Goal: Task Accomplishment & Management: Manage account settings

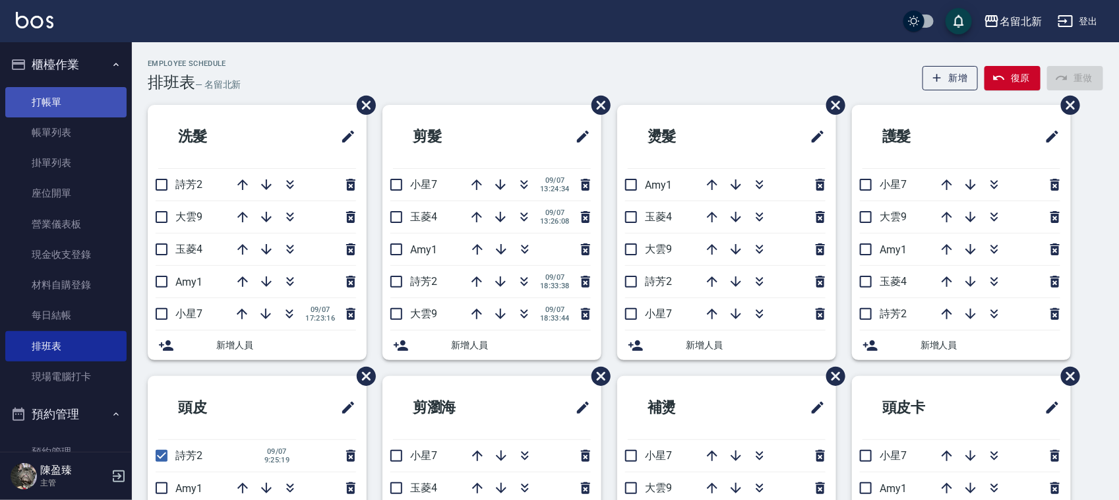
click at [88, 101] on link "打帳單" at bounding box center [65, 102] width 121 height 30
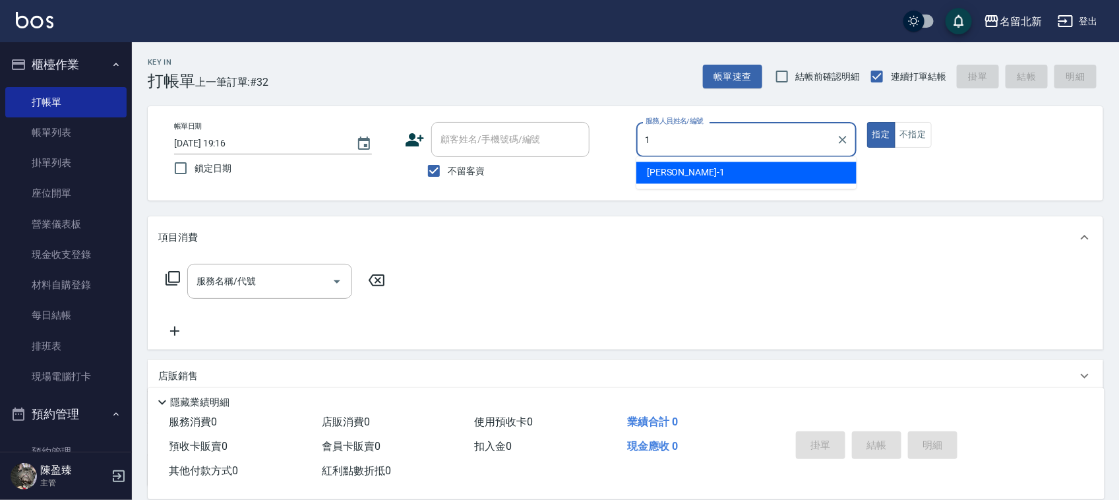
type input "1"
type button "true"
type input "[PERSON_NAME]-1"
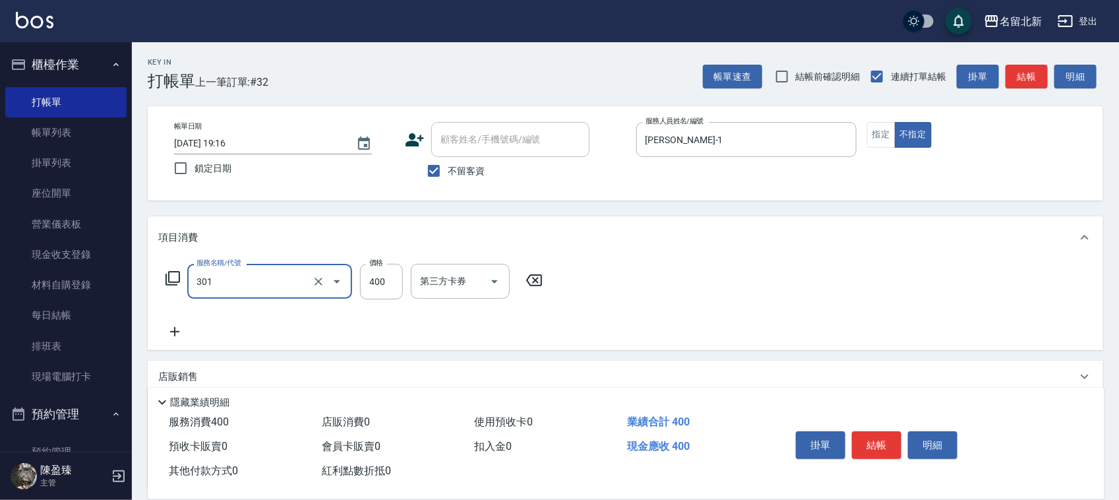
type input "造型剪髮(301)"
type input "280"
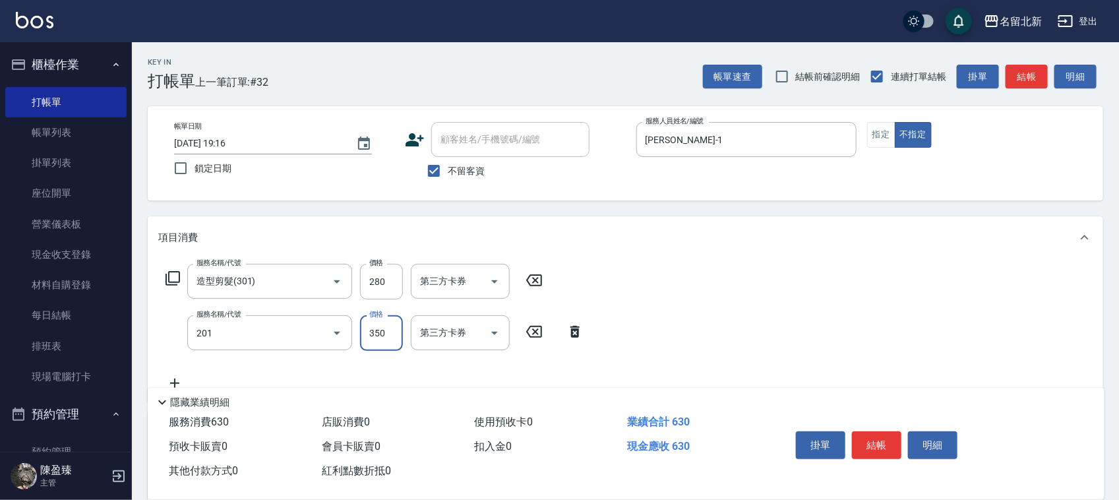
type input "一般洗髮(201)"
click at [315, 333] on icon "Clear" at bounding box center [318, 332] width 13 height 13
type input "400"
type input "一般洗髮(201)"
click at [315, 333] on icon "Clear" at bounding box center [318, 332] width 13 height 13
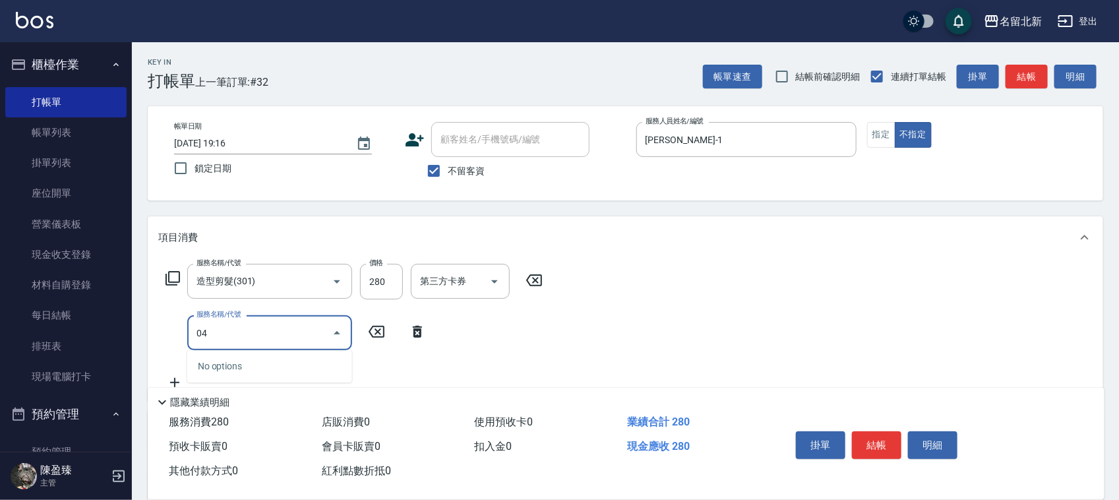
type input "0"
type input "髮質調理洗髮(204)"
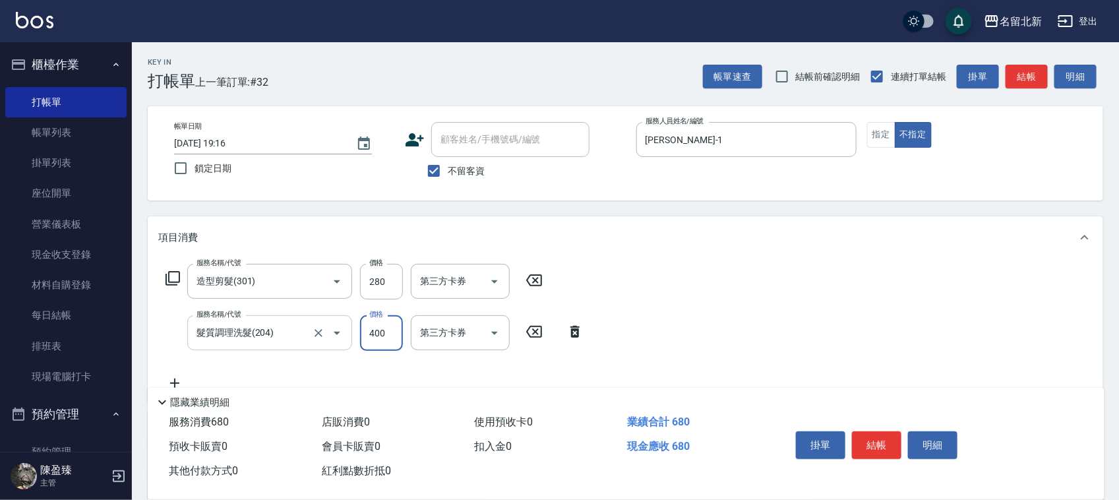
type input "400"
click at [879, 436] on button "結帳" at bounding box center [876, 445] width 49 height 28
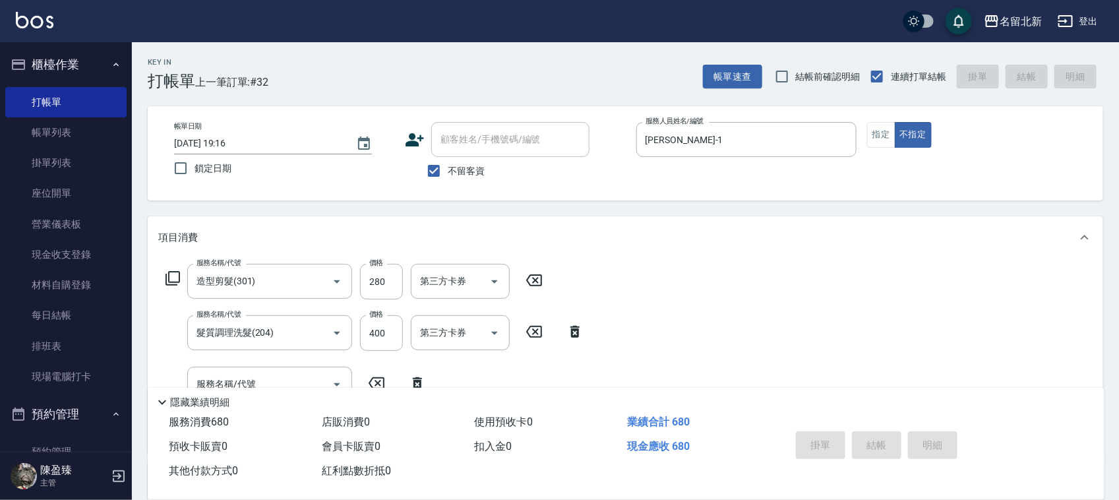
type input "[DATE] 19:17"
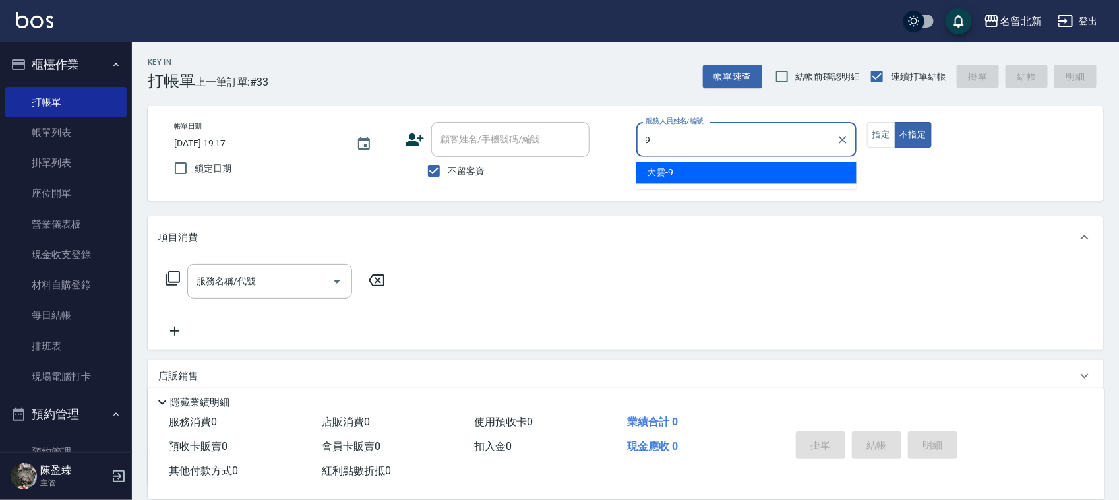
type input "大雲-9"
type button "false"
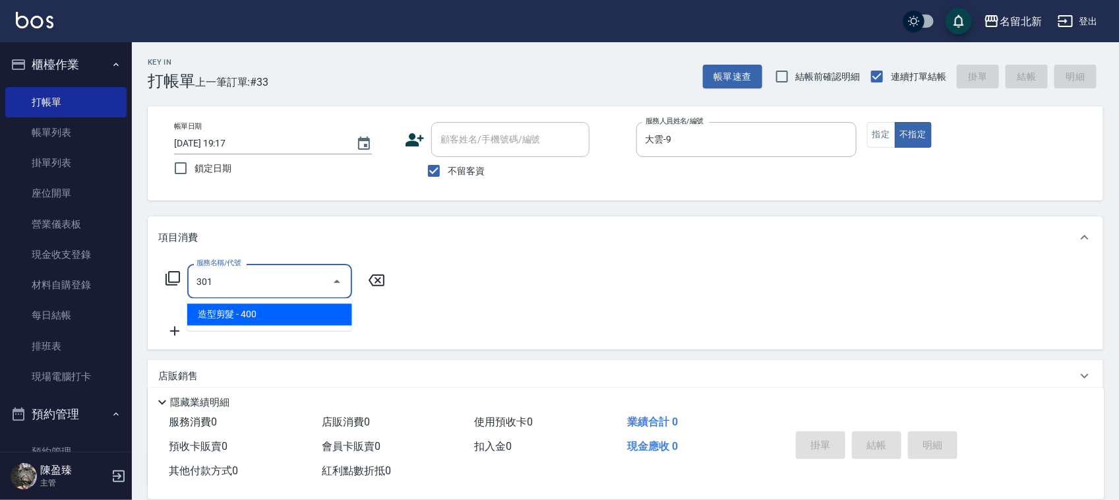
type input "造型剪髮(301)"
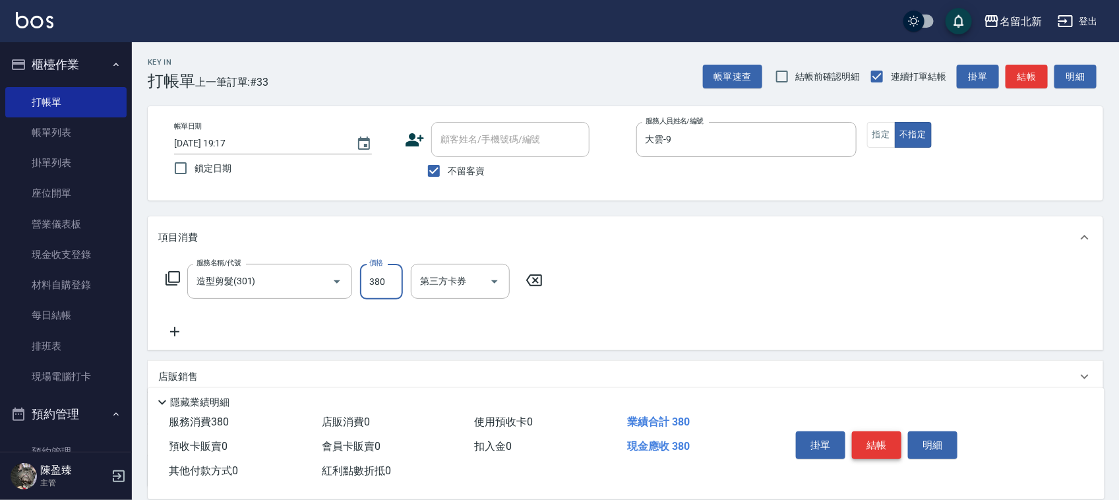
type input "380"
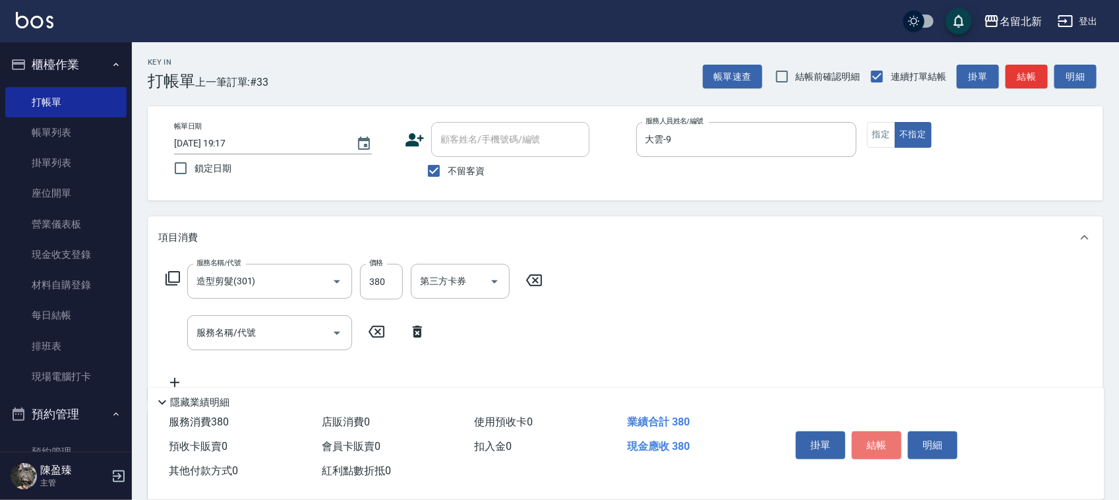
click at [892, 439] on button "結帳" at bounding box center [876, 445] width 49 height 28
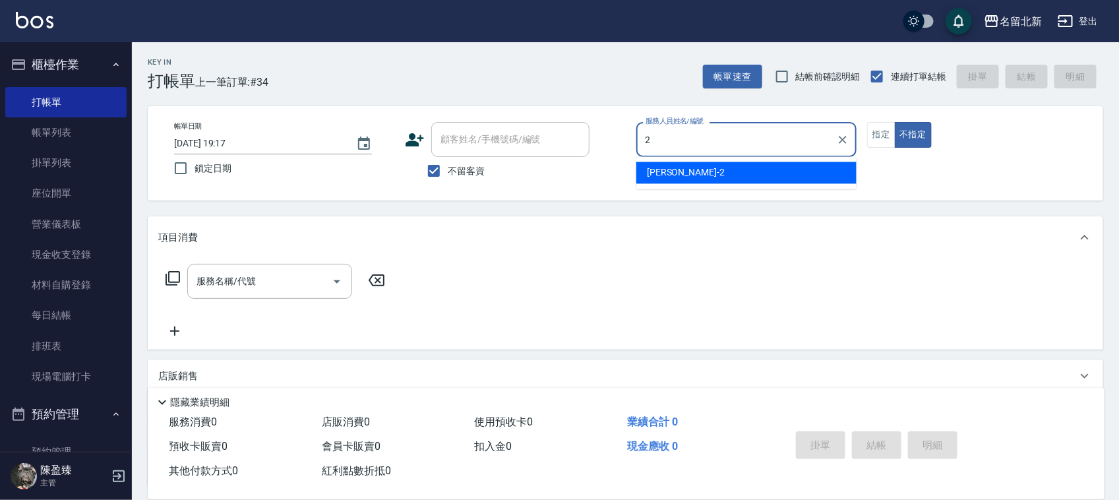
type input "[PERSON_NAME]-2"
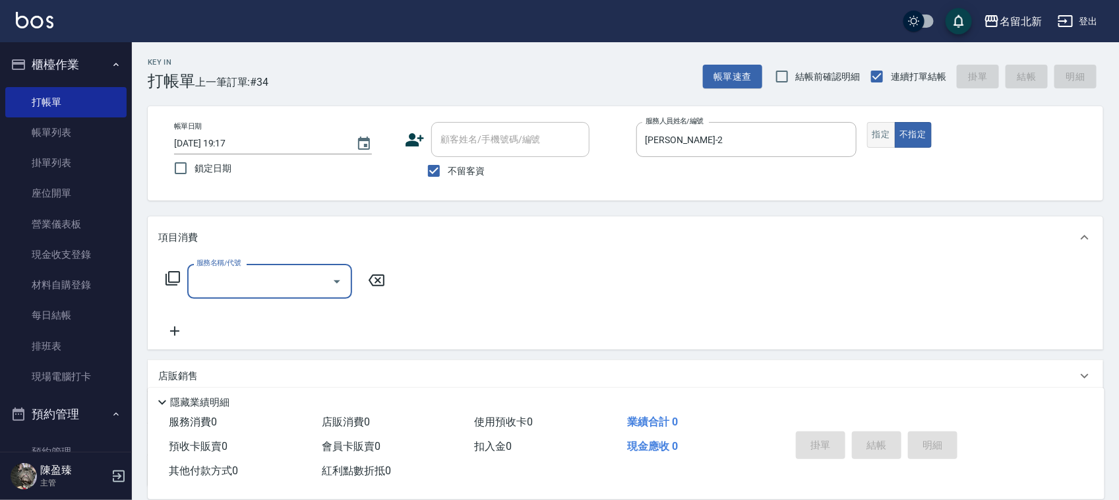
click at [877, 129] on button "指定" at bounding box center [881, 135] width 28 height 26
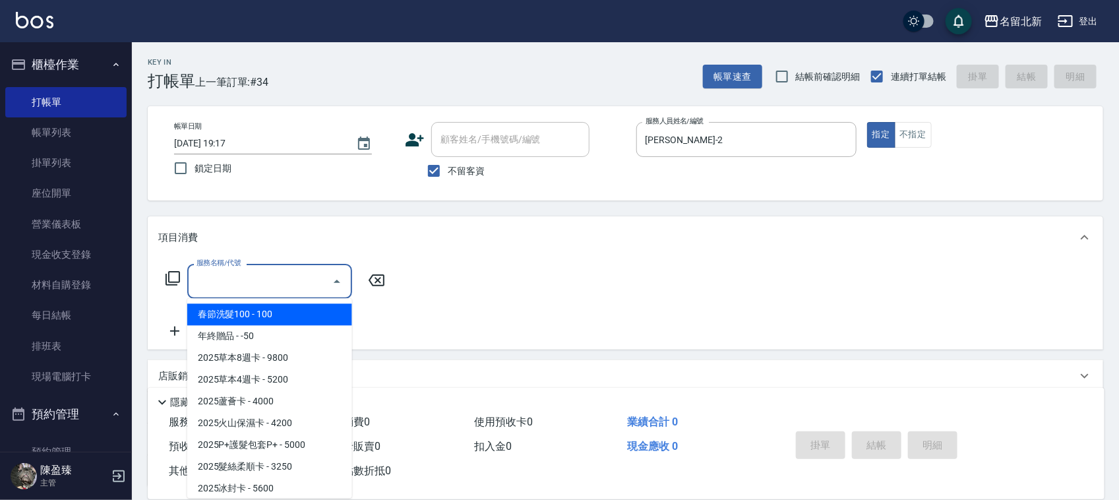
drag, startPoint x: 288, startPoint y: 287, endPoint x: 574, endPoint y: 335, distance: 289.6
click at [301, 277] on input "服務名稱/代號" at bounding box center [259, 281] width 133 height 23
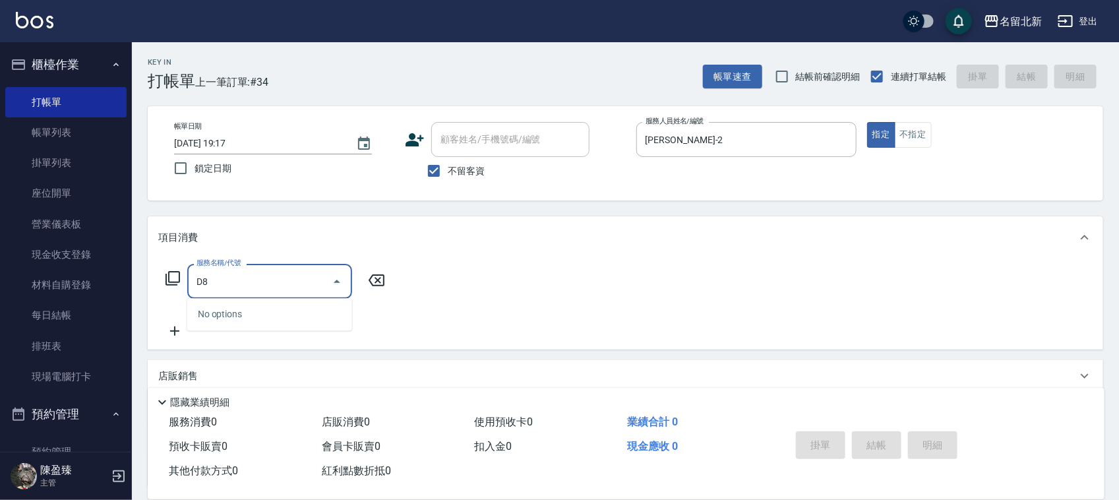
type input "D"
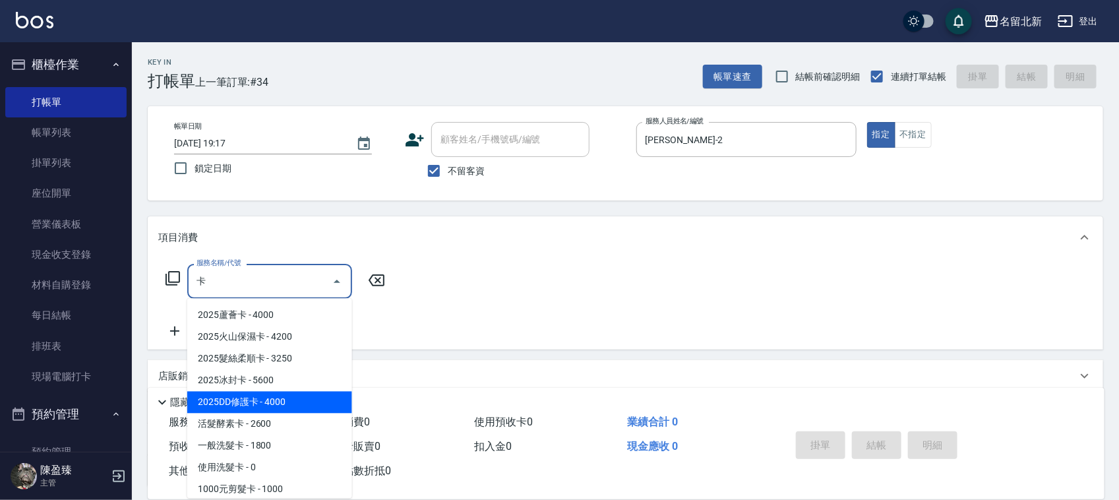
scroll to position [82, 0]
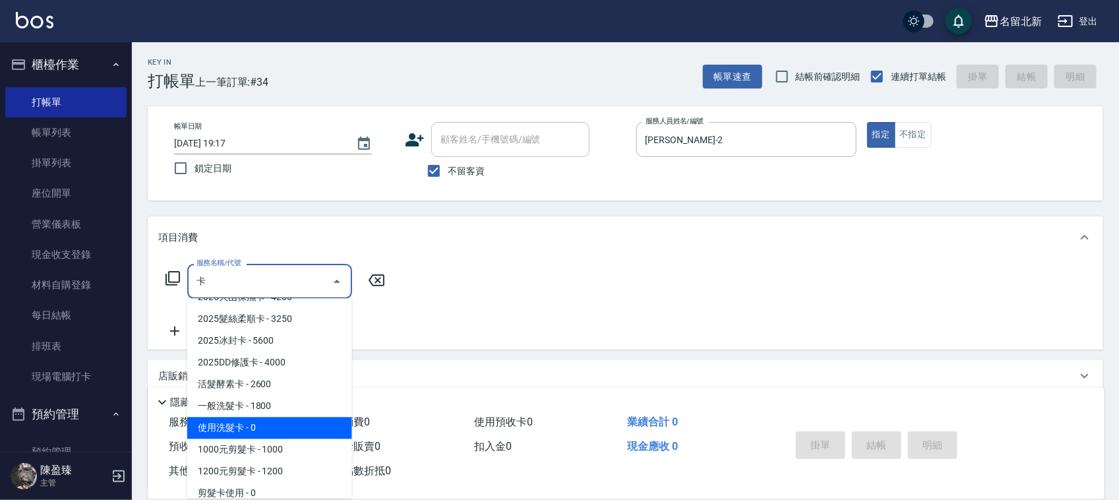
click at [284, 352] on span "2025冰封卡 - 5600" at bounding box center [269, 341] width 165 height 22
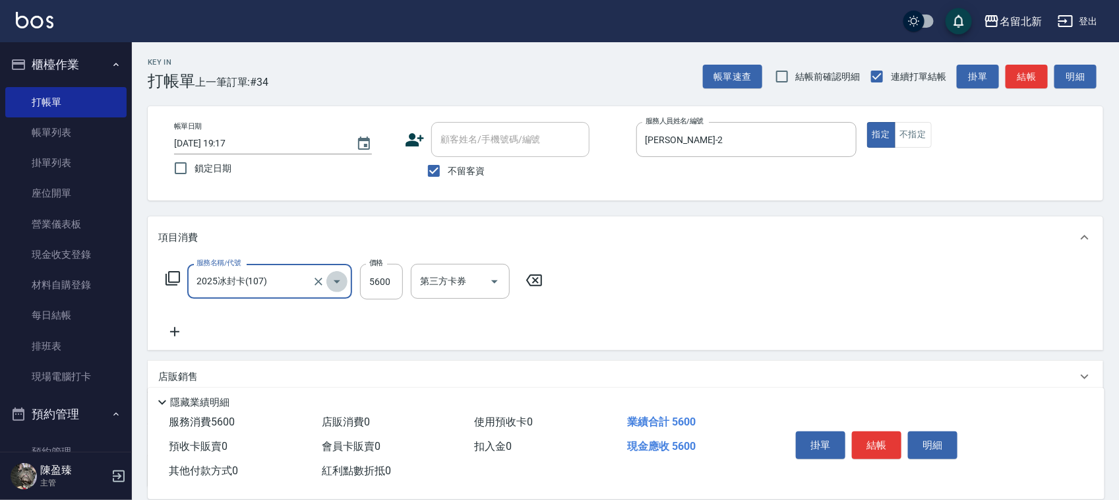
click at [331, 282] on icon "Open" at bounding box center [337, 282] width 16 height 16
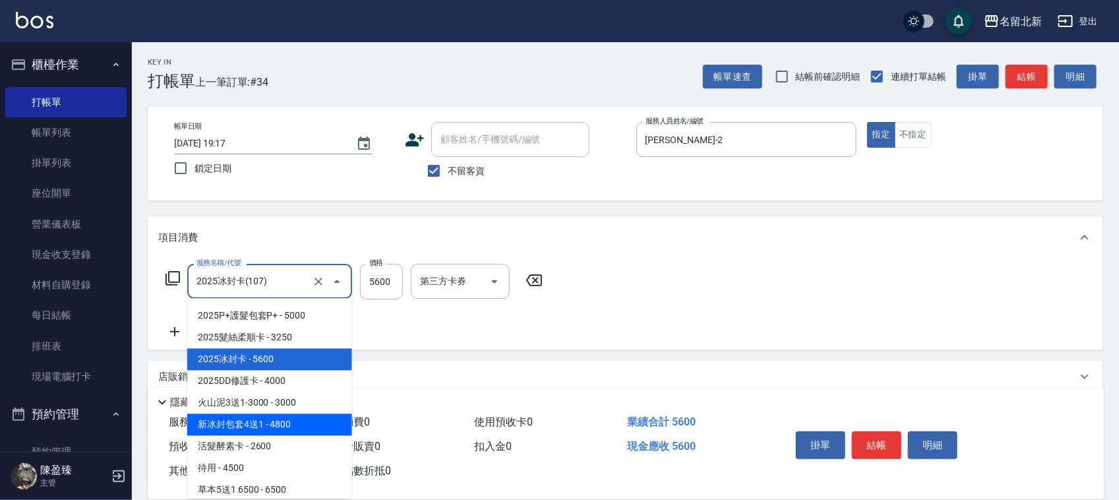
scroll to position [249, 0]
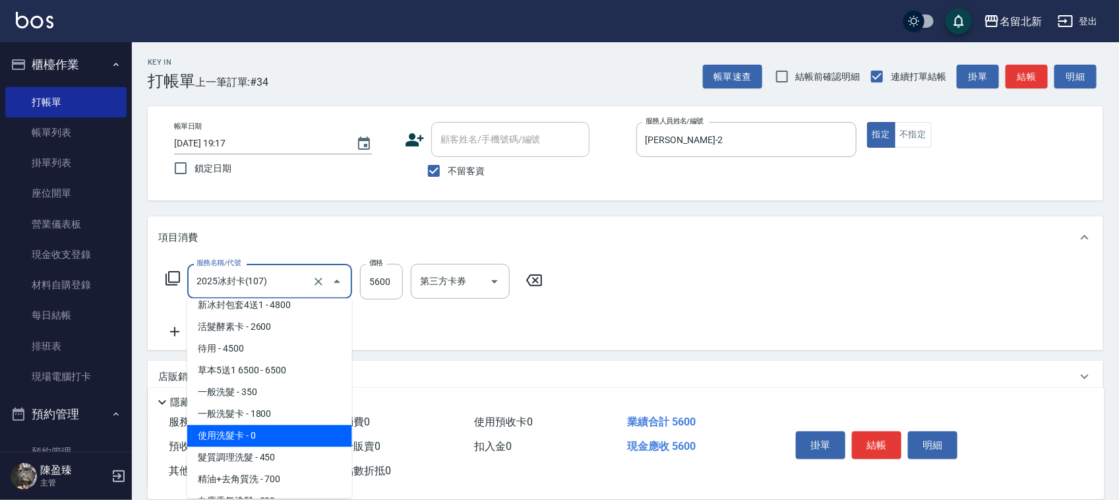
click at [261, 427] on span "使用洗髮卡 - 0" at bounding box center [269, 436] width 165 height 22
type input "使用洗髮卡(203)"
type input "0"
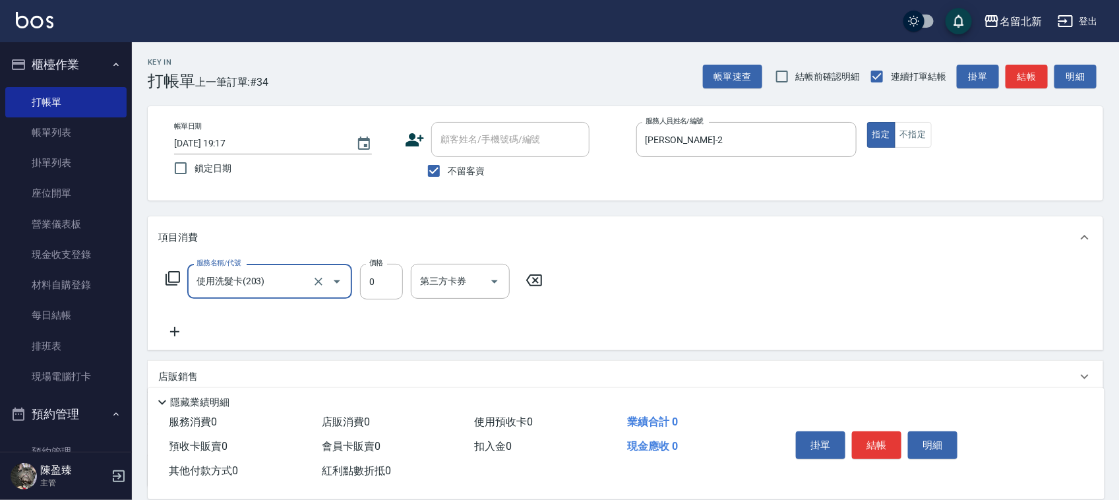
type input "使用洗髮卡(203)"
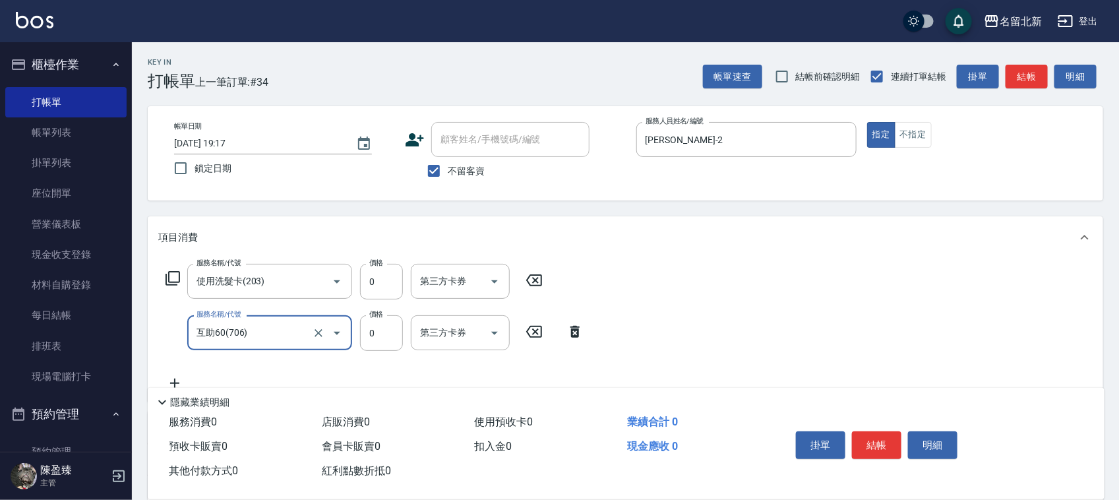
type input "互助60(706)"
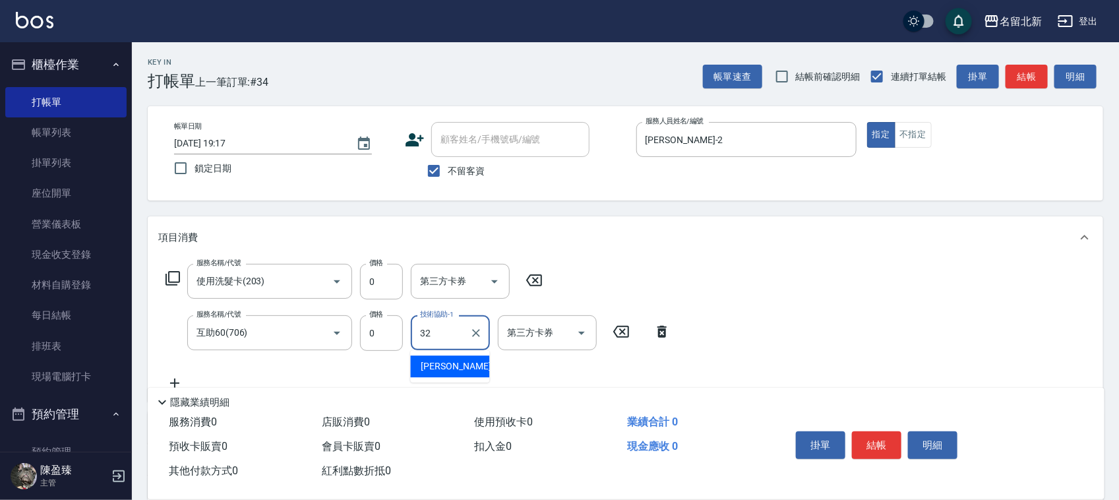
type input "品萱-32"
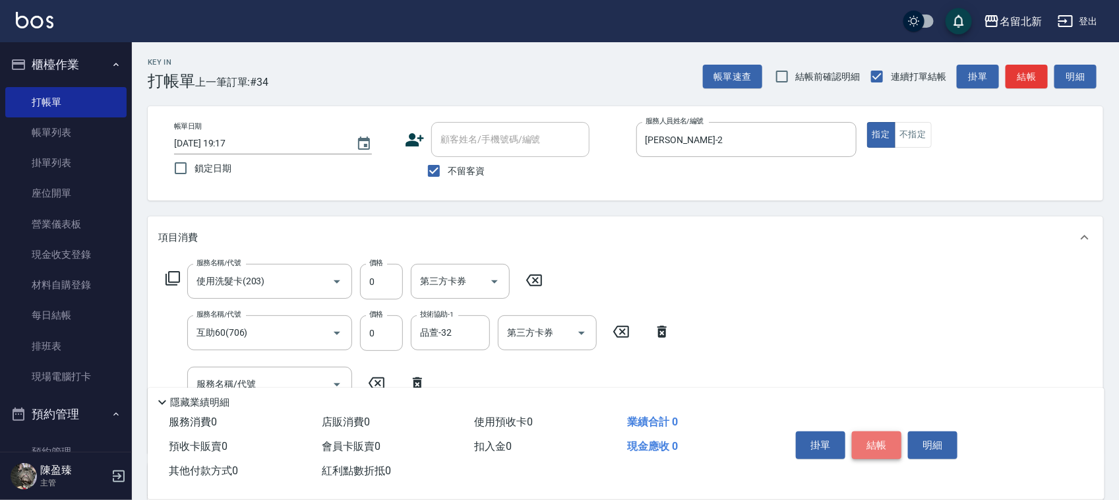
click at [869, 439] on button "結帳" at bounding box center [876, 445] width 49 height 28
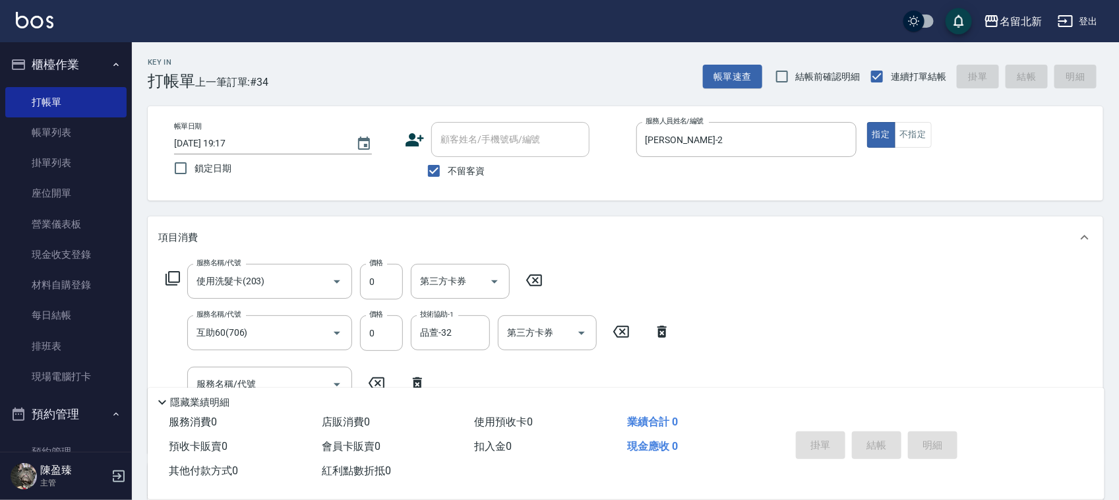
type input "[DATE] 19:18"
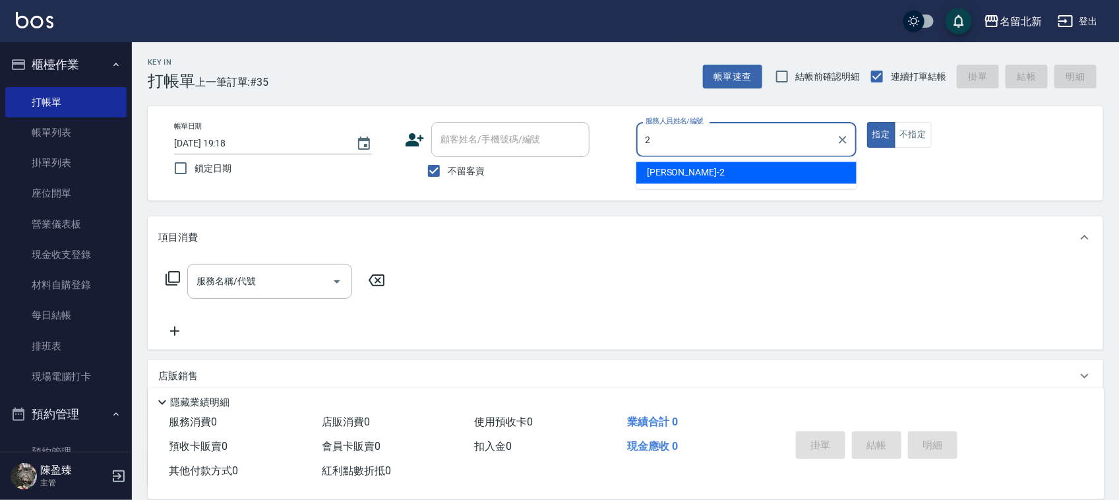
type input "[PERSON_NAME]-2"
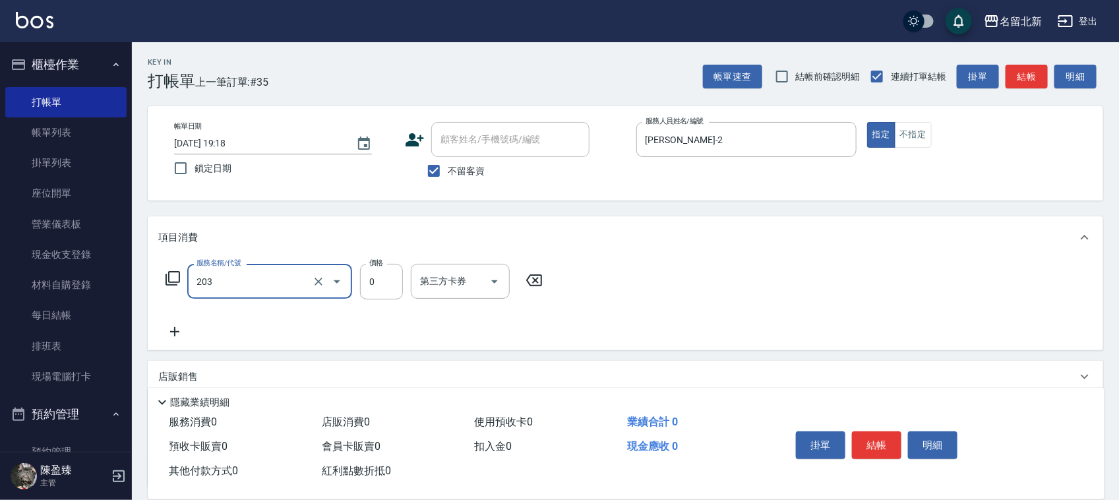
type input "使用洗髮卡(203)"
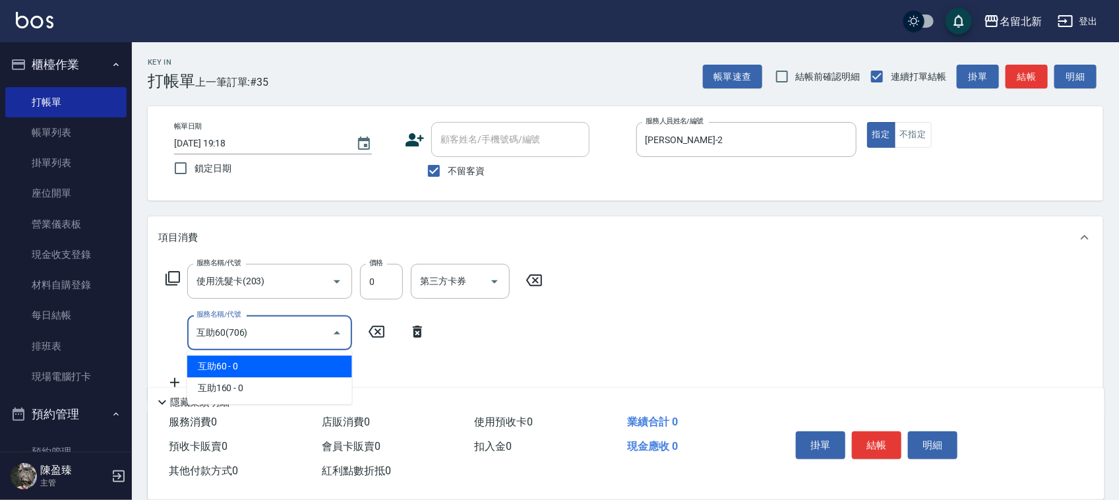
type input "互助60(706)"
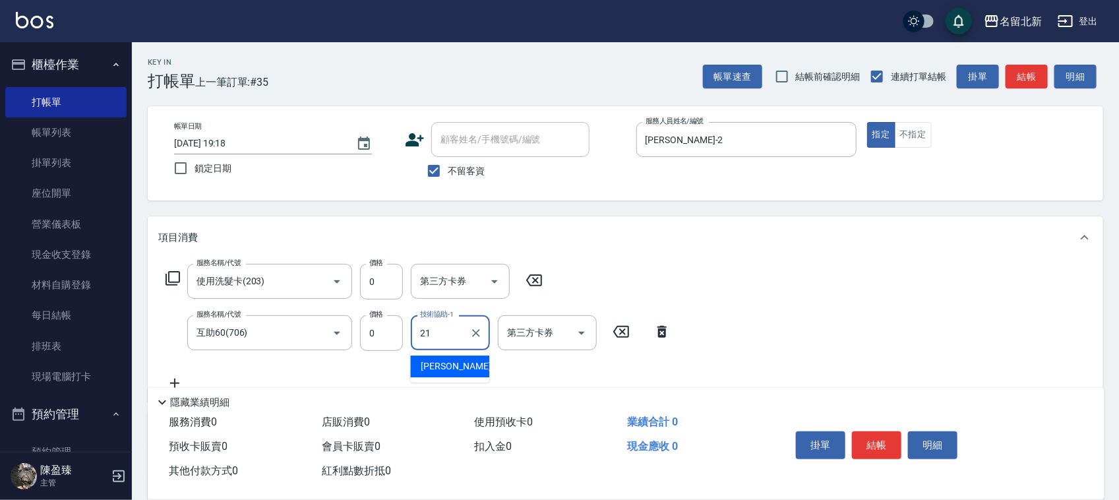
type input "[PERSON_NAME]-21"
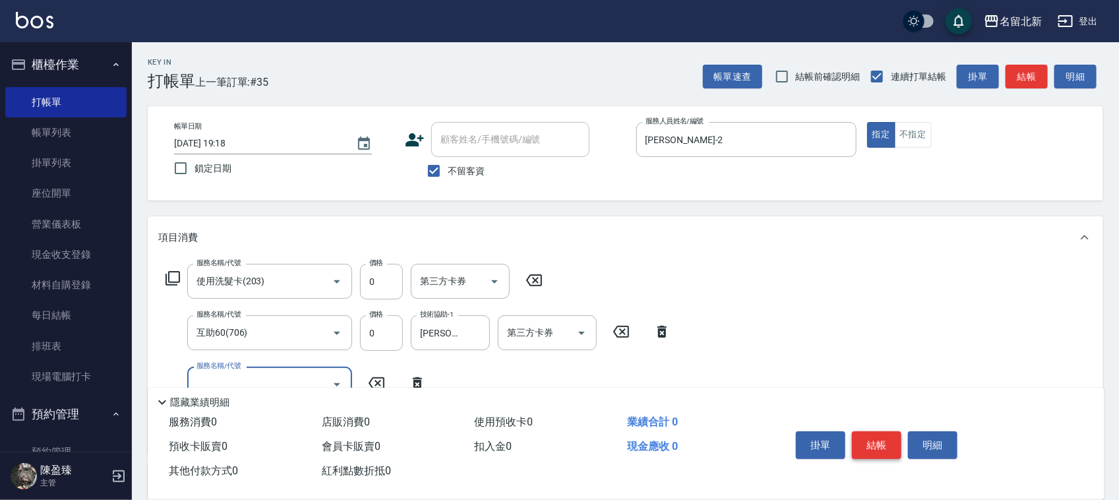
click at [875, 443] on button "結帳" at bounding box center [876, 445] width 49 height 28
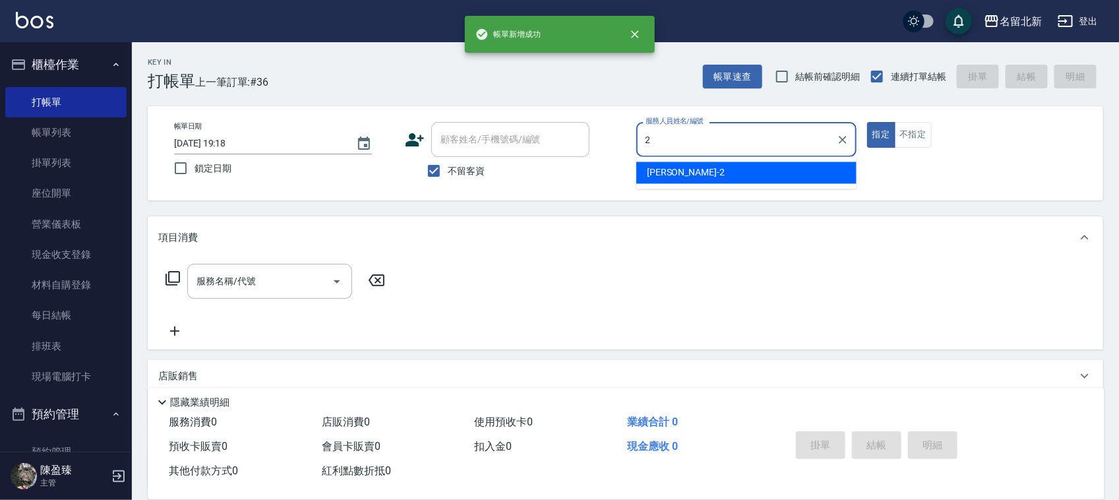
type input "[PERSON_NAME]-2"
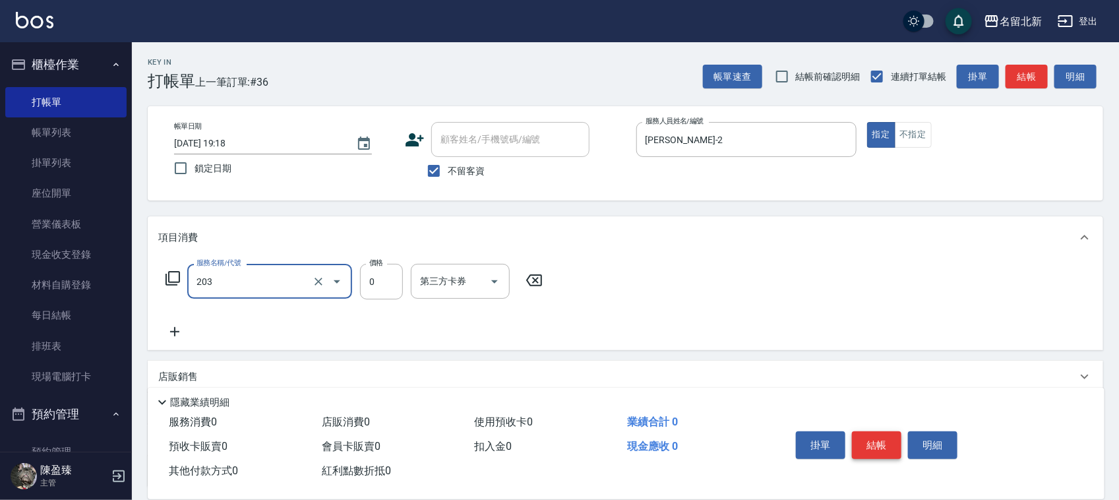
type input "使用洗髮卡(203)"
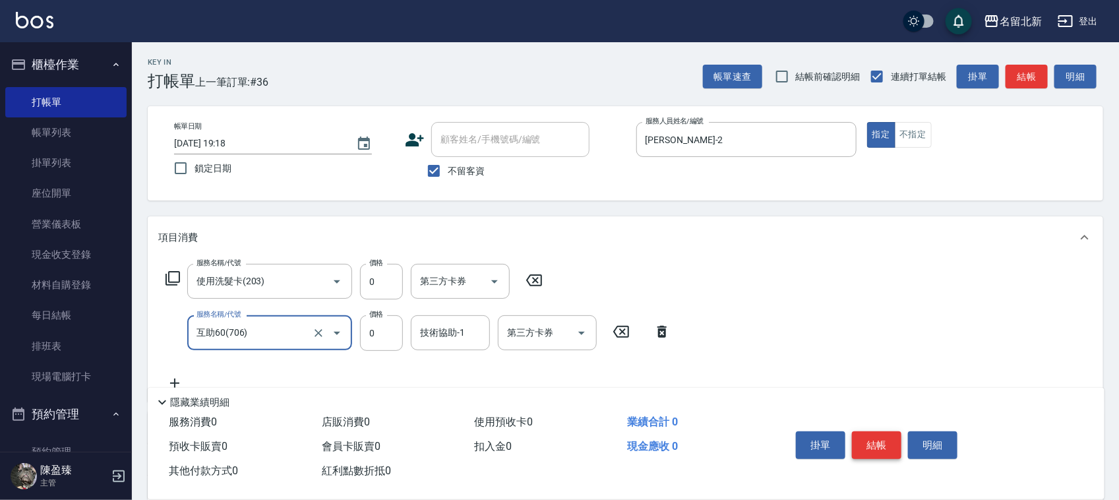
type input "互助60(706)"
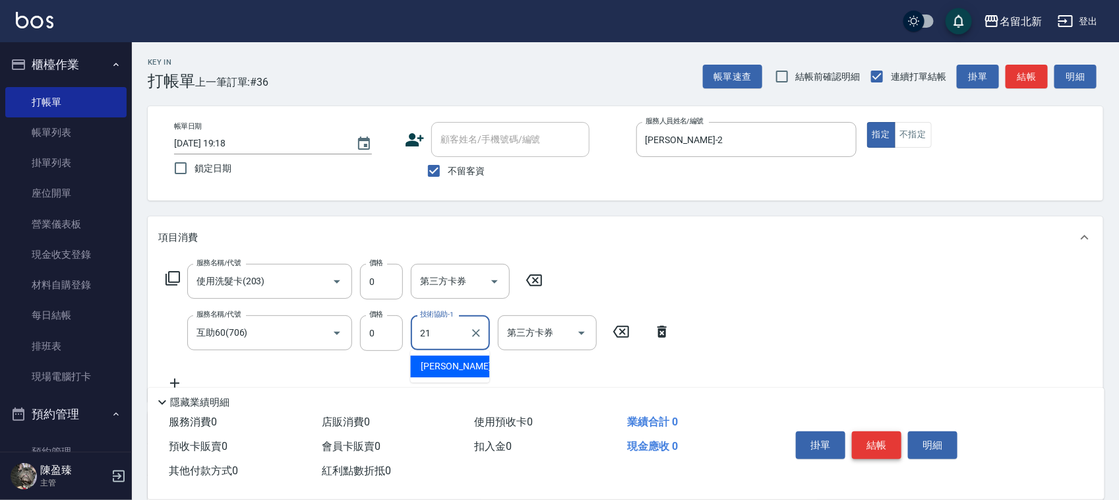
type input "[PERSON_NAME]-21"
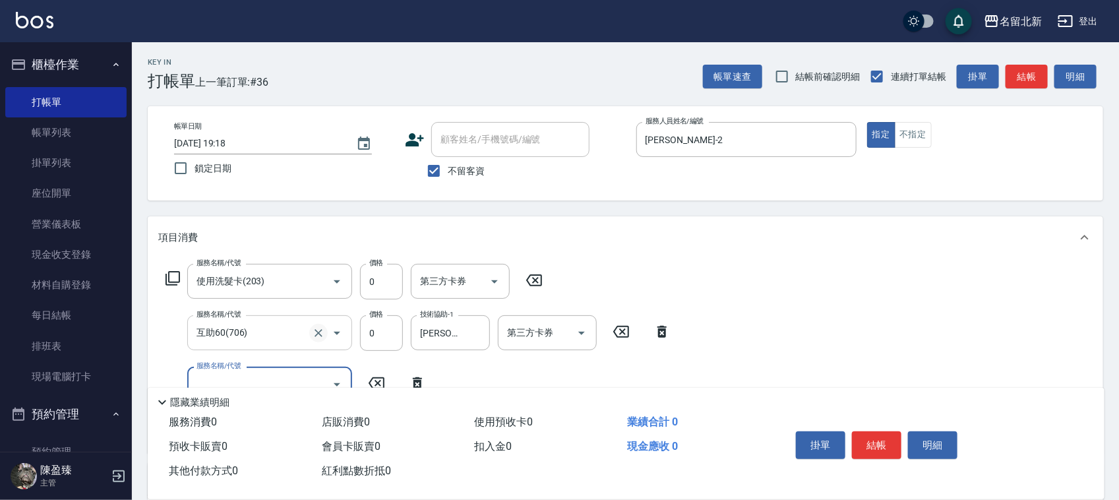
click at [321, 330] on icon "Clear" at bounding box center [319, 333] width 8 height 8
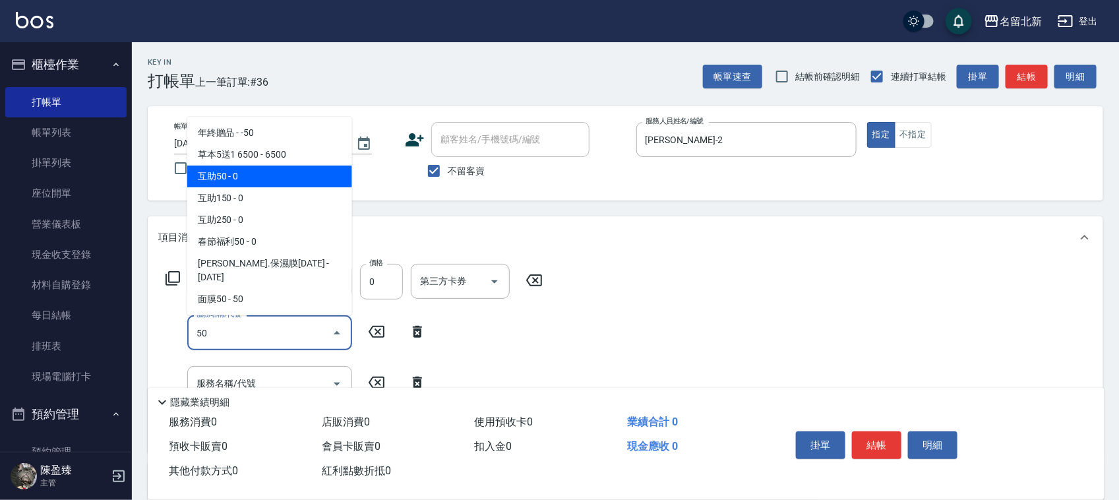
click at [230, 187] on span "互助50 - 0" at bounding box center [269, 177] width 165 height 22
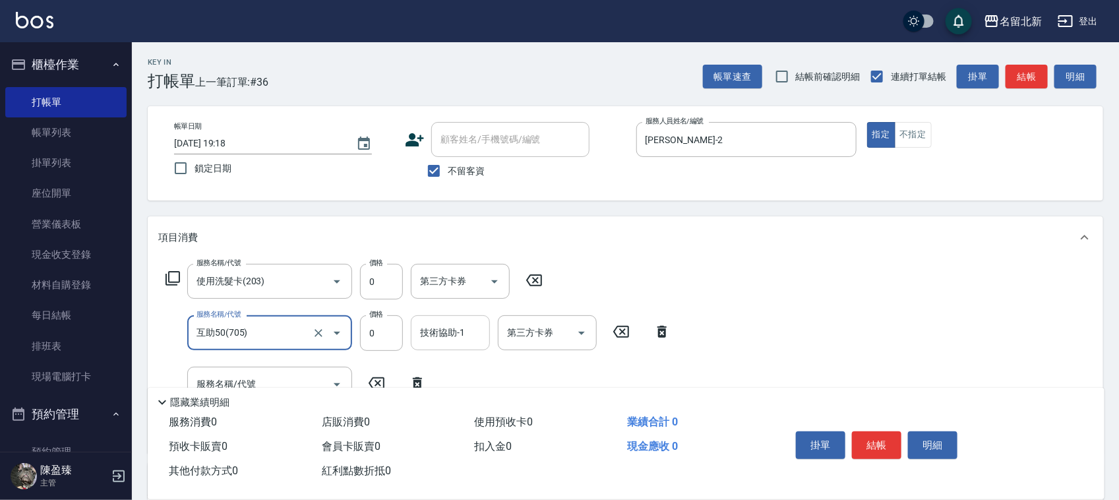
type input "互助50(705)"
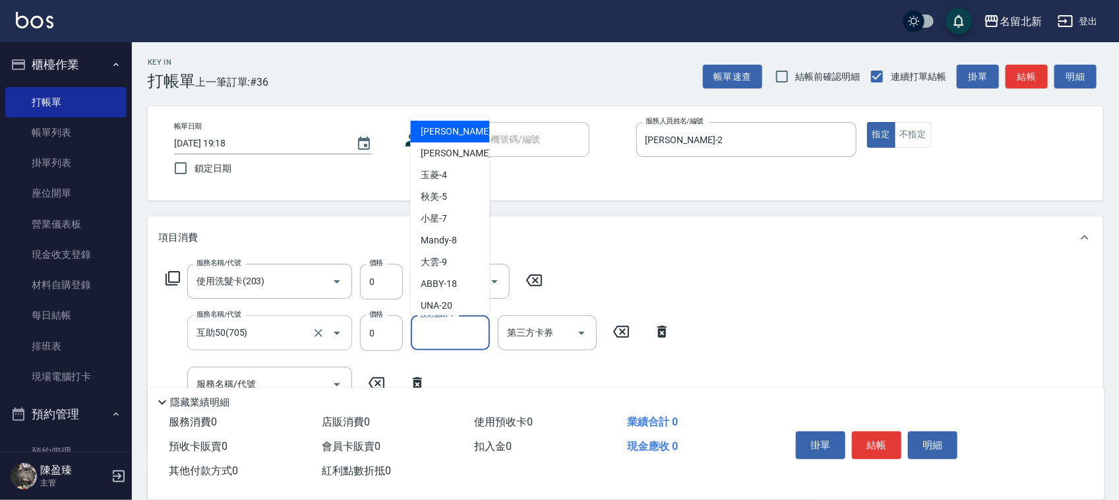
drag, startPoint x: 462, startPoint y: 325, endPoint x: 468, endPoint y: 309, distance: 17.5
click at [465, 323] on input "技術協助-1" at bounding box center [450, 332] width 67 height 23
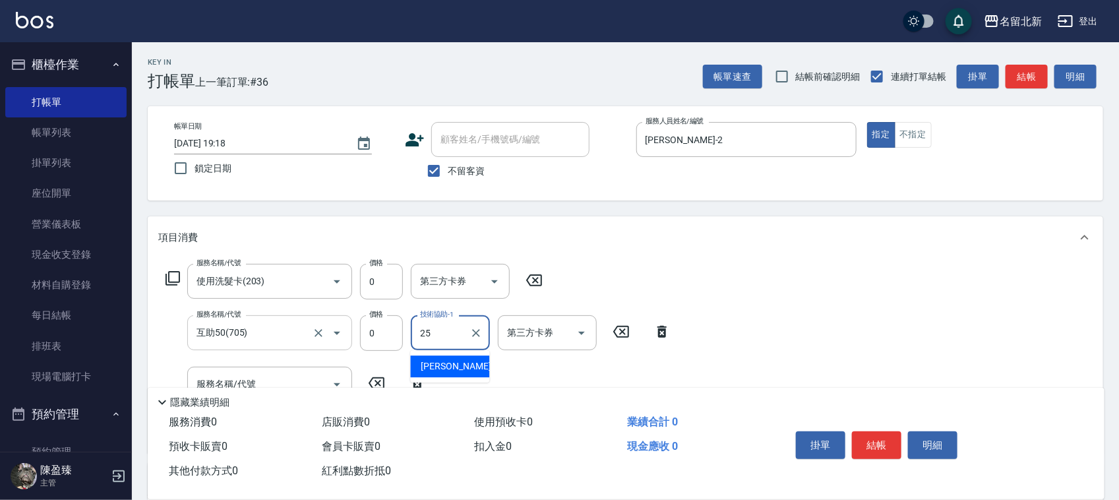
type input "禎禎-25"
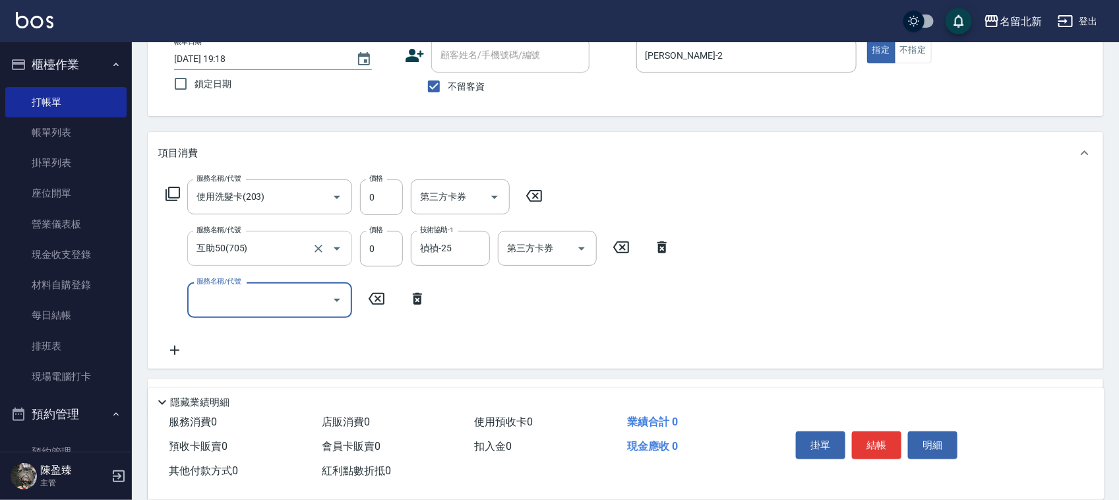
scroll to position [165, 0]
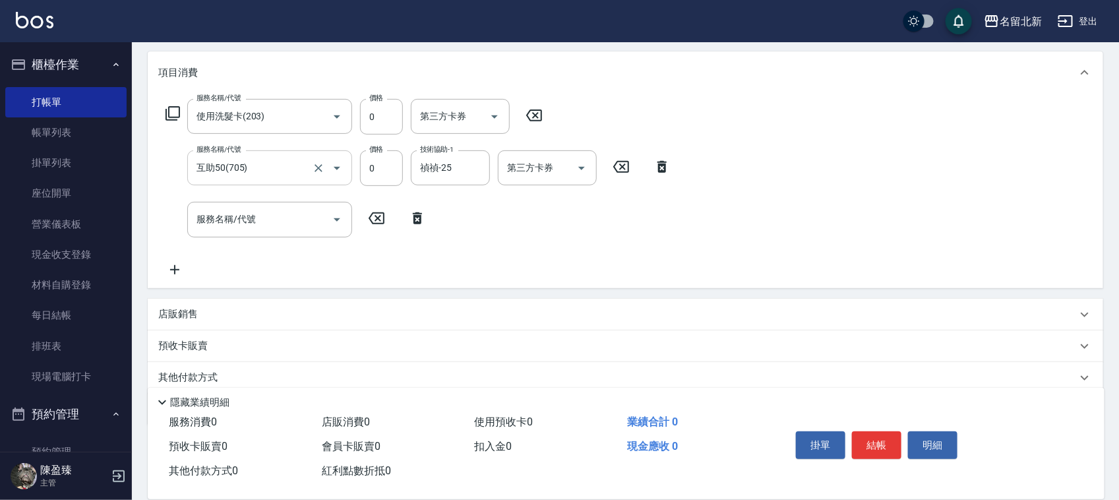
click at [416, 225] on icon at bounding box center [417, 218] width 33 height 16
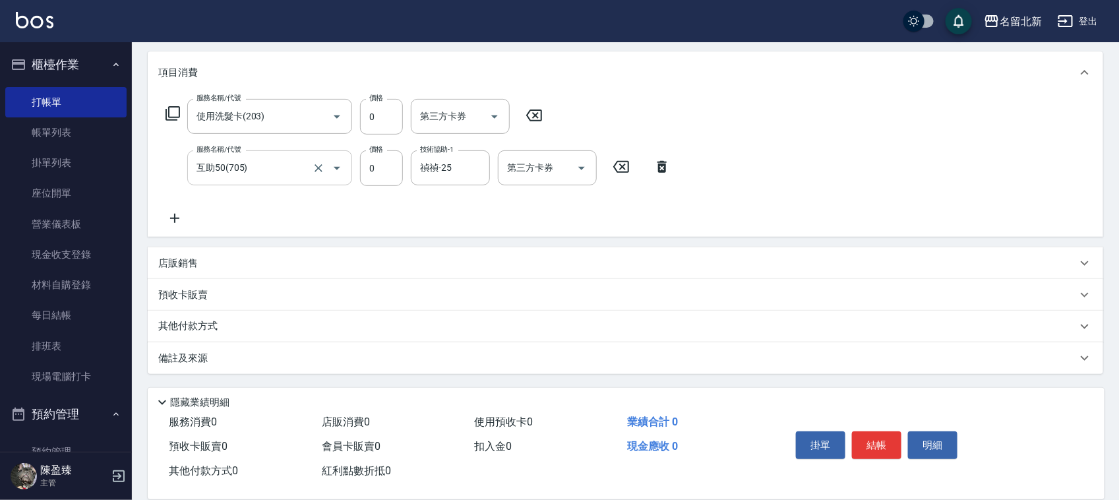
scroll to position [164, 0]
click at [881, 439] on button "結帳" at bounding box center [876, 445] width 49 height 28
type input "[DATE] 19:19"
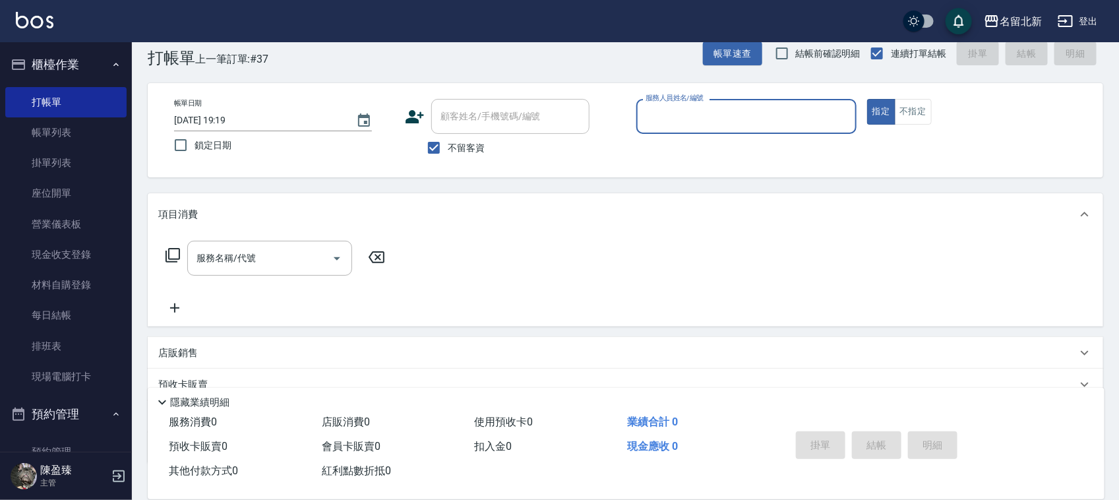
scroll to position [0, 0]
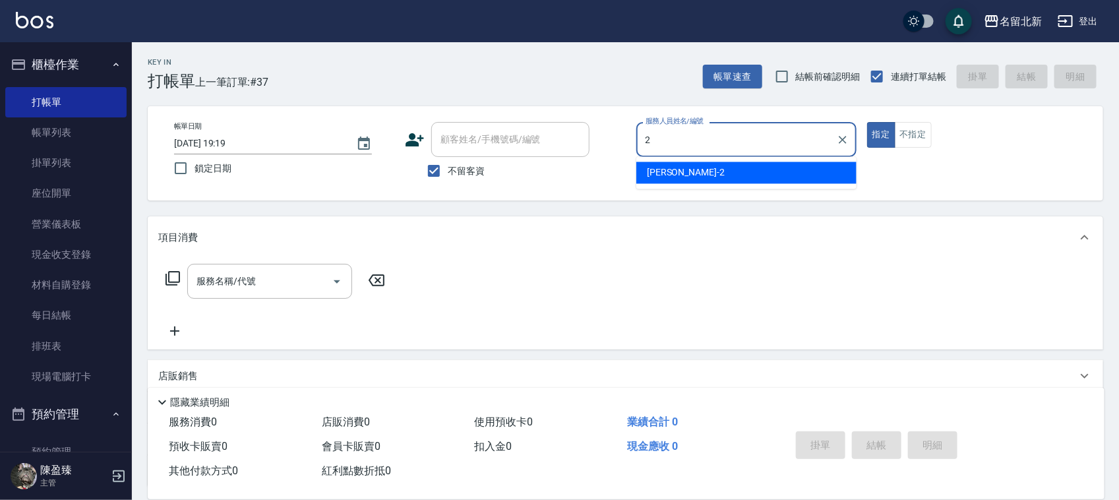
type input "[PERSON_NAME]-2"
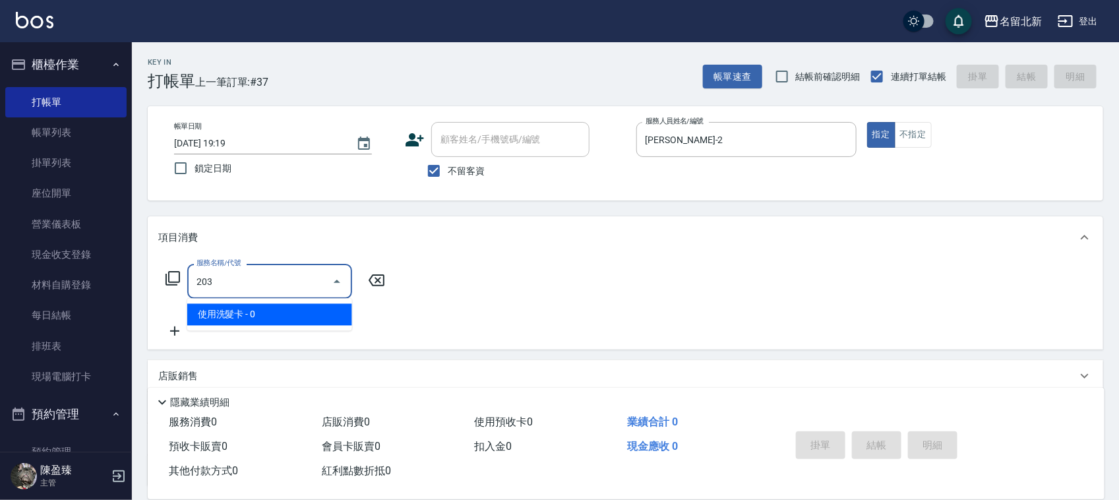
type input "使用洗髮卡(203)"
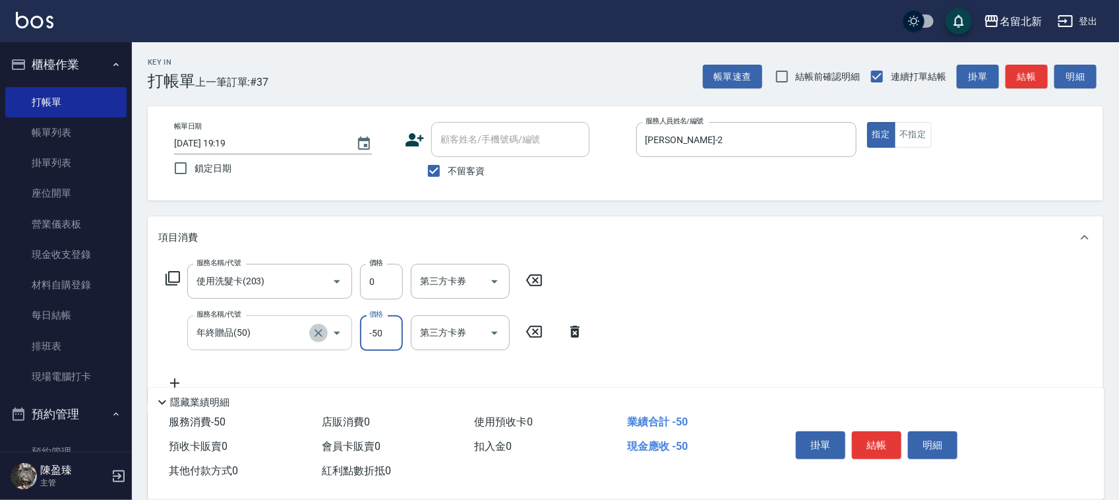
click at [318, 328] on icon "Clear" at bounding box center [318, 332] width 13 height 13
type input "年終贈品(50)"
click at [317, 333] on icon "Clear" at bounding box center [318, 332] width 13 height 13
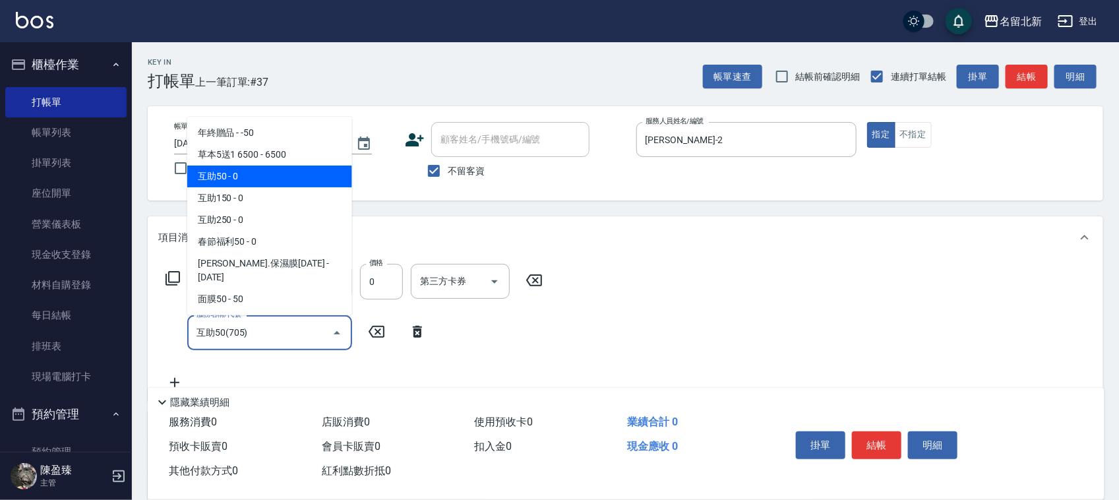
type input "互助50(705)"
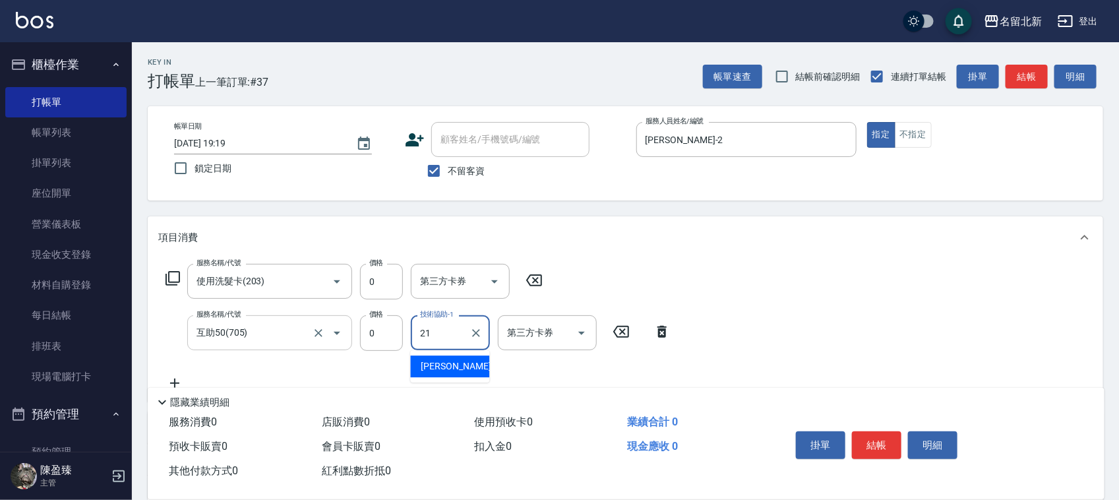
type input "[PERSON_NAME]-21"
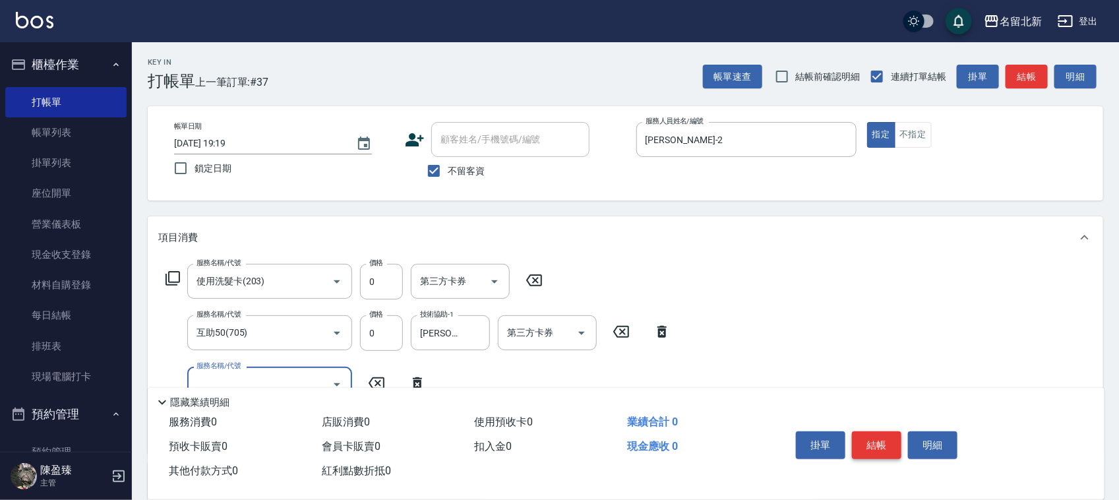
click at [894, 443] on button "結帳" at bounding box center [876, 445] width 49 height 28
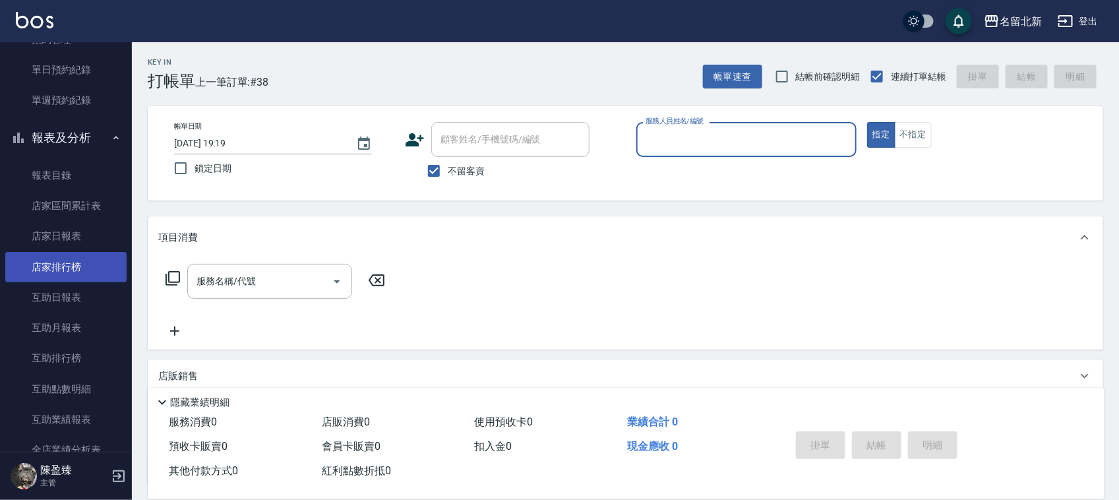
scroll to position [495, 0]
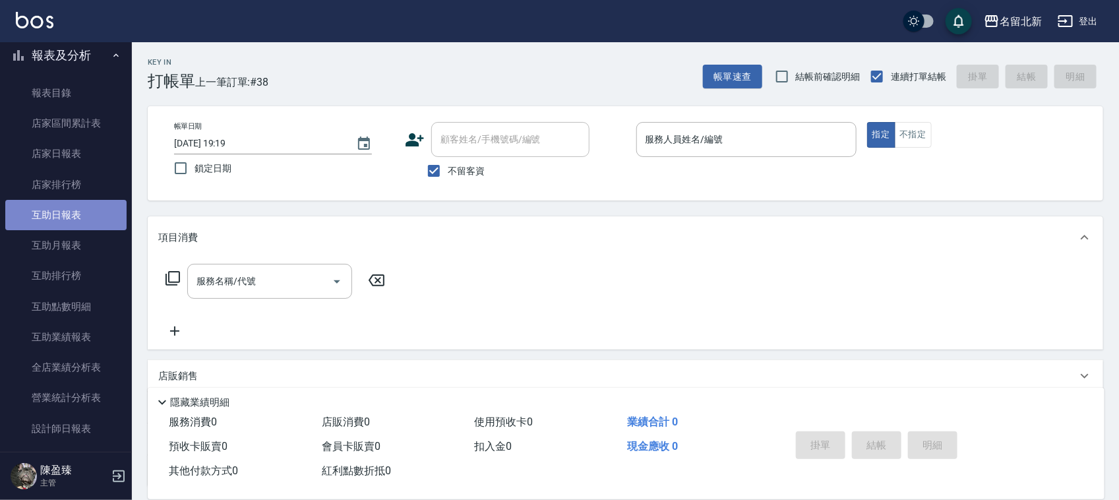
click at [92, 205] on link "互助日報表" at bounding box center [65, 215] width 121 height 30
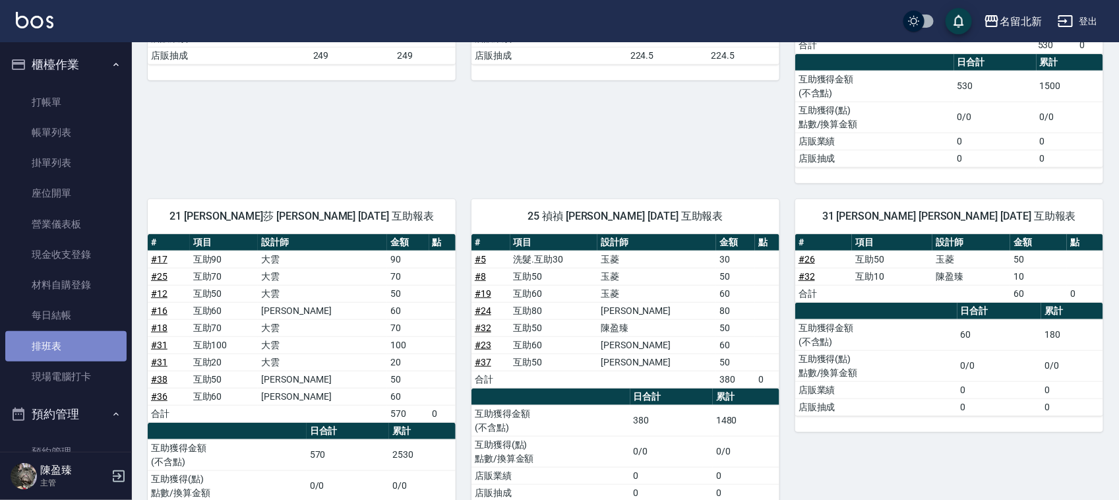
click at [75, 348] on link "排班表" at bounding box center [65, 346] width 121 height 30
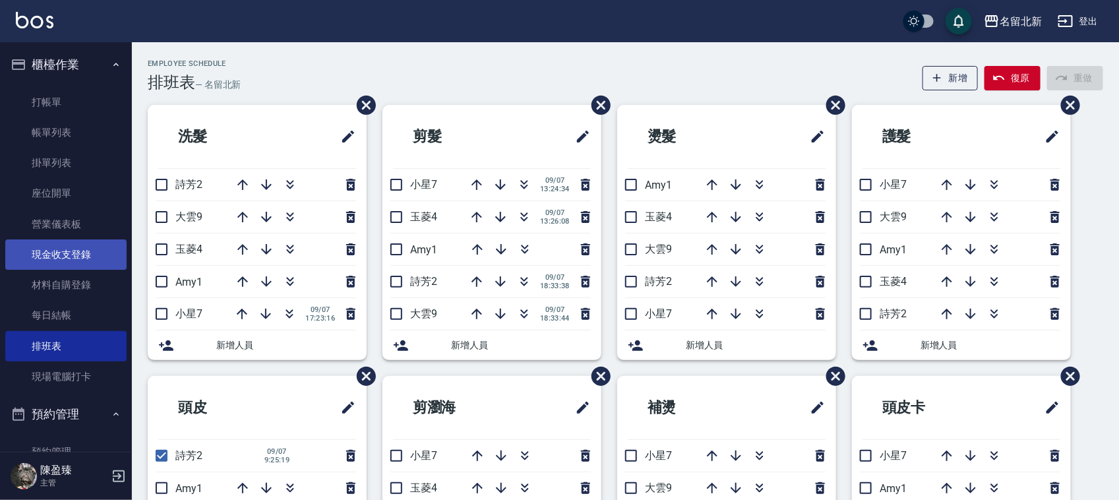
click at [86, 247] on link "現金收支登錄" at bounding box center [65, 254] width 121 height 30
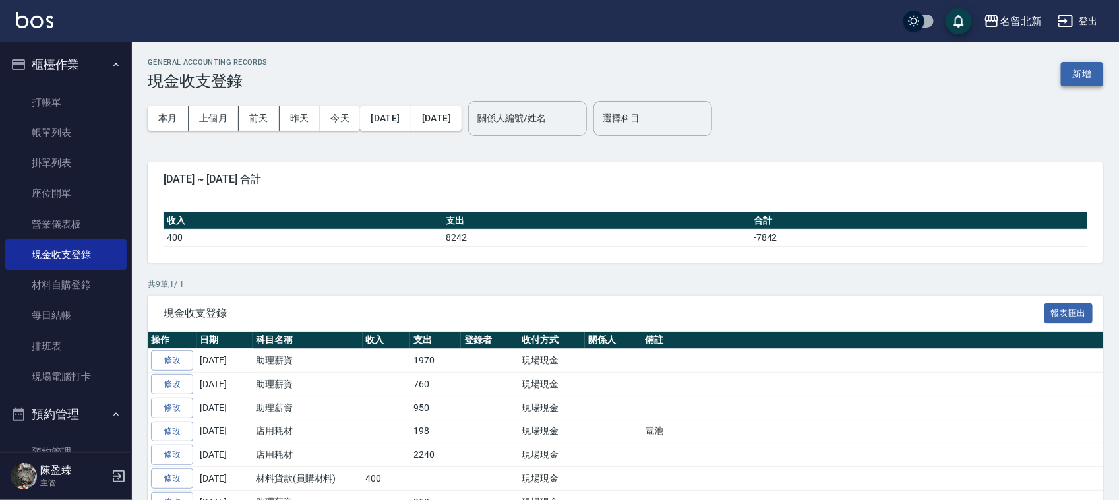
click at [1096, 67] on button "新增" at bounding box center [1082, 74] width 42 height 24
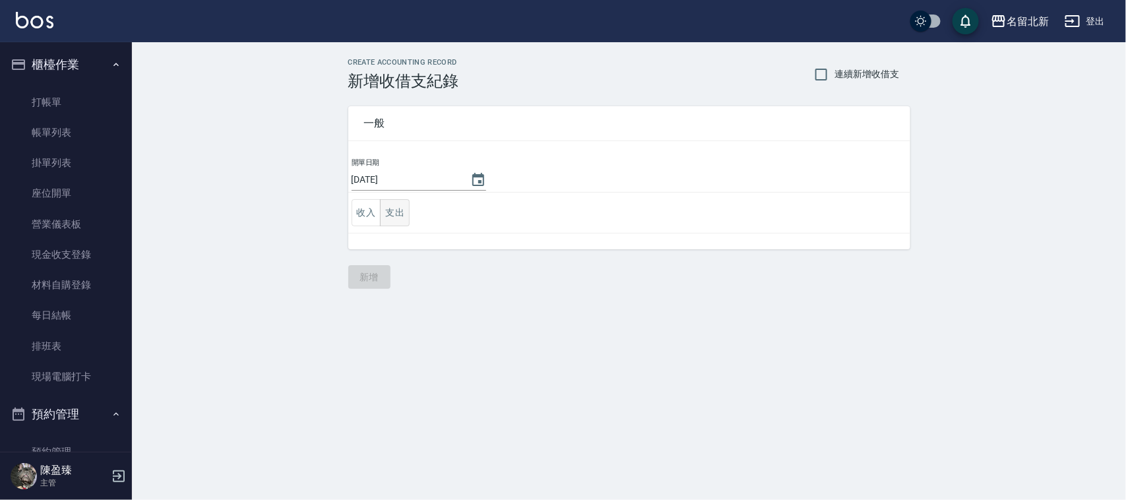
click at [396, 212] on button "支出" at bounding box center [395, 212] width 30 height 27
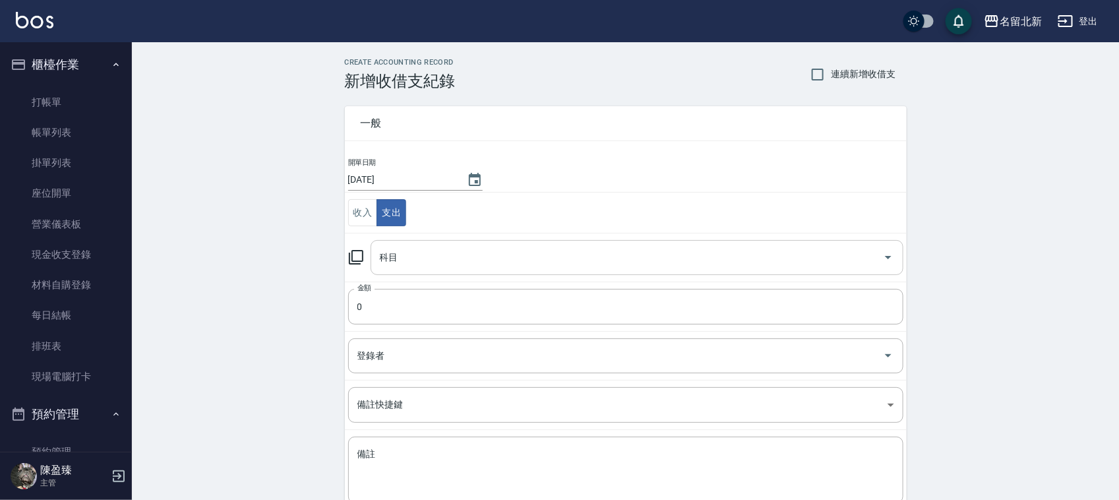
click at [441, 255] on input "科目" at bounding box center [627, 257] width 501 height 23
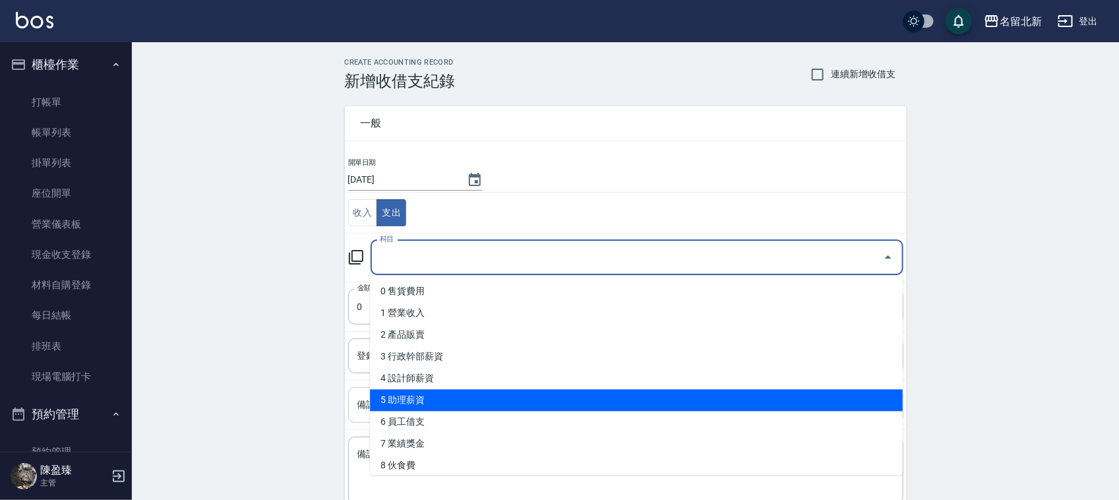
click at [418, 394] on li "5 助理薪資" at bounding box center [636, 401] width 533 height 22
type input "5 助理薪資"
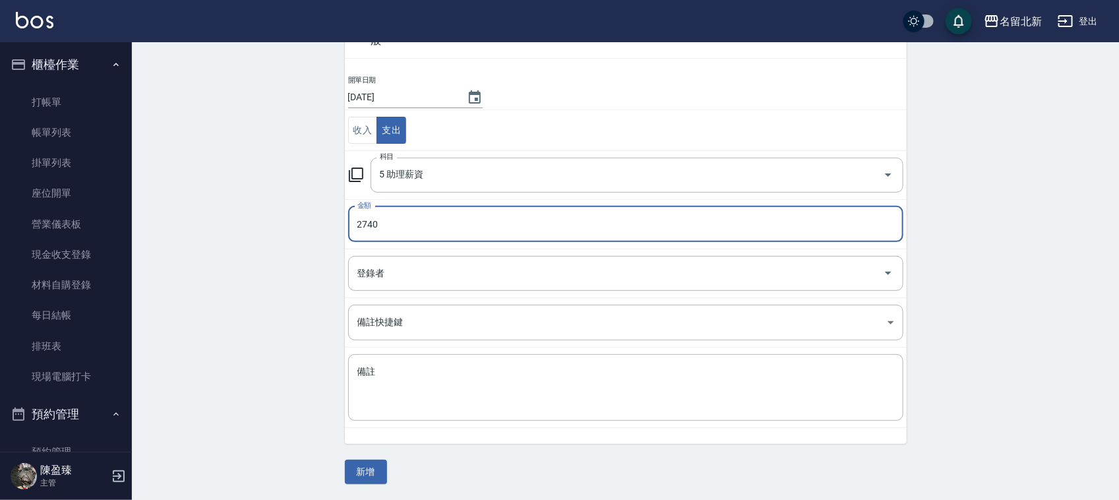
scroll to position [83, 0]
type input "2740"
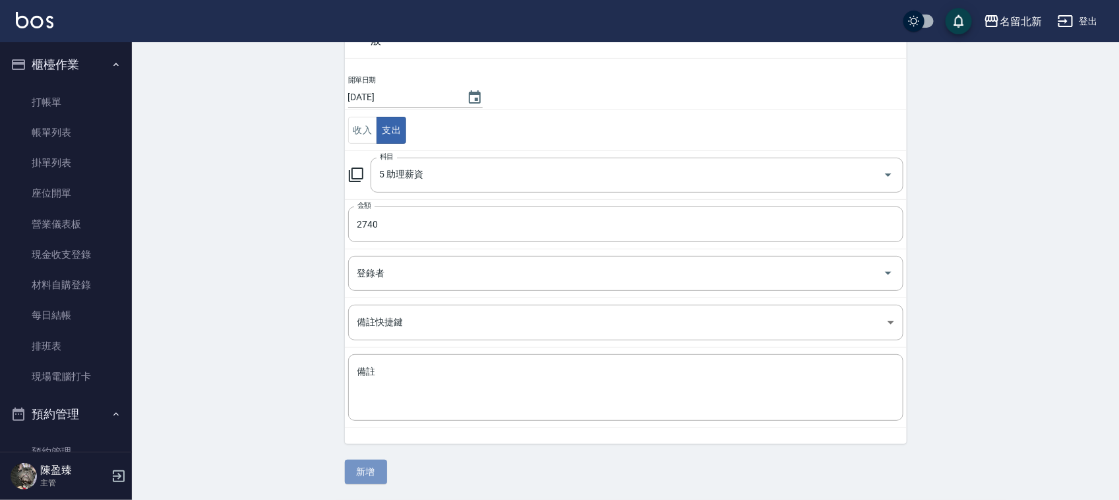
click at [381, 470] on button "新增" at bounding box center [366, 472] width 42 height 24
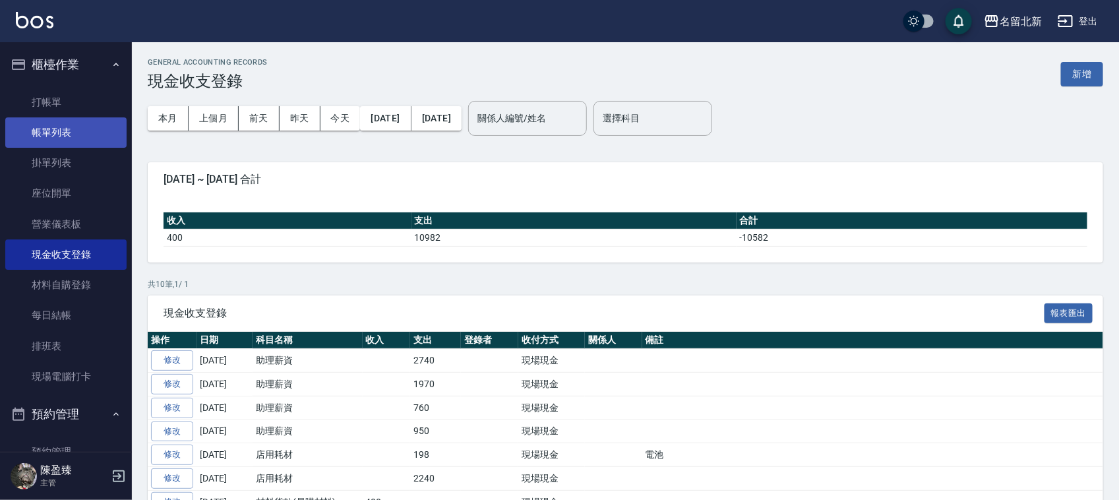
click at [28, 133] on link "帳單列表" at bounding box center [65, 132] width 121 height 30
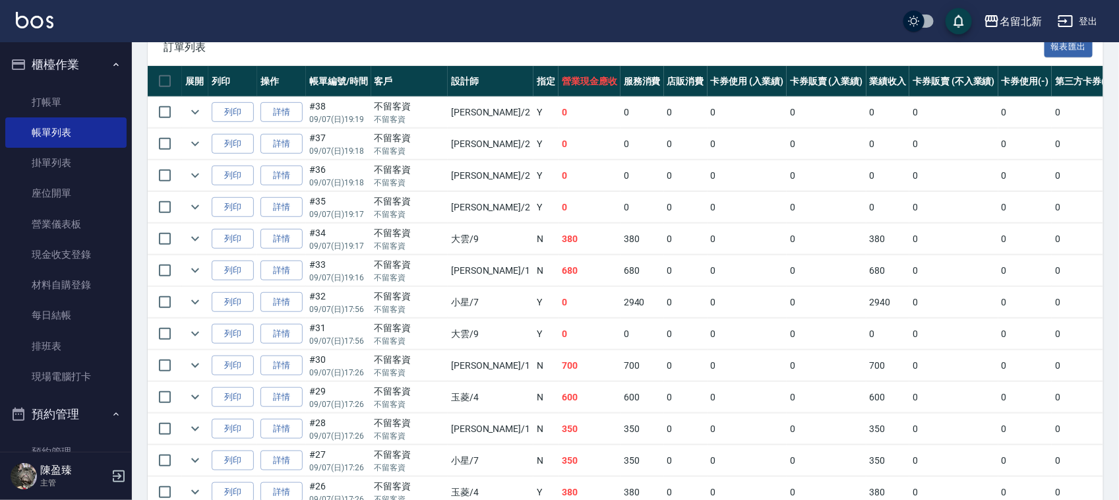
scroll to position [330, 0]
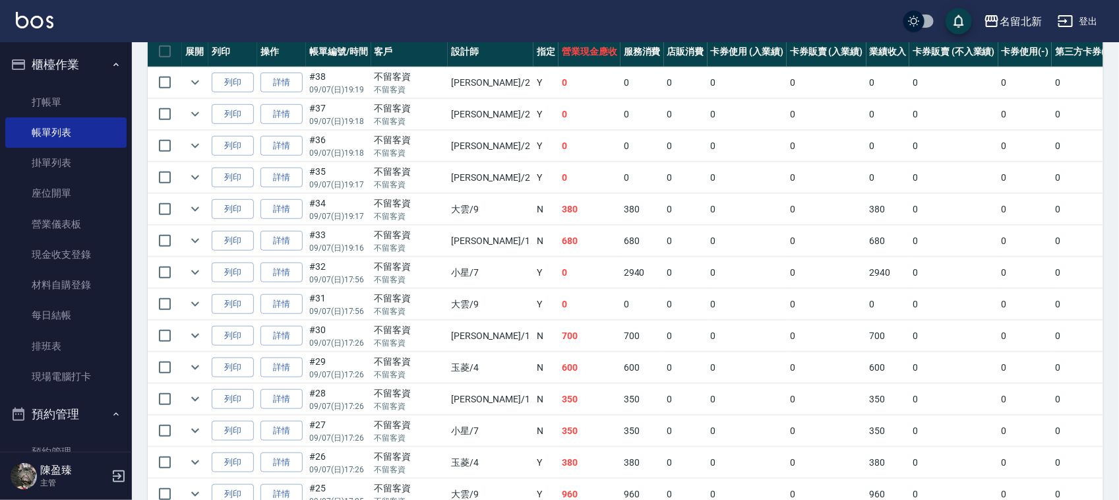
click at [193, 93] on td at bounding box center [195, 82] width 26 height 31
click at [192, 79] on icon "expand row" at bounding box center [195, 83] width 16 height 16
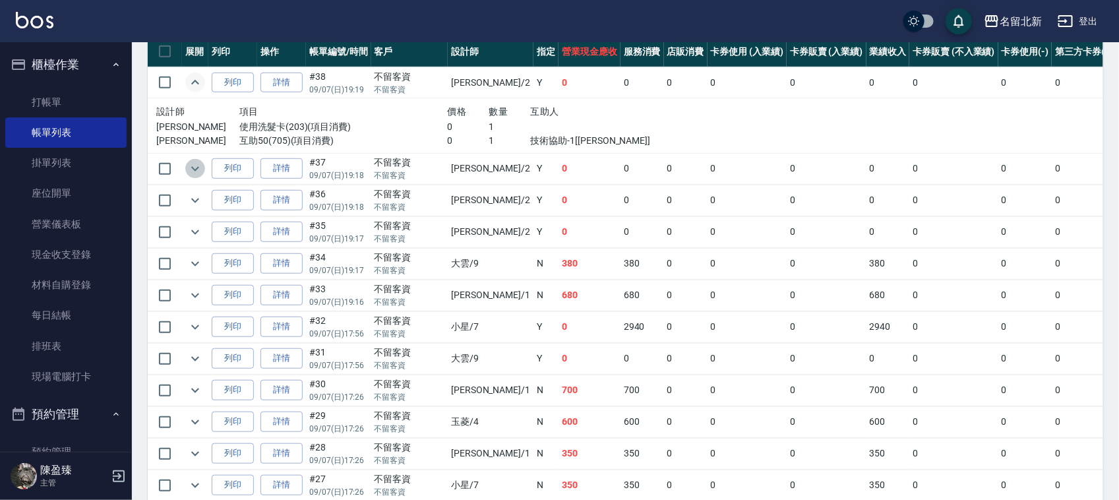
click at [197, 164] on icon "expand row" at bounding box center [195, 169] width 16 height 16
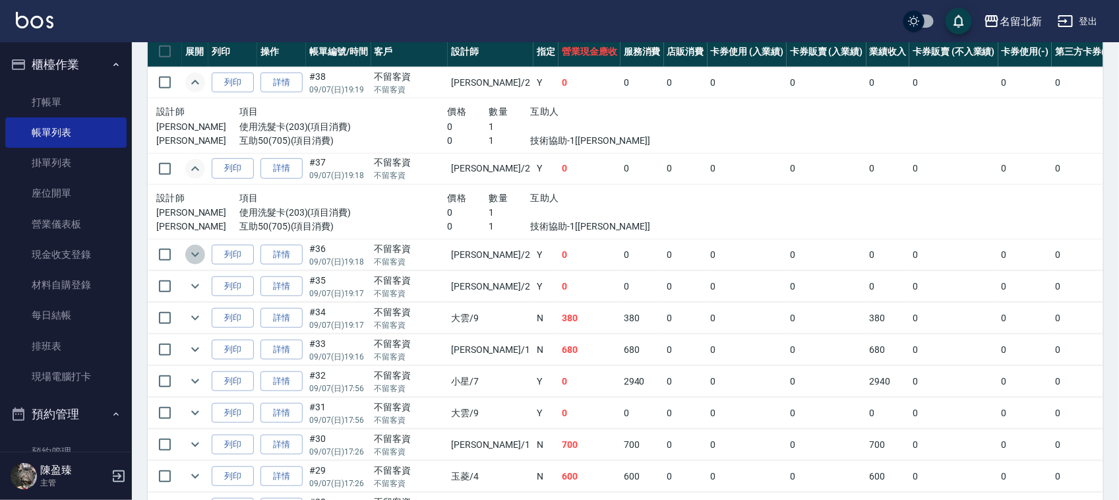
click at [195, 257] on icon "expand row" at bounding box center [195, 255] width 8 height 5
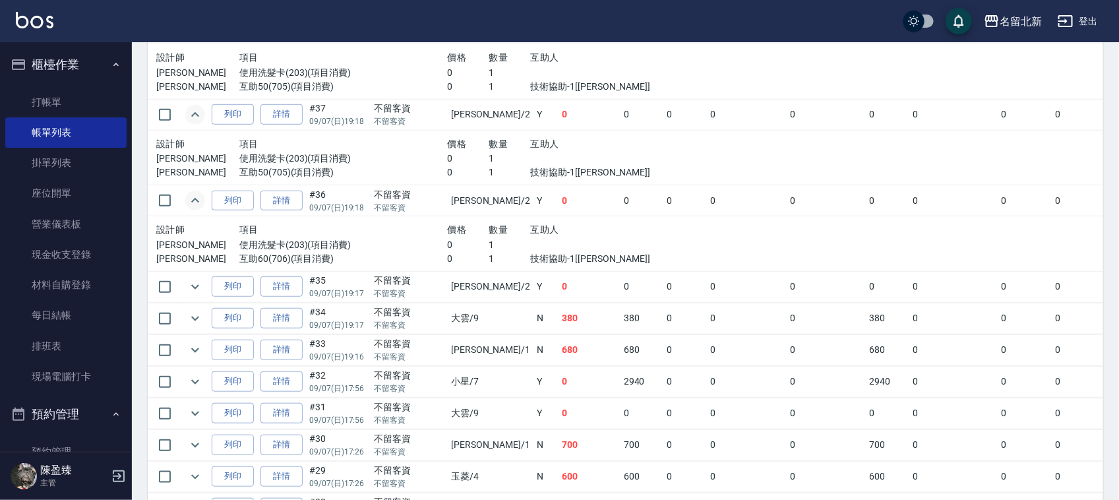
scroll to position [412, 0]
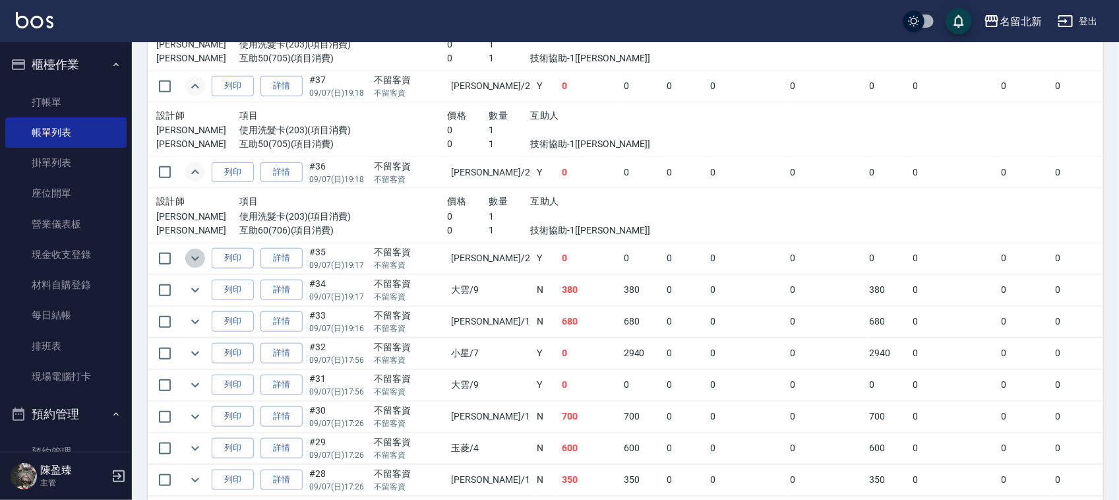
click at [195, 257] on icon "expand row" at bounding box center [195, 259] width 16 height 16
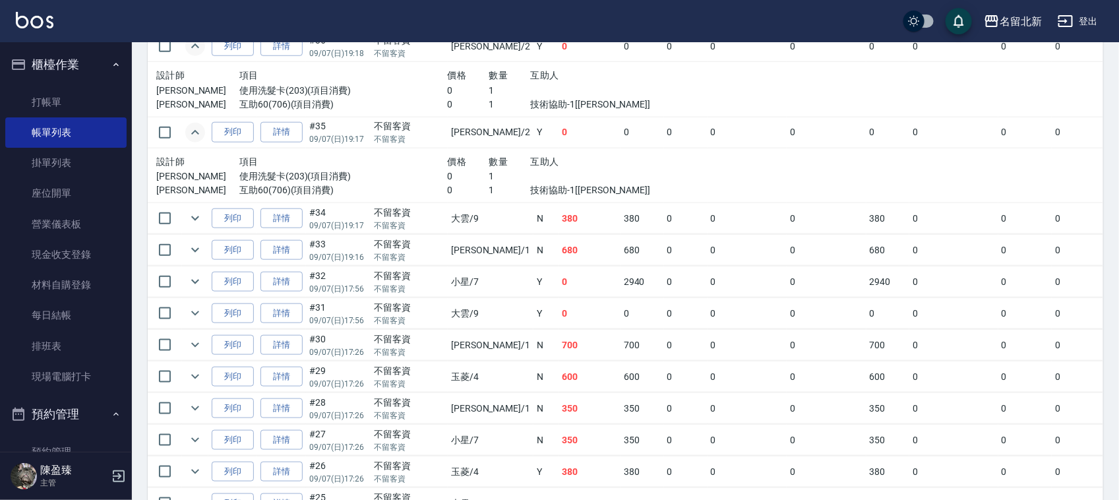
scroll to position [577, 0]
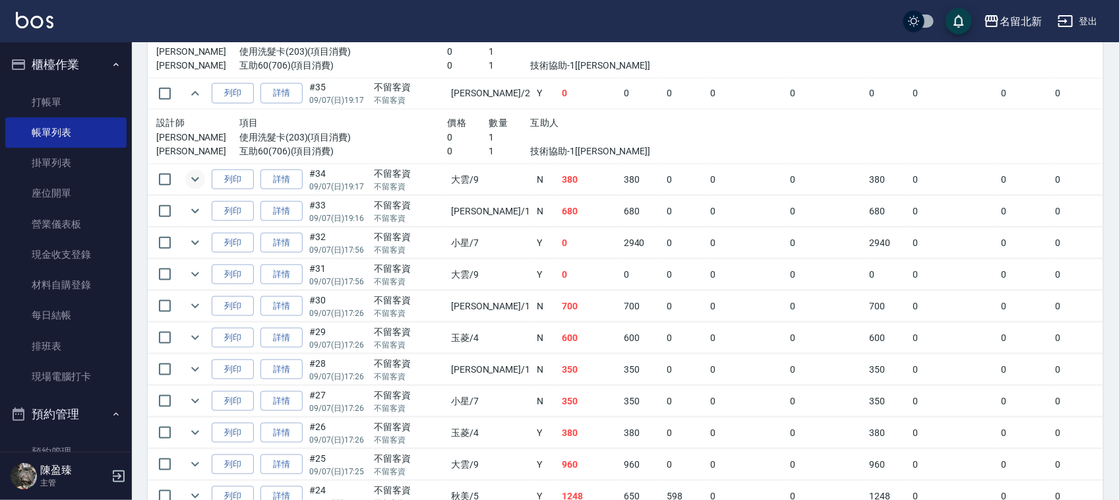
click at [201, 179] on icon "expand row" at bounding box center [195, 179] width 16 height 16
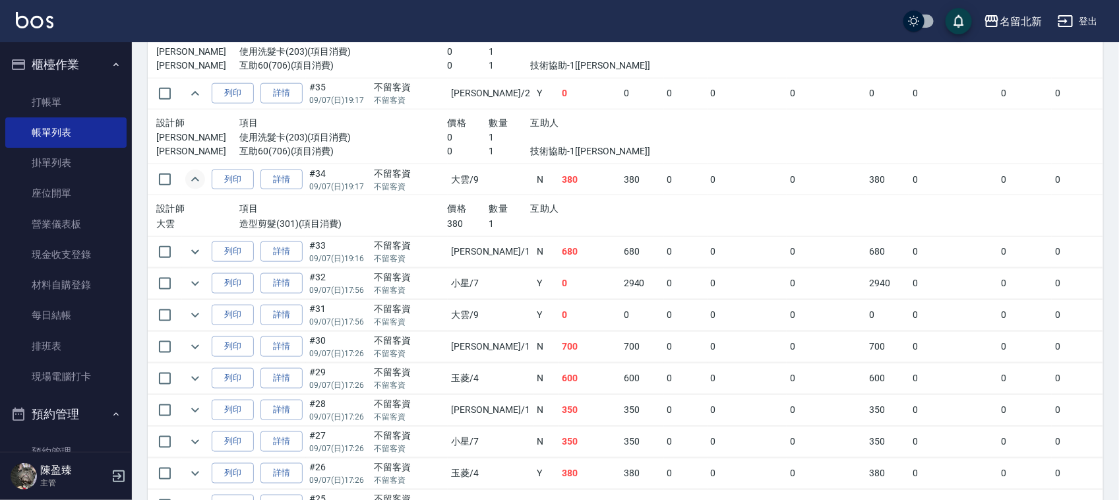
click at [192, 241] on td at bounding box center [195, 251] width 26 height 31
click at [192, 242] on td at bounding box center [195, 251] width 26 height 31
click at [195, 242] on td at bounding box center [195, 251] width 26 height 31
click at [195, 245] on icon "expand row" at bounding box center [195, 252] width 16 height 16
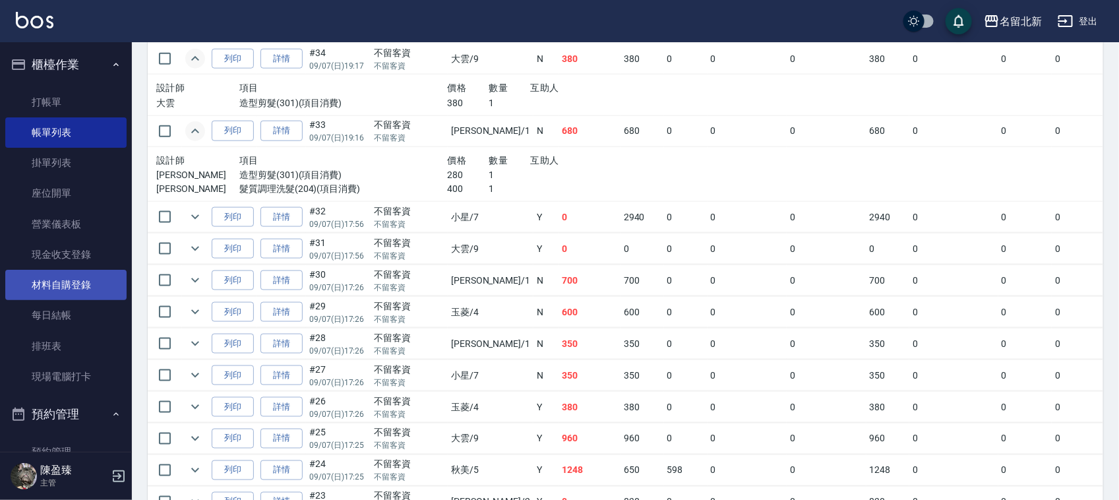
scroll to position [660, 0]
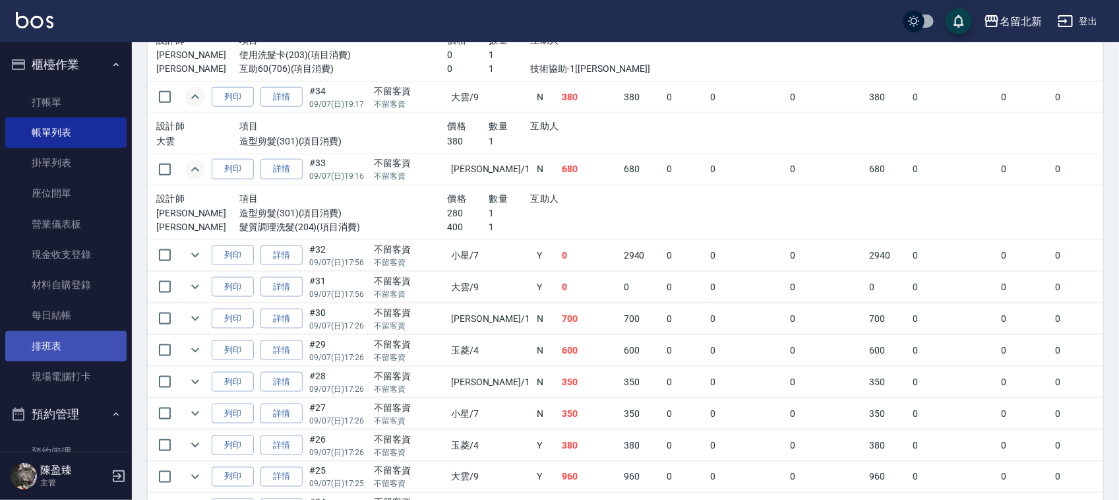
click at [69, 352] on link "排班表" at bounding box center [65, 346] width 121 height 30
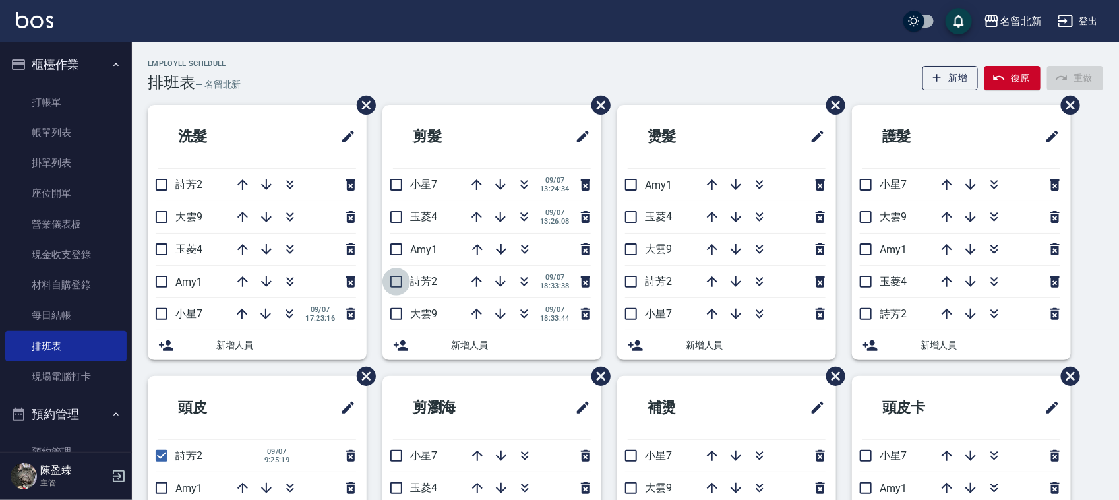
drag, startPoint x: 396, startPoint y: 276, endPoint x: 322, endPoint y: 292, distance: 76.3
click at [397, 277] on input "checkbox" at bounding box center [397, 282] width 28 height 28
checkbox input "true"
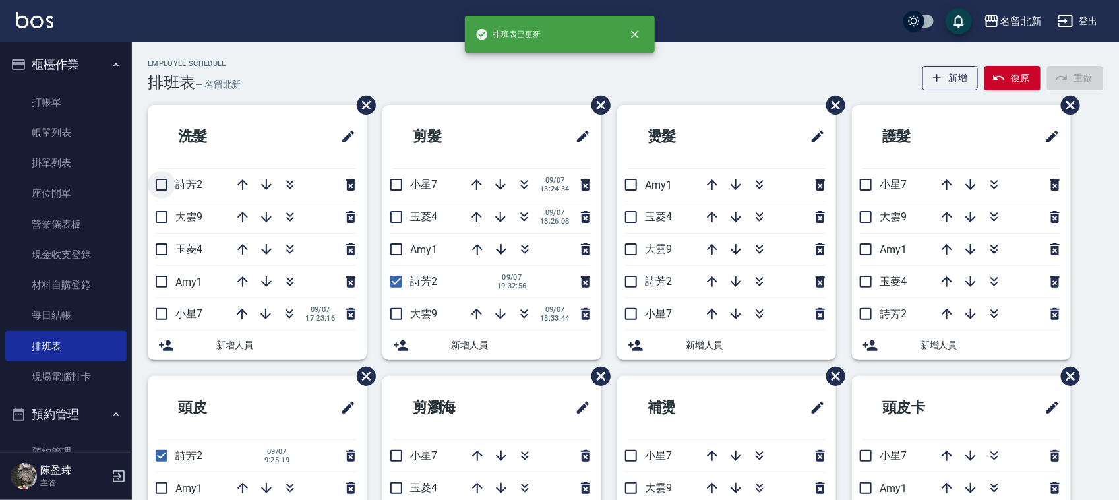
click at [166, 177] on input "checkbox" at bounding box center [162, 185] width 28 height 28
checkbox input "true"
click at [638, 287] on input "checkbox" at bounding box center [631, 282] width 28 height 28
checkbox input "true"
click at [871, 311] on input "checkbox" at bounding box center [866, 314] width 28 height 28
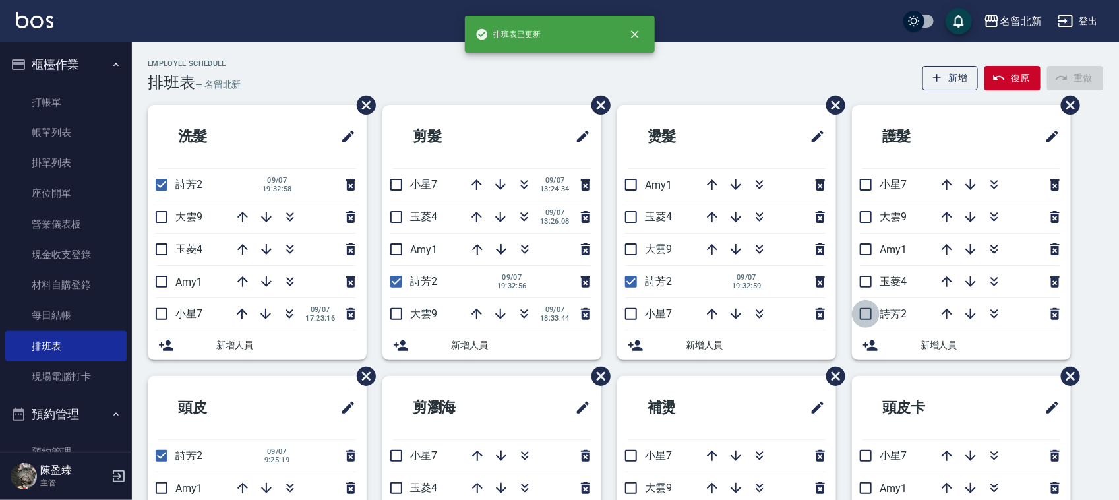
checkbox input "true"
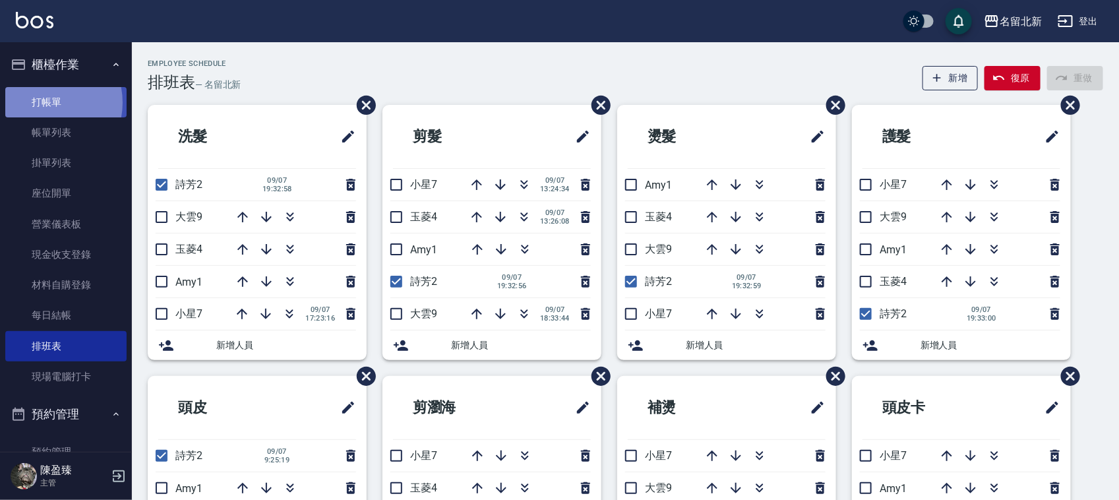
click at [42, 102] on link "打帳單" at bounding box center [65, 102] width 121 height 30
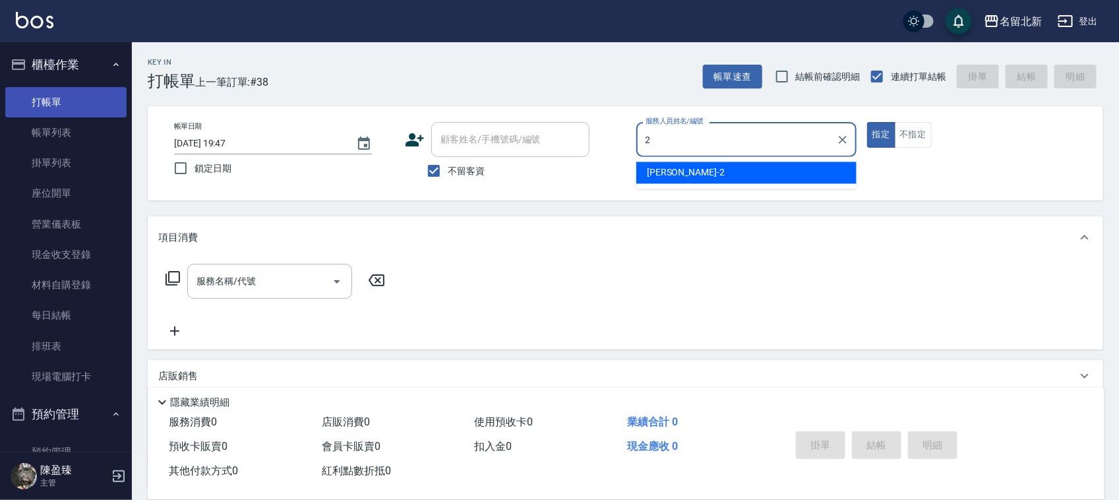
type input "[PERSON_NAME]-2"
type button "true"
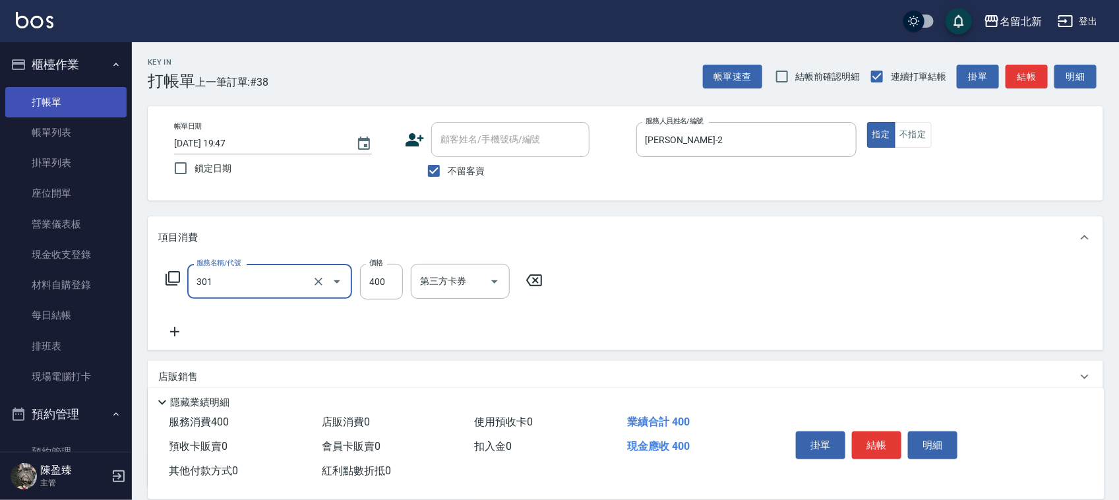
type input "造型剪髮(301)"
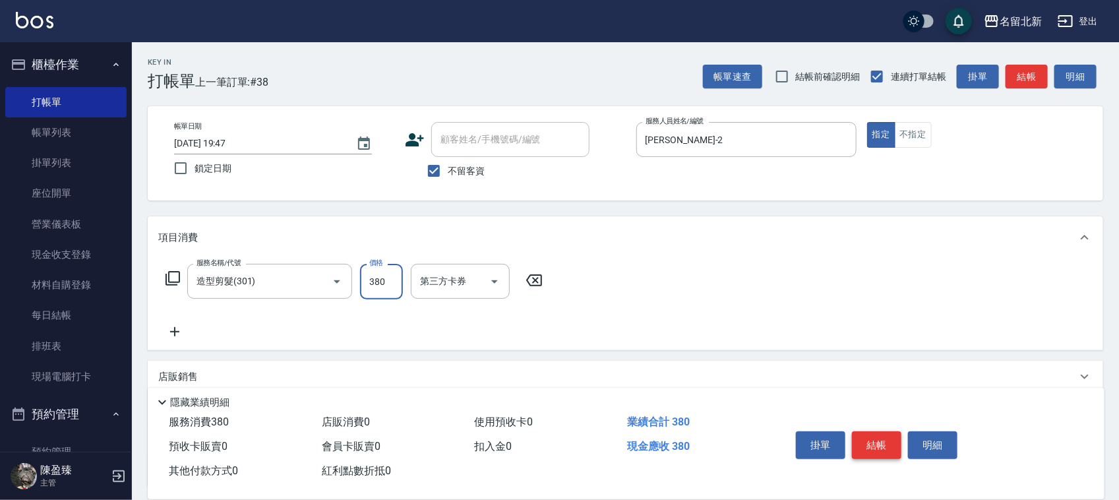
type input "380"
drag, startPoint x: 890, startPoint y: 443, endPoint x: 879, endPoint y: 440, distance: 11.7
click at [887, 441] on button "結帳" at bounding box center [876, 445] width 49 height 28
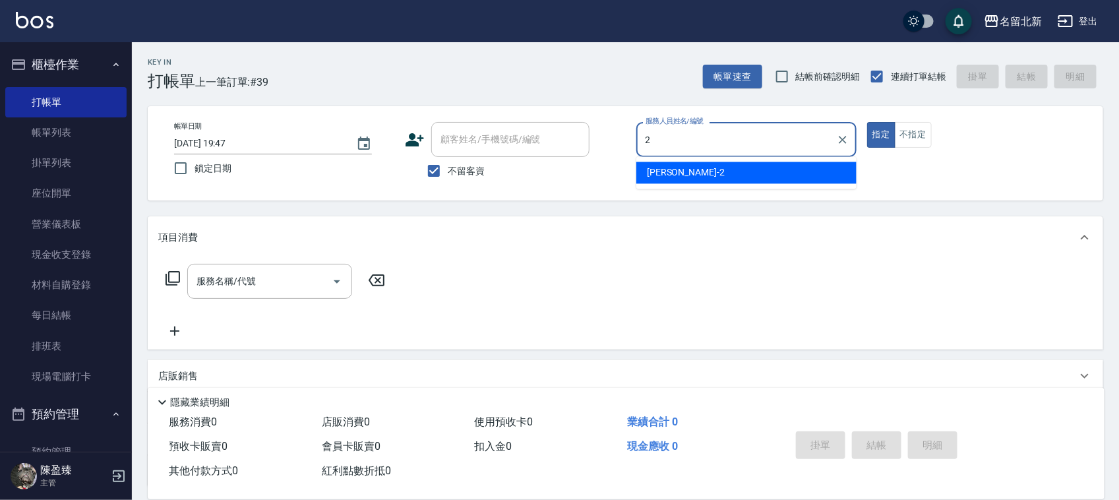
type input "[PERSON_NAME]-2"
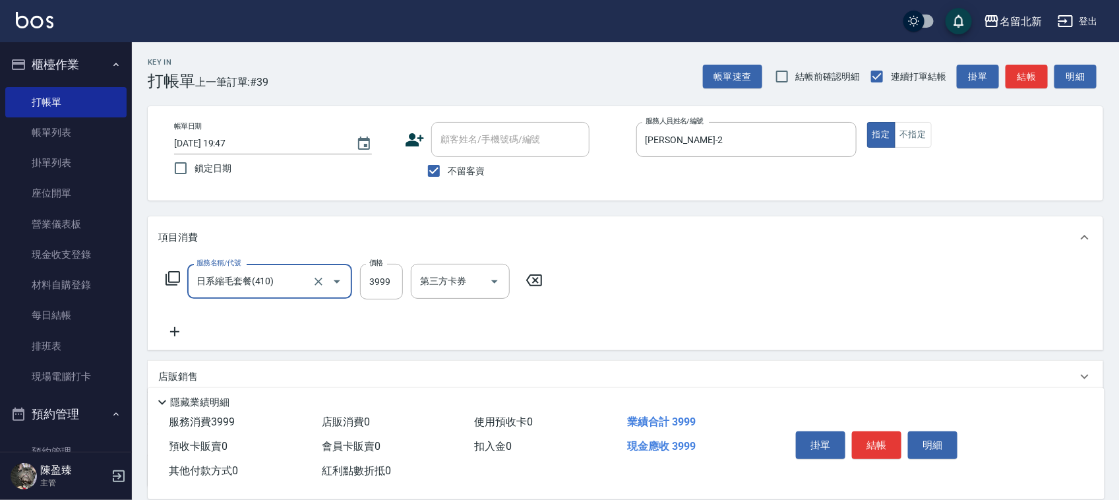
type input "日系縮毛套餐(410)"
type input "4500"
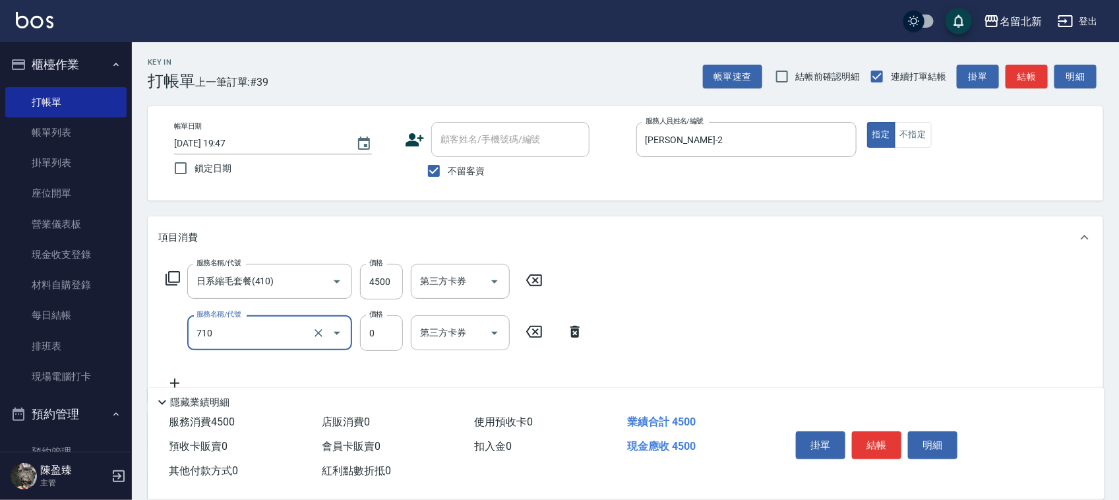
type input "互助100(710)"
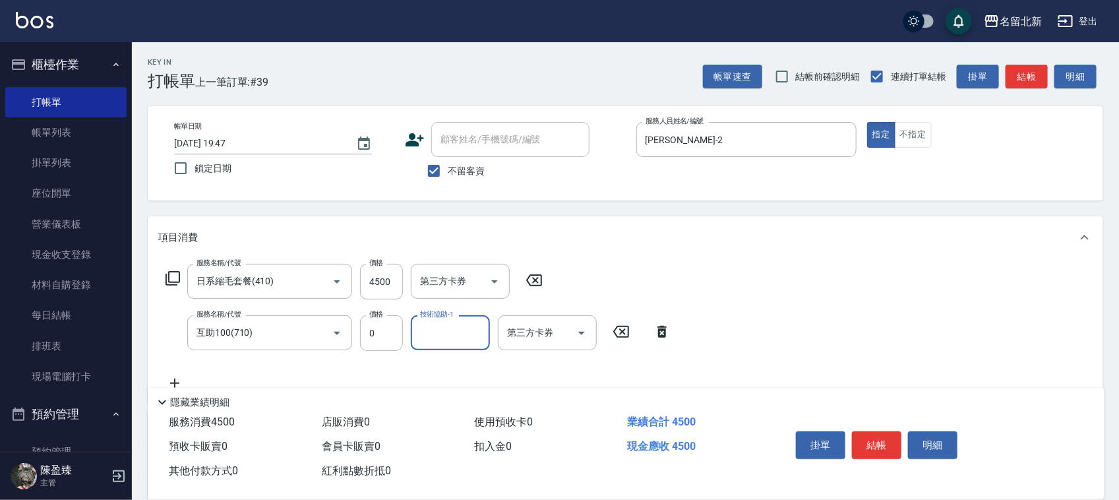
type input "0"
type input "UNA-20"
type input "互助80(708)"
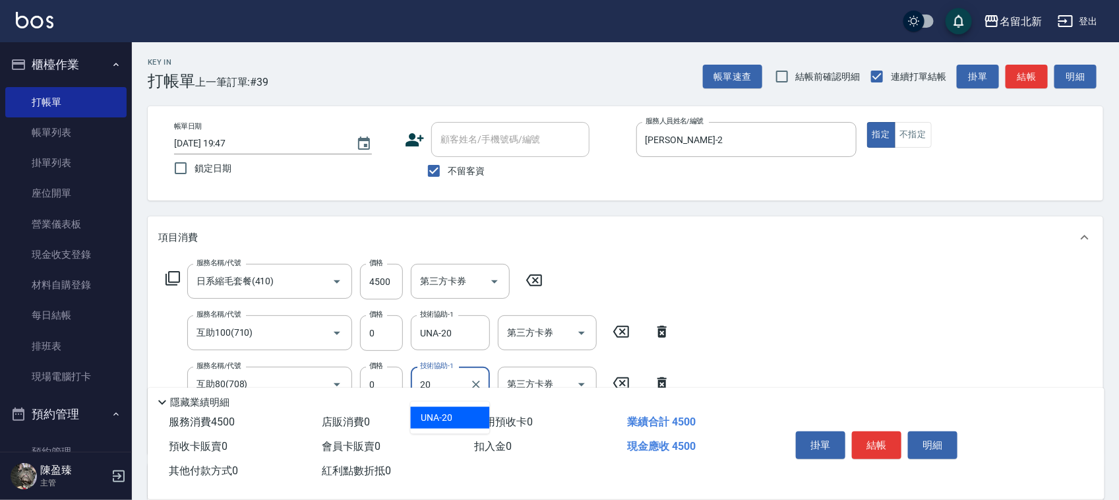
type input "UNA-20"
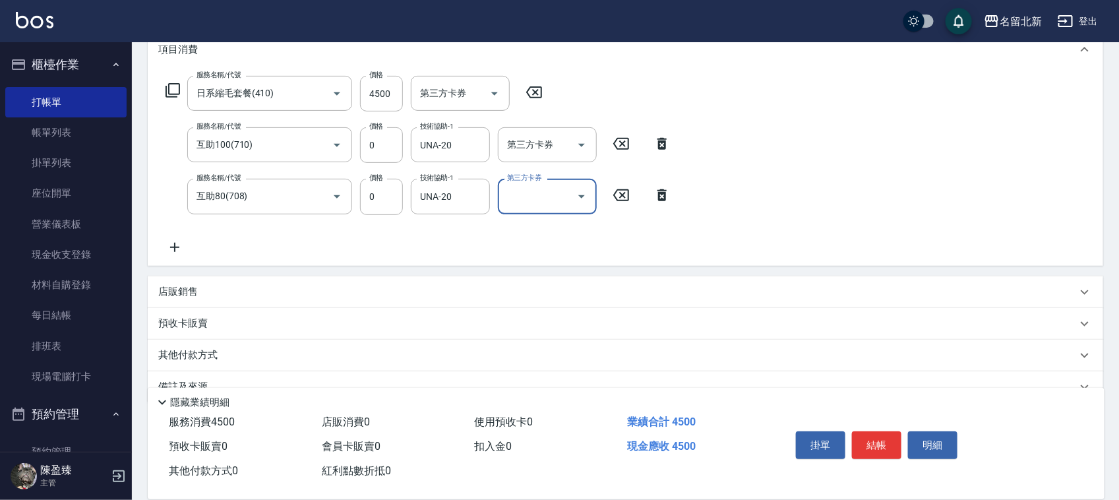
scroll to position [216, 0]
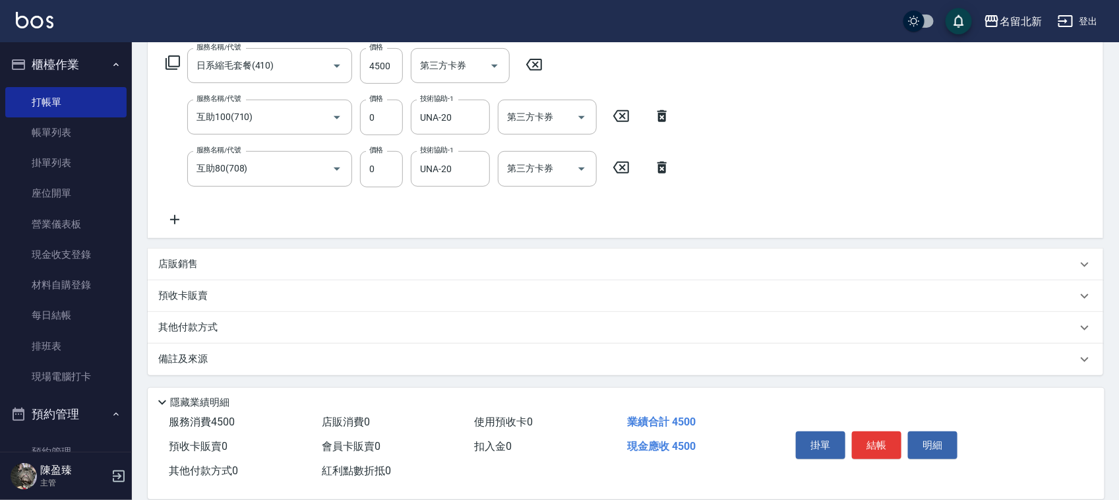
click at [188, 321] on p "其他付款方式" at bounding box center [191, 328] width 66 height 15
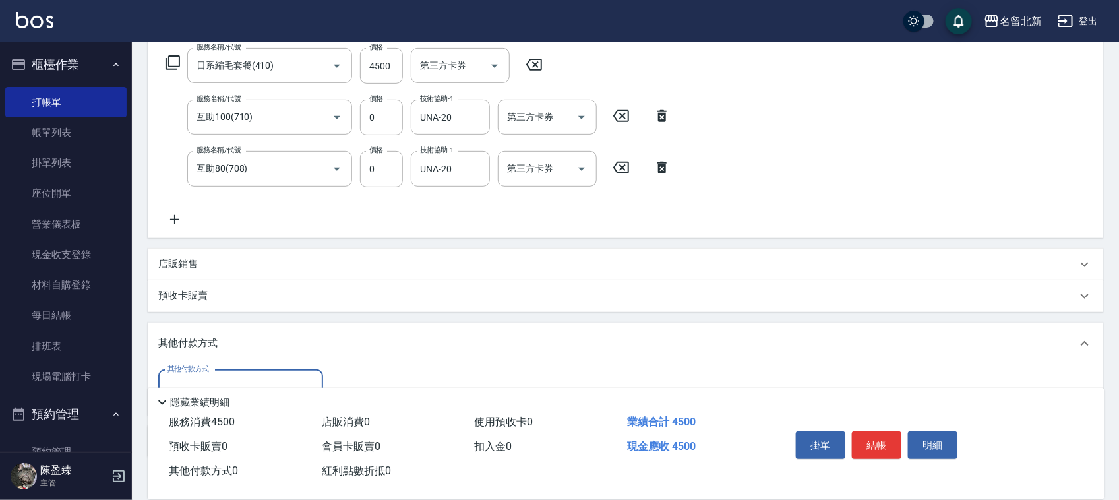
scroll to position [287, 0]
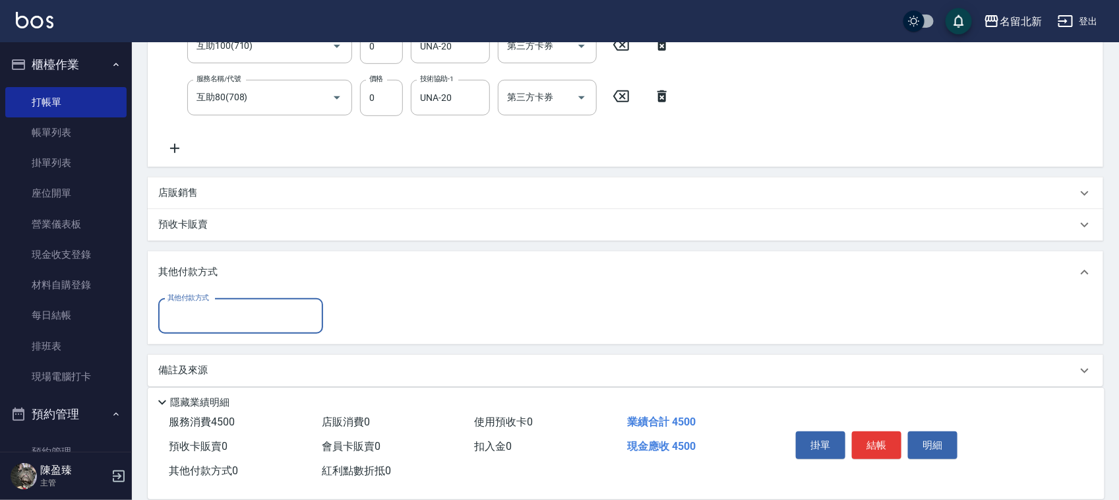
click at [188, 317] on input "其他付款方式" at bounding box center [240, 316] width 153 height 23
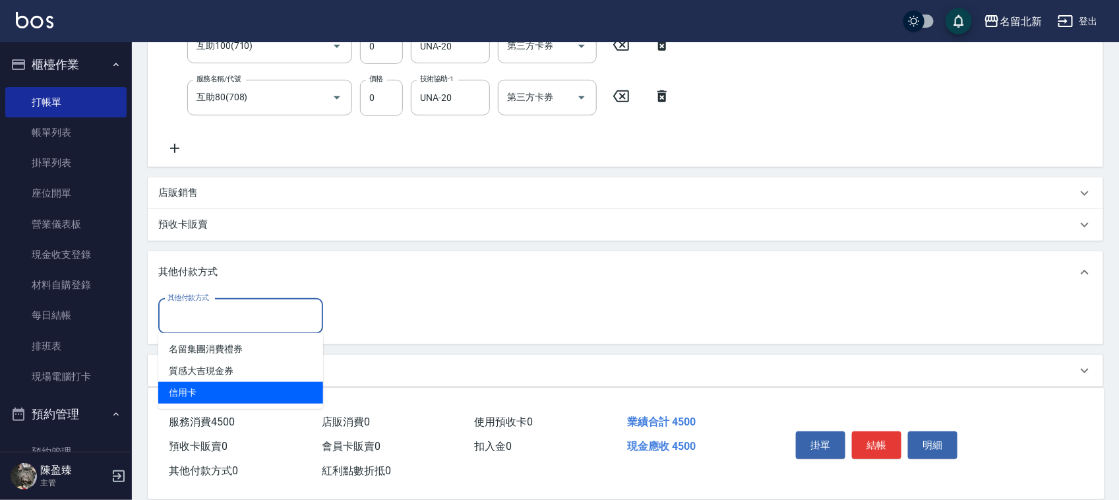
click at [216, 397] on span "信用卡" at bounding box center [240, 393] width 165 height 22
type input "信用卡"
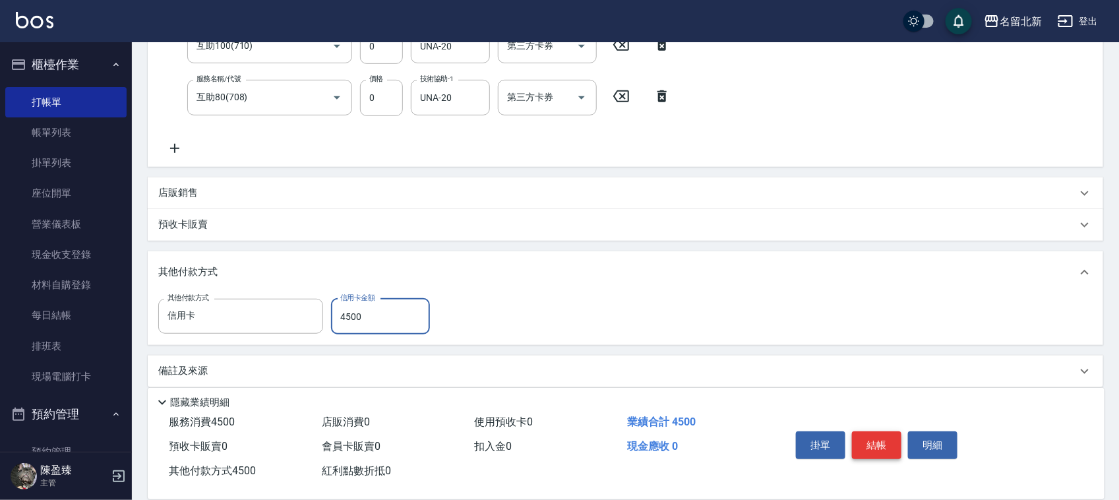
type input "4500"
click at [875, 442] on button "結帳" at bounding box center [876, 445] width 49 height 28
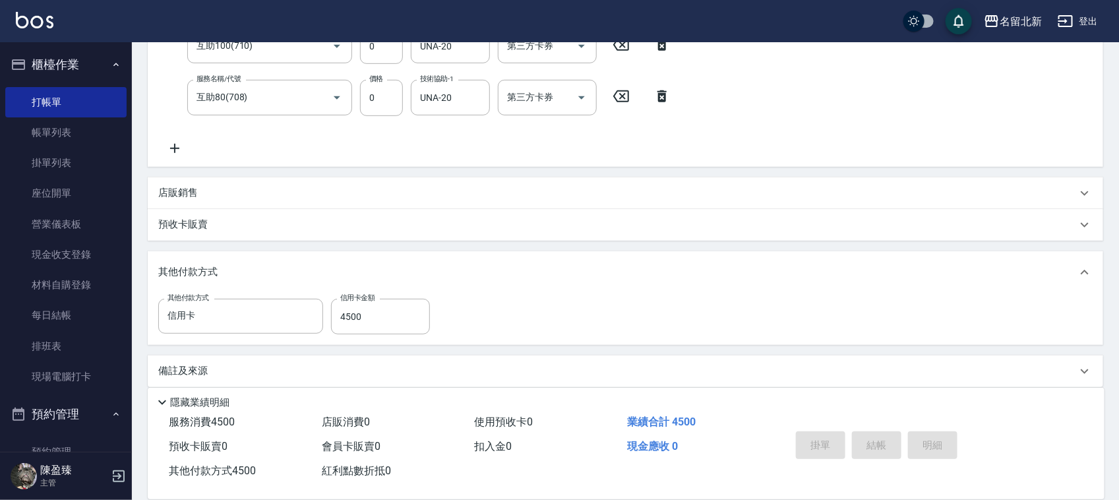
type input "[DATE] 19:49"
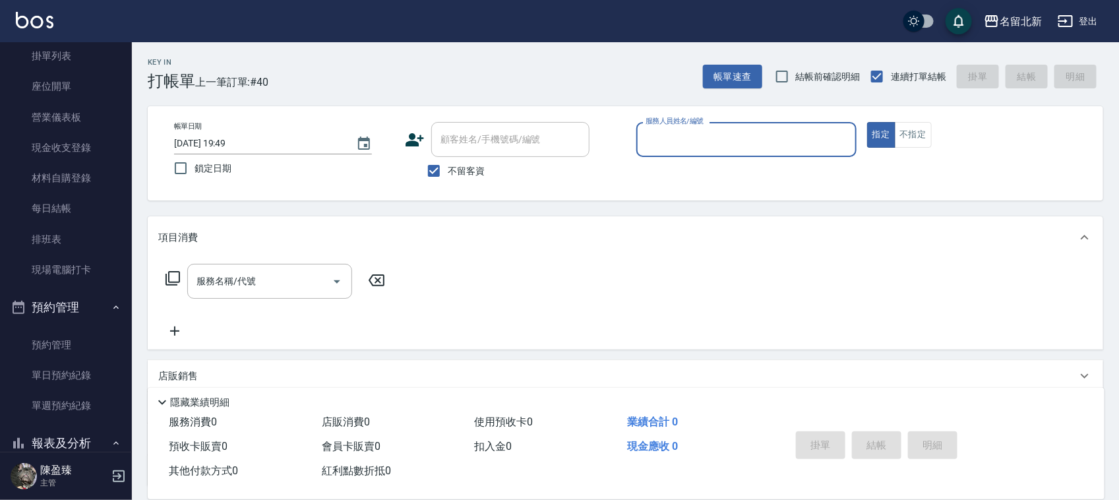
scroll to position [330, 0]
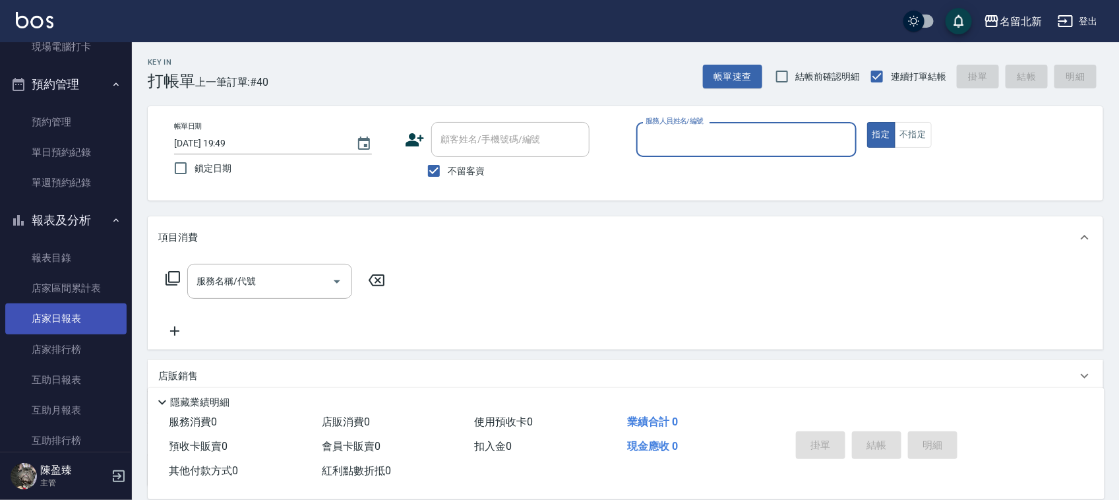
click at [83, 325] on link "店家日報表" at bounding box center [65, 318] width 121 height 30
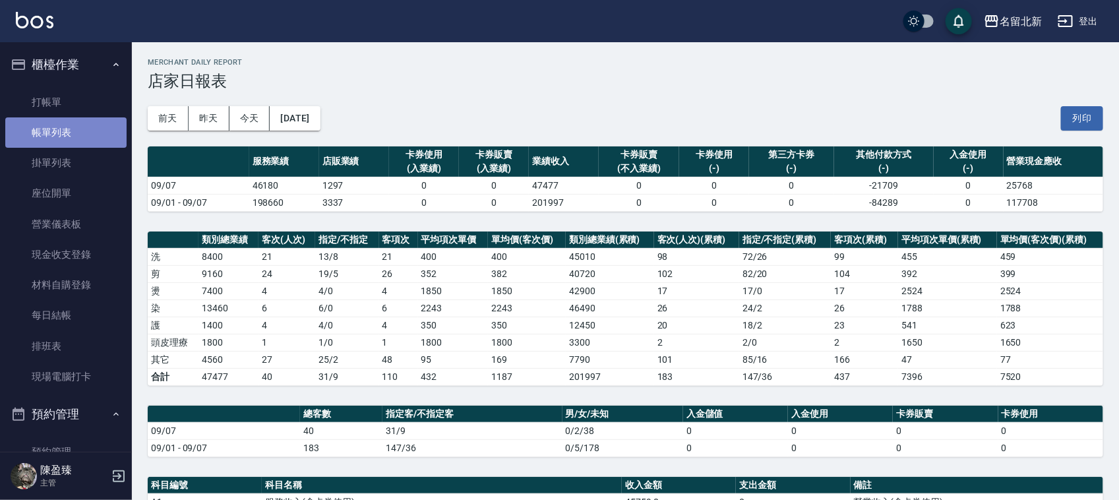
click at [79, 131] on link "帳單列表" at bounding box center [65, 132] width 121 height 30
click at [61, 143] on link "帳單列表" at bounding box center [65, 132] width 121 height 30
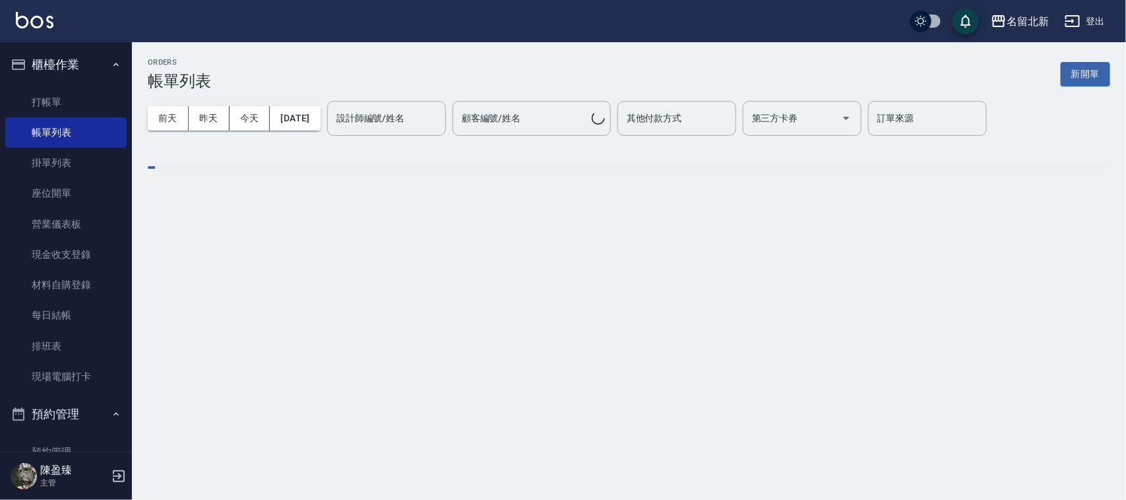
click at [377, 129] on input "設計師編號/姓名" at bounding box center [386, 118] width 107 height 23
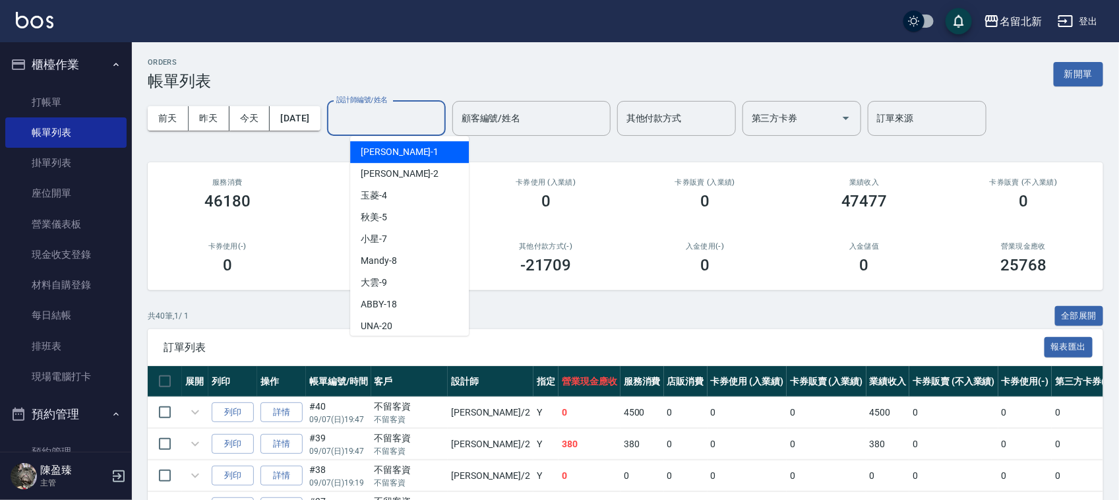
click at [389, 115] on input "設計師編號/姓名" at bounding box center [386, 118] width 107 height 23
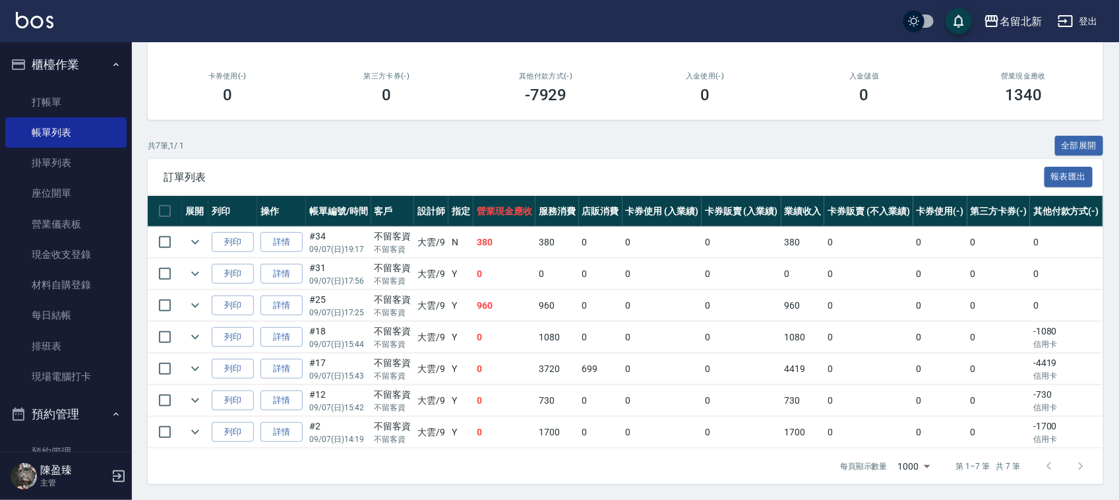
scroll to position [185, 0]
type input "大雲-9"
click at [189, 234] on icon "expand row" at bounding box center [195, 242] width 16 height 16
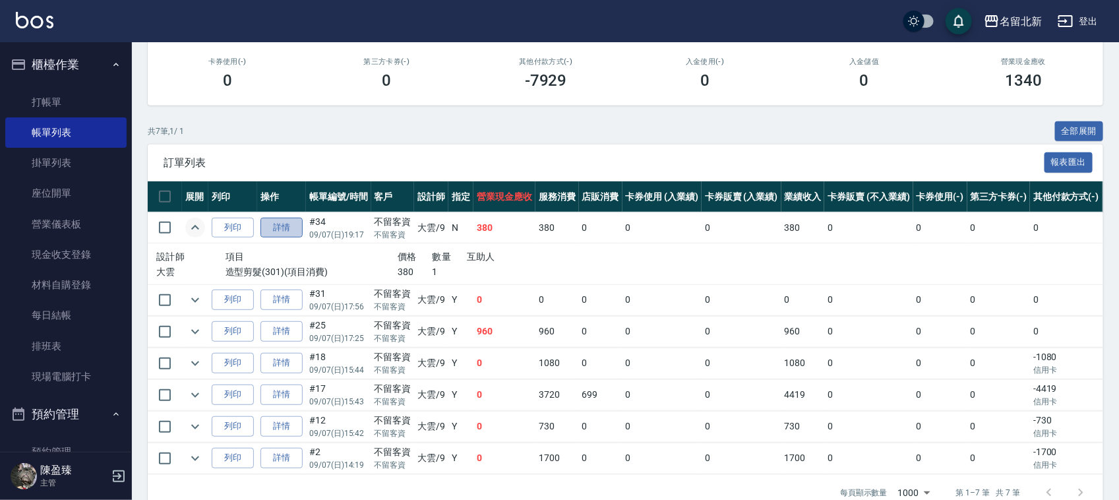
click at [282, 225] on link "詳情" at bounding box center [282, 228] width 42 height 20
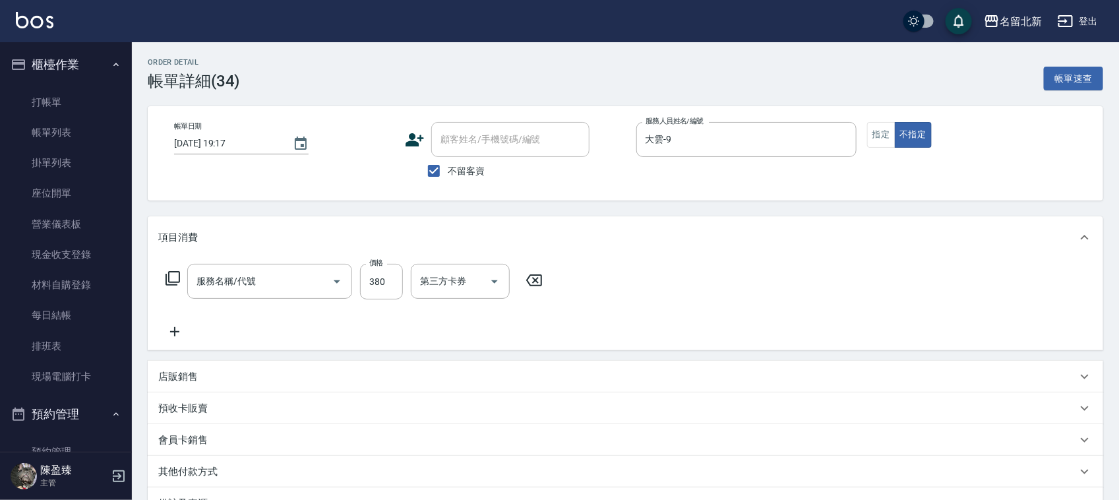
type input "[DATE] 19:17"
checkbox input "true"
type input "大雲-9"
type input "造型剪髮(301)"
click at [182, 334] on icon at bounding box center [174, 332] width 33 height 16
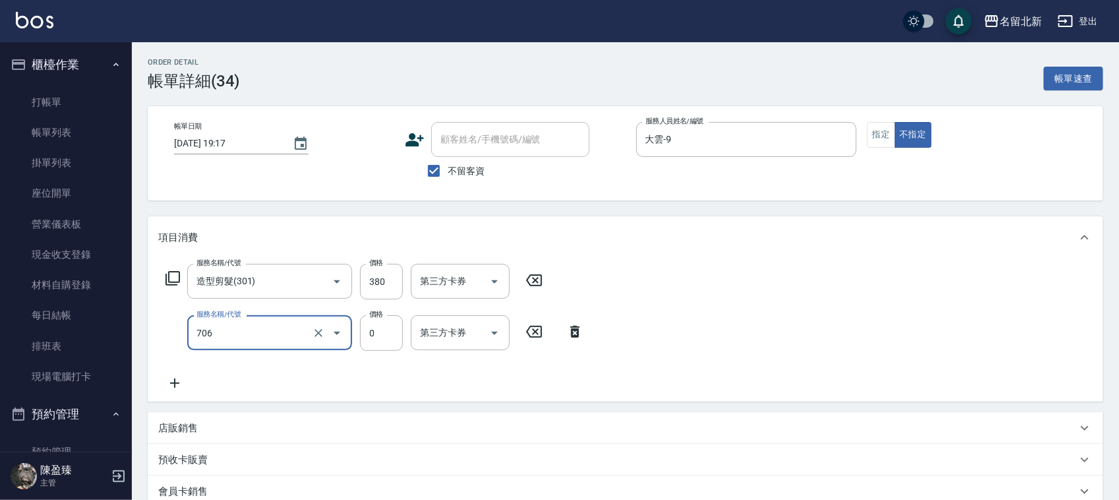
type input "互助60(706)"
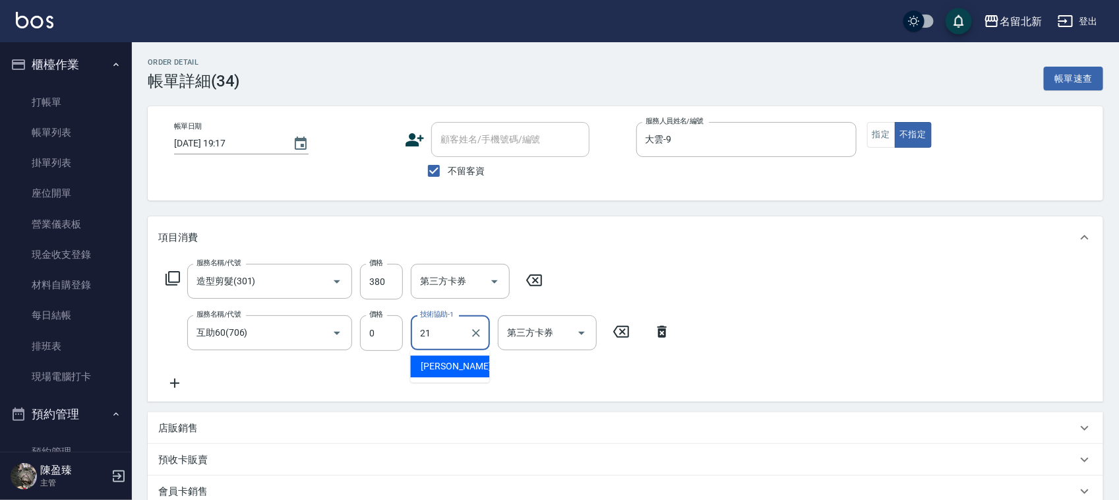
type input "[PERSON_NAME]-21"
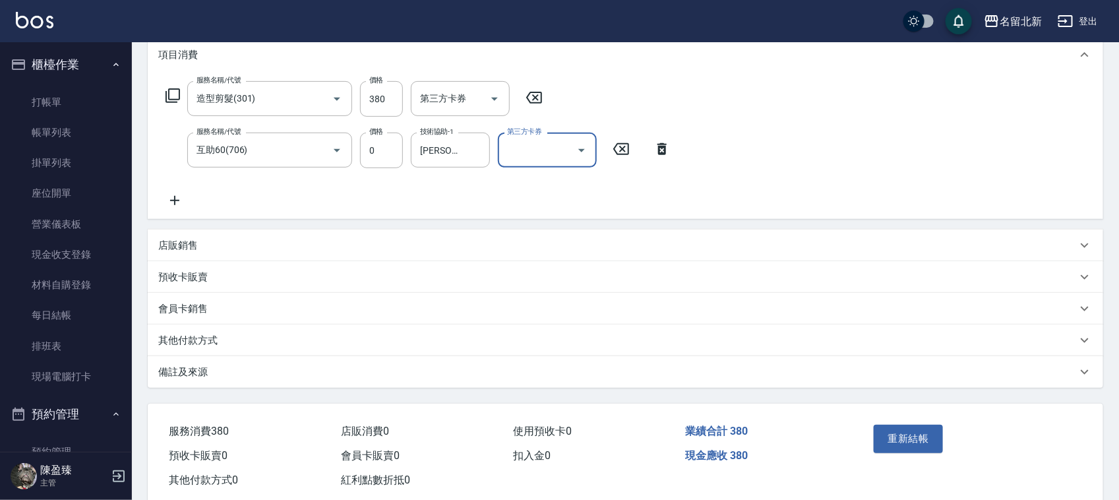
scroll to position [212, 0]
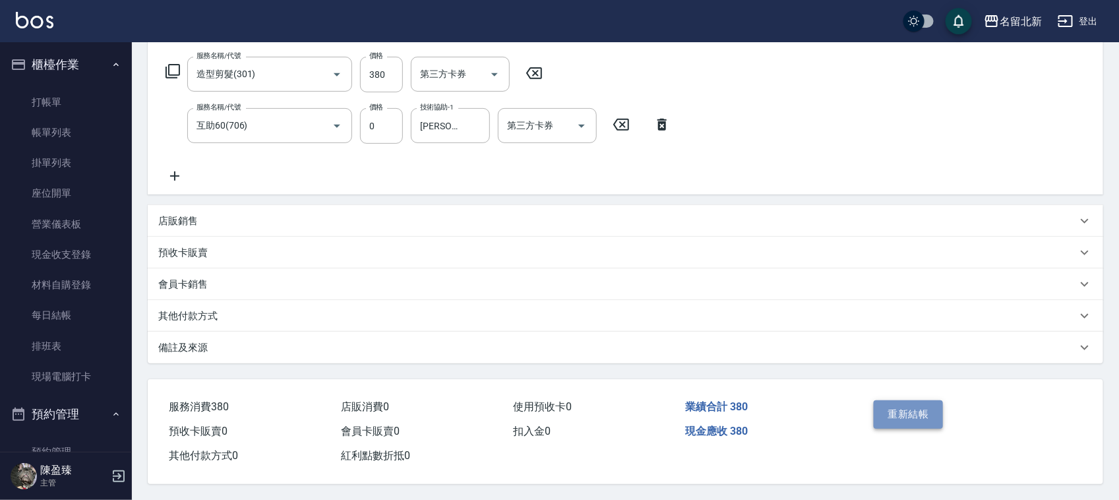
click at [915, 416] on button "重新結帳" at bounding box center [909, 414] width 70 height 28
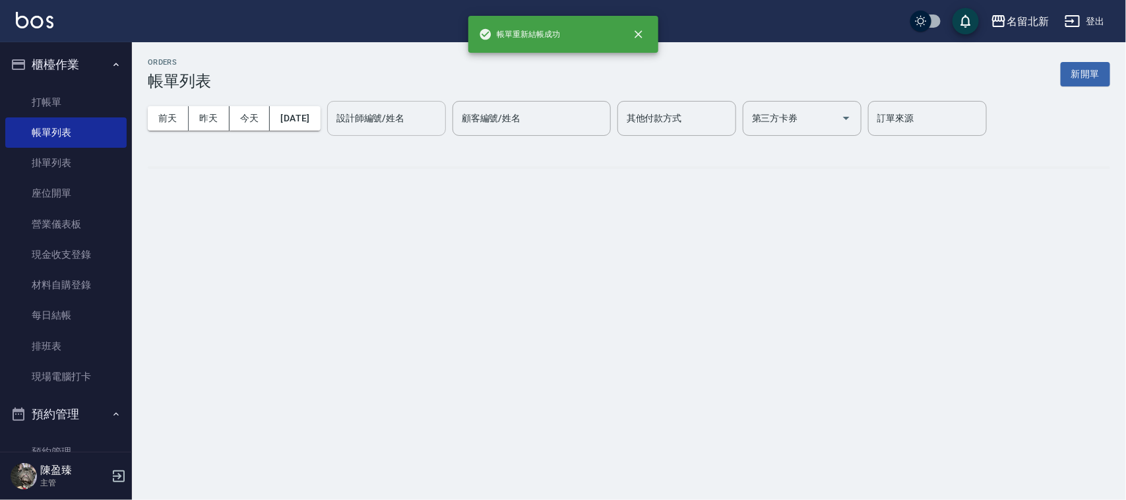
click at [419, 129] on input "設計師編號/姓名" at bounding box center [386, 118] width 107 height 23
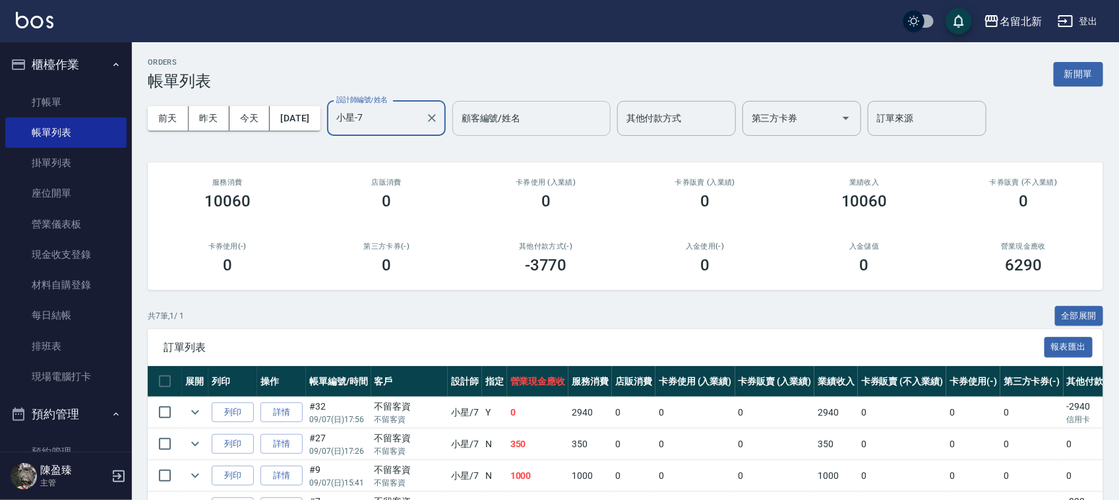
click at [475, 110] on div "顧客編號/姓名" at bounding box center [531, 118] width 158 height 35
type input "小星-7"
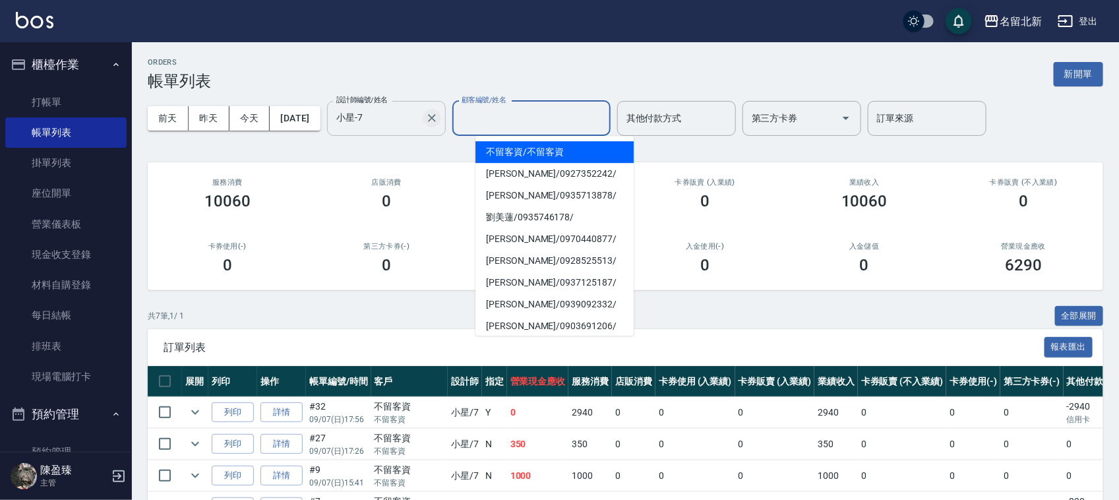
click at [446, 113] on div "小星-7 設計師編號/姓名" at bounding box center [386, 118] width 119 height 35
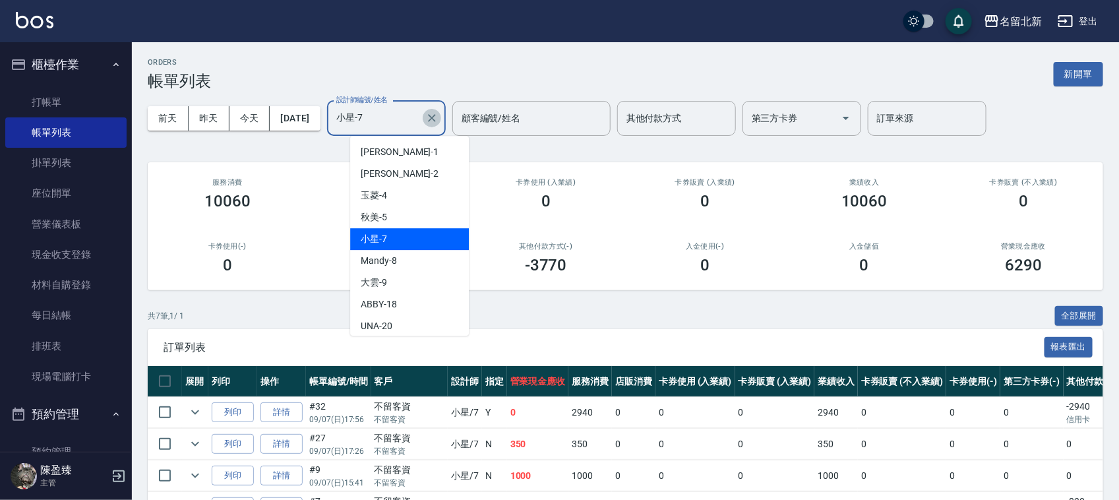
click at [439, 114] on icon "Clear" at bounding box center [431, 117] width 13 height 13
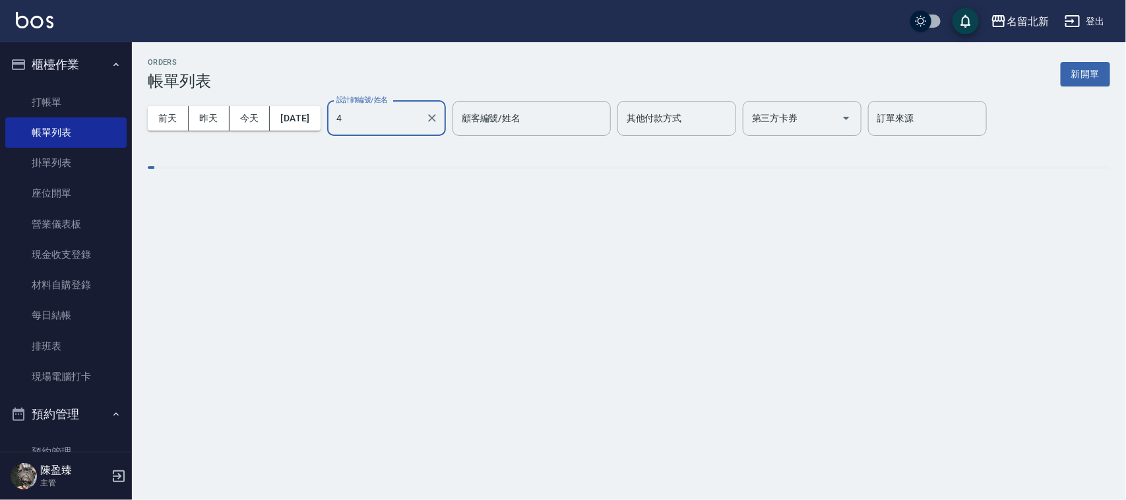
type input "玉菱-4"
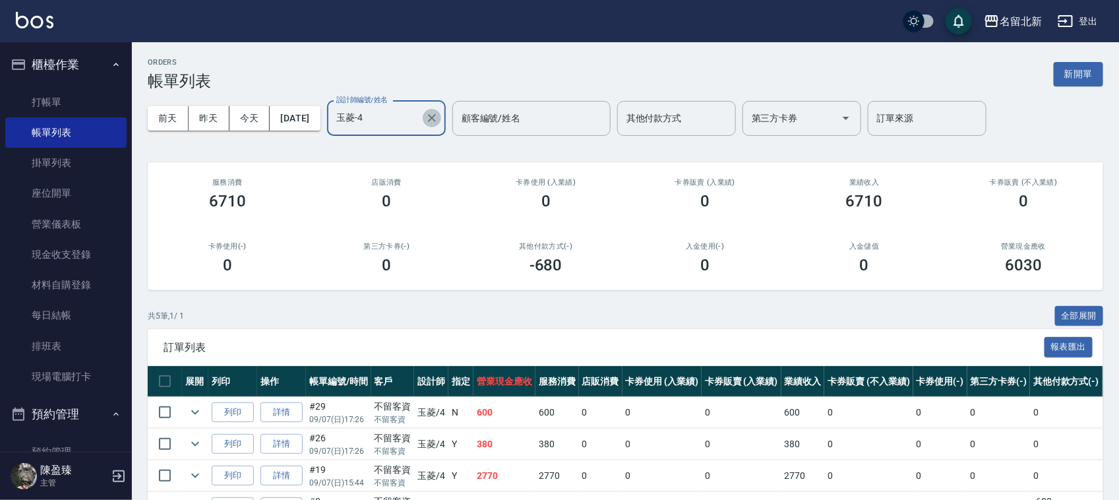
click at [439, 116] on icon "Clear" at bounding box center [431, 117] width 13 height 13
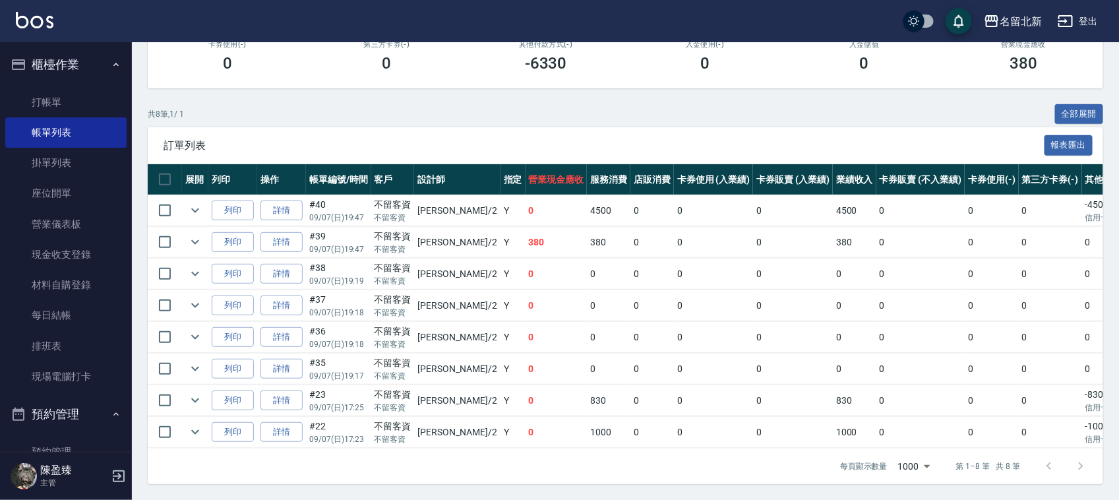
scroll to position [216, 0]
type input "[PERSON_NAME]-2"
click at [192, 361] on icon "expand row" at bounding box center [195, 369] width 16 height 16
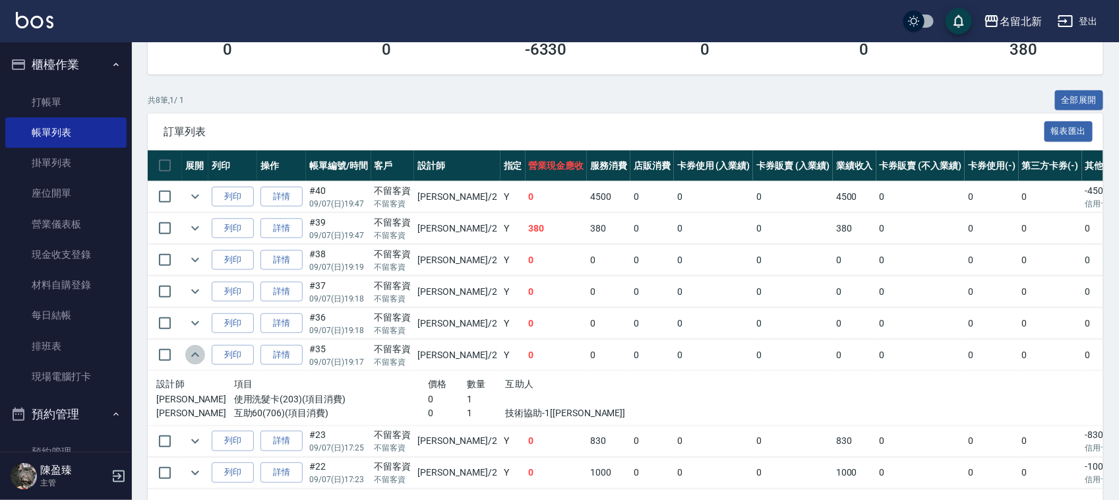
click at [193, 357] on icon "expand row" at bounding box center [195, 354] width 8 height 5
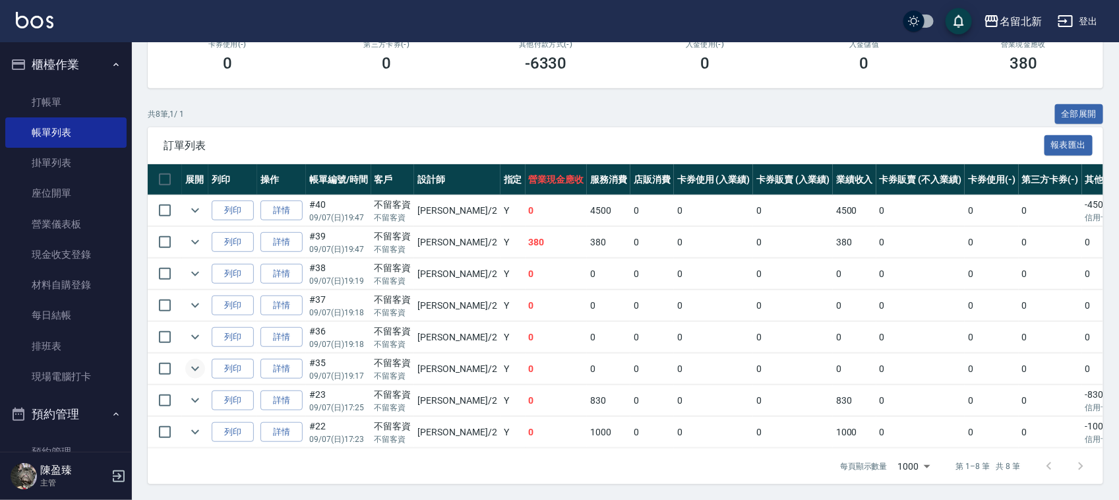
click at [206, 398] on td at bounding box center [195, 400] width 26 height 31
click at [199, 392] on icon "expand row" at bounding box center [195, 400] width 16 height 16
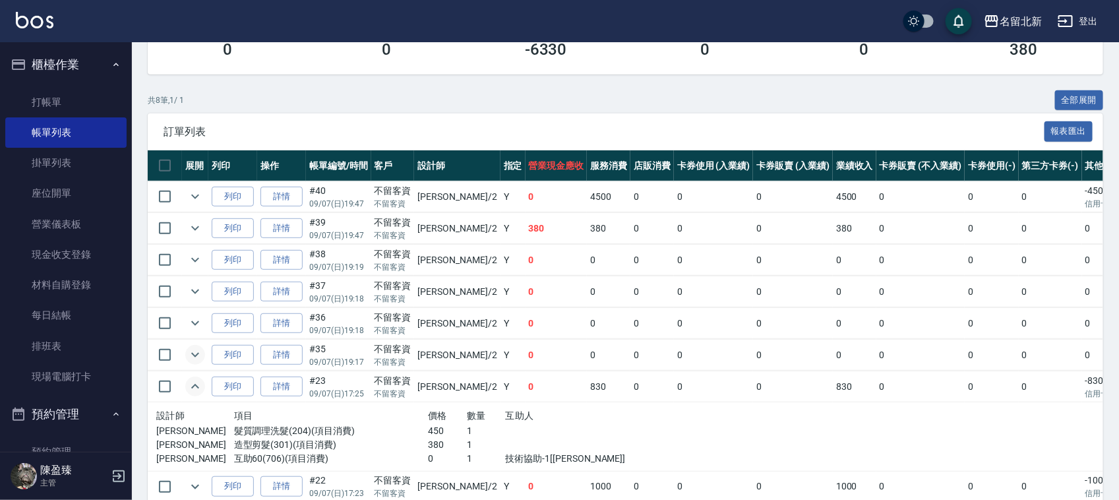
click at [199, 390] on icon "expand row" at bounding box center [195, 387] width 16 height 16
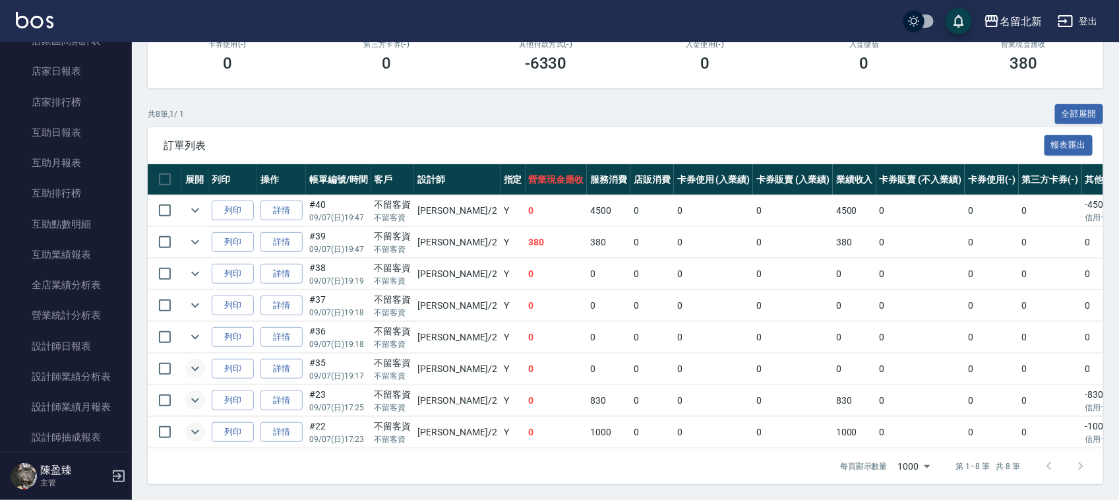
click at [196, 424] on icon "expand row" at bounding box center [195, 432] width 16 height 16
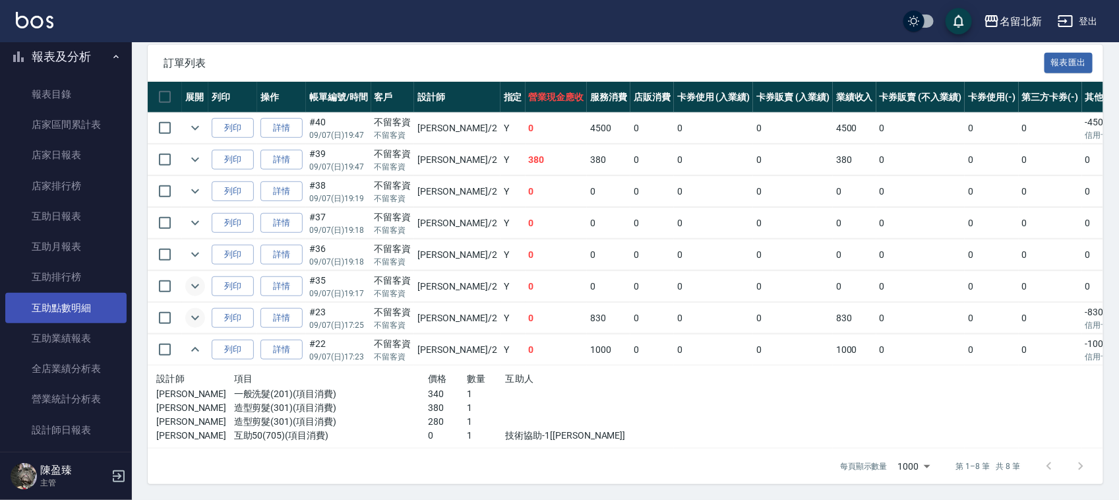
scroll to position [495, 0]
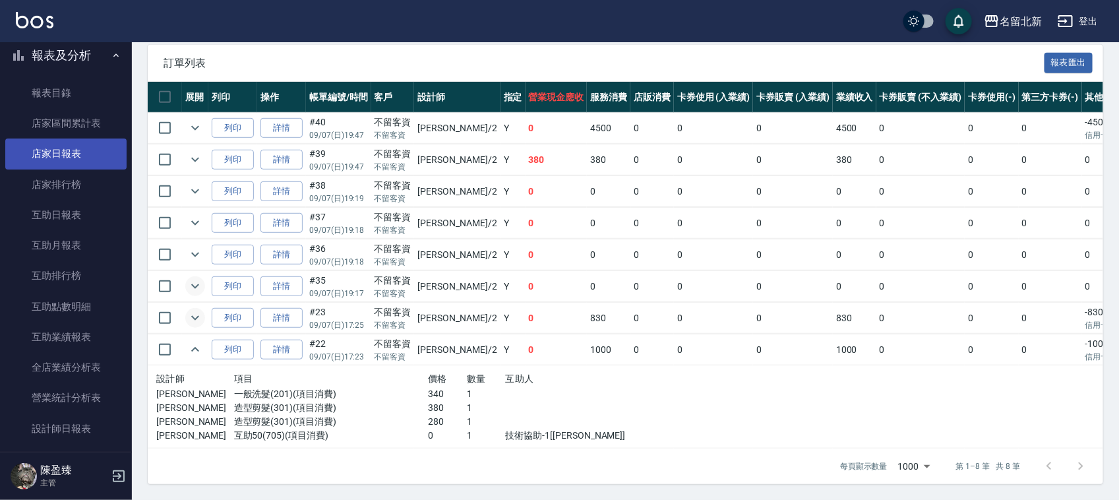
click at [80, 154] on link "店家日報表" at bounding box center [65, 154] width 121 height 30
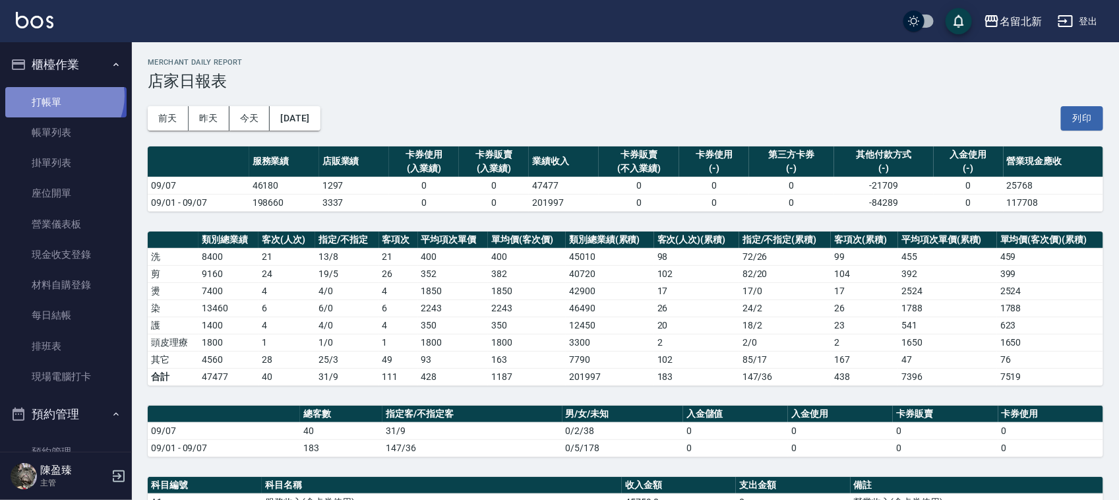
click at [61, 96] on link "打帳單" at bounding box center [65, 102] width 121 height 30
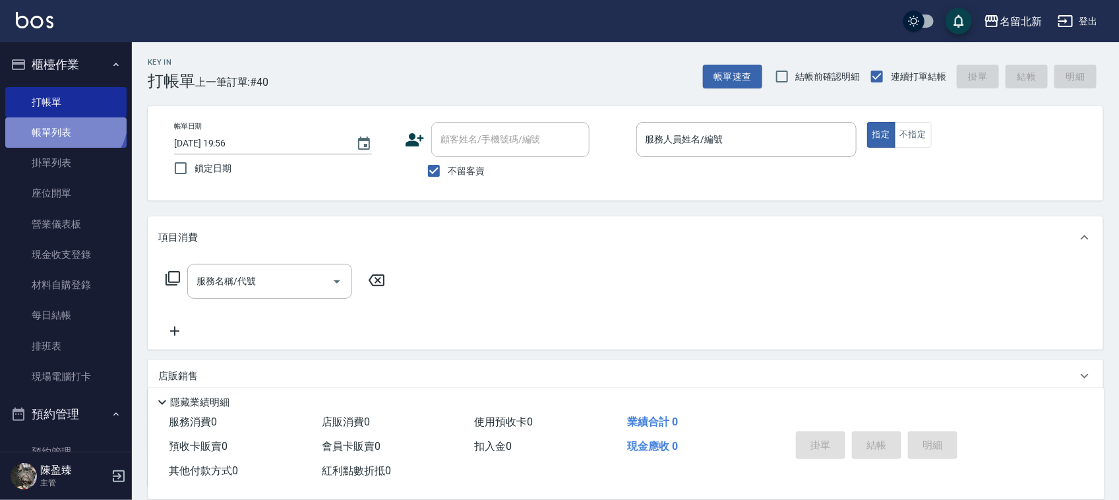
click at [61, 117] on link "帳單列表" at bounding box center [65, 132] width 121 height 30
click at [65, 123] on link "帳單列表" at bounding box center [65, 132] width 121 height 30
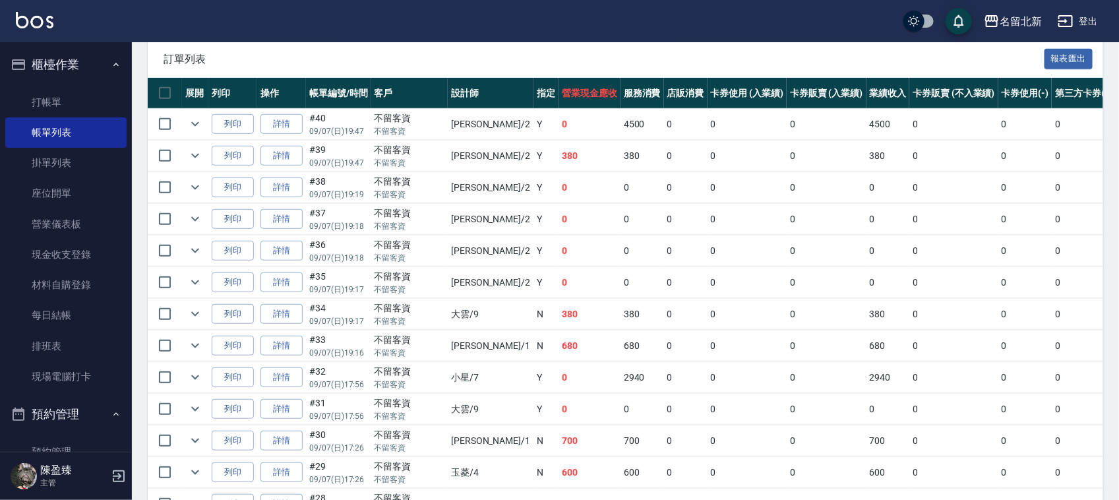
scroll to position [249, 0]
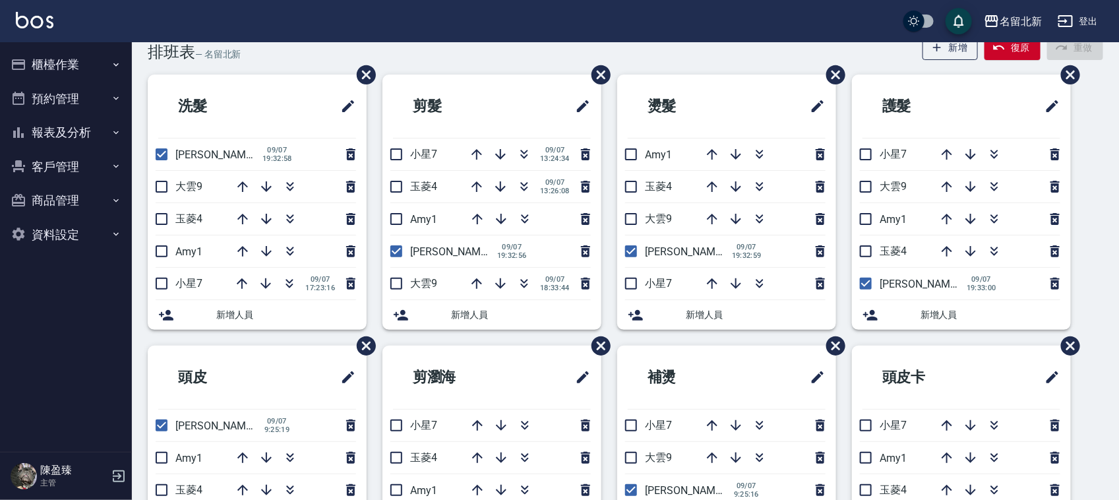
scroll to position [82, 0]
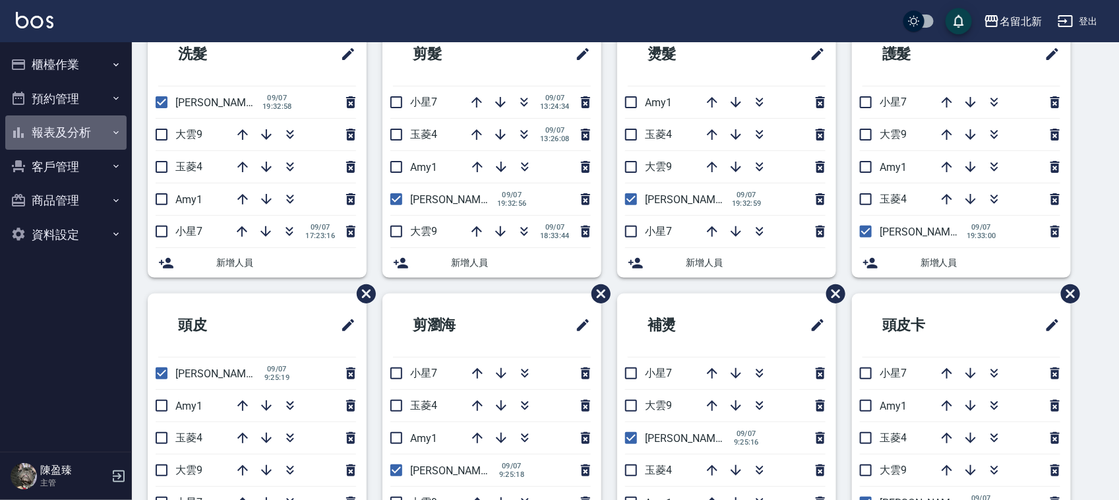
click at [61, 129] on button "報表及分析" at bounding box center [65, 132] width 121 height 34
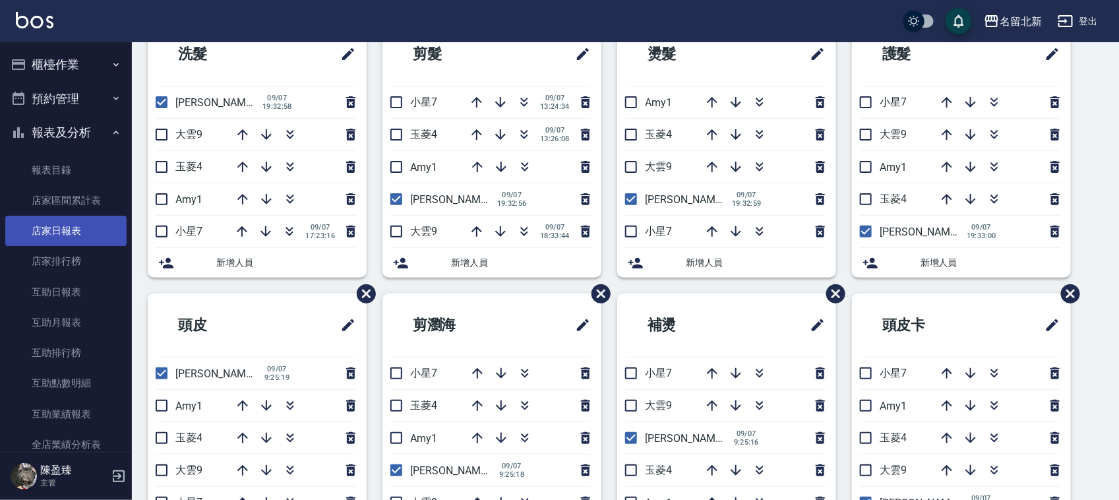
click at [96, 235] on link "店家日報表" at bounding box center [65, 231] width 121 height 30
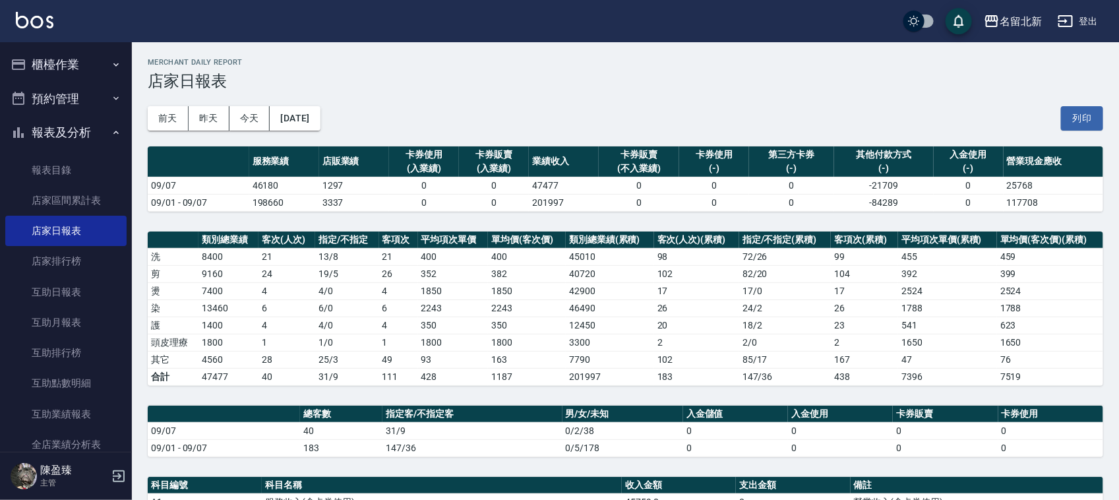
click at [84, 69] on button "櫃檯作業" at bounding box center [65, 64] width 121 height 34
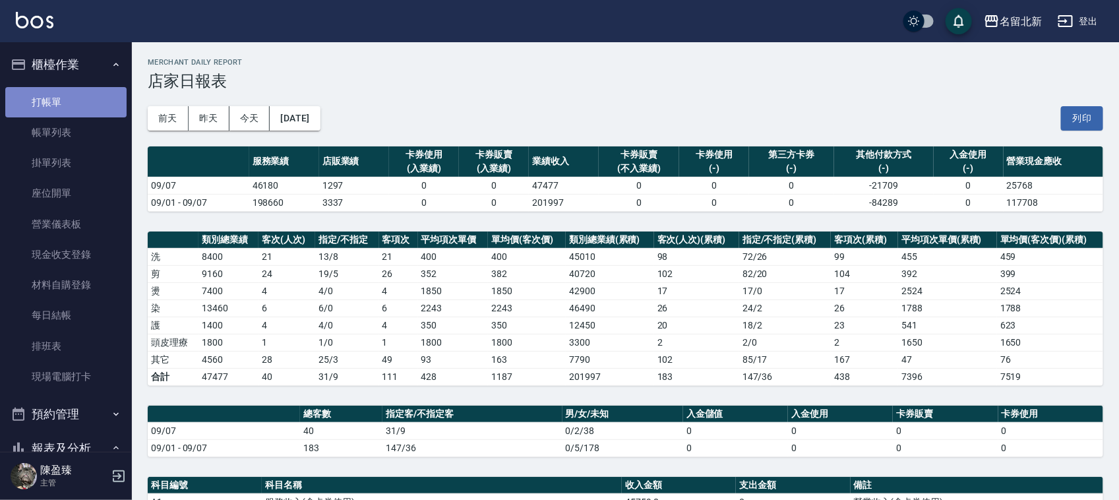
click at [76, 101] on link "打帳單" at bounding box center [65, 102] width 121 height 30
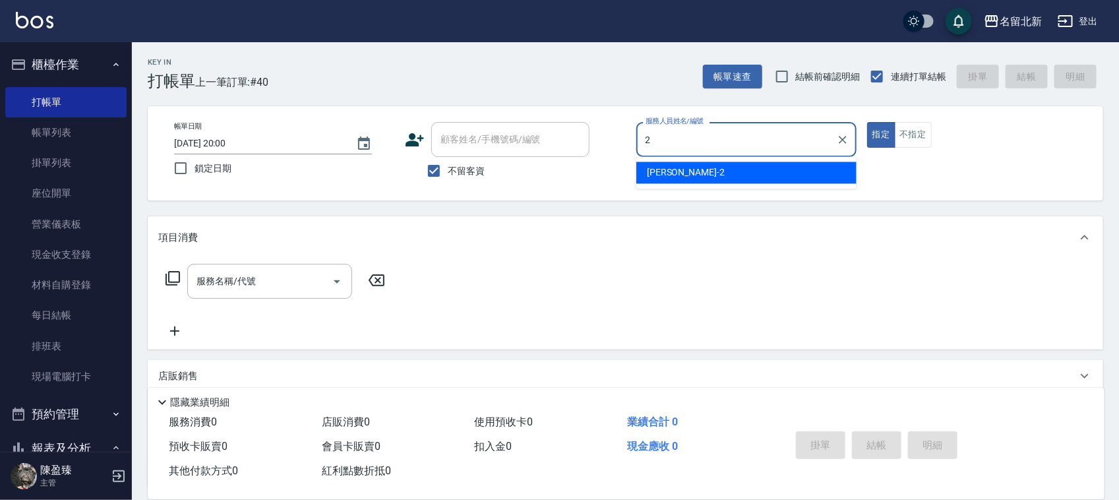
type input "[PERSON_NAME]-2"
type button "true"
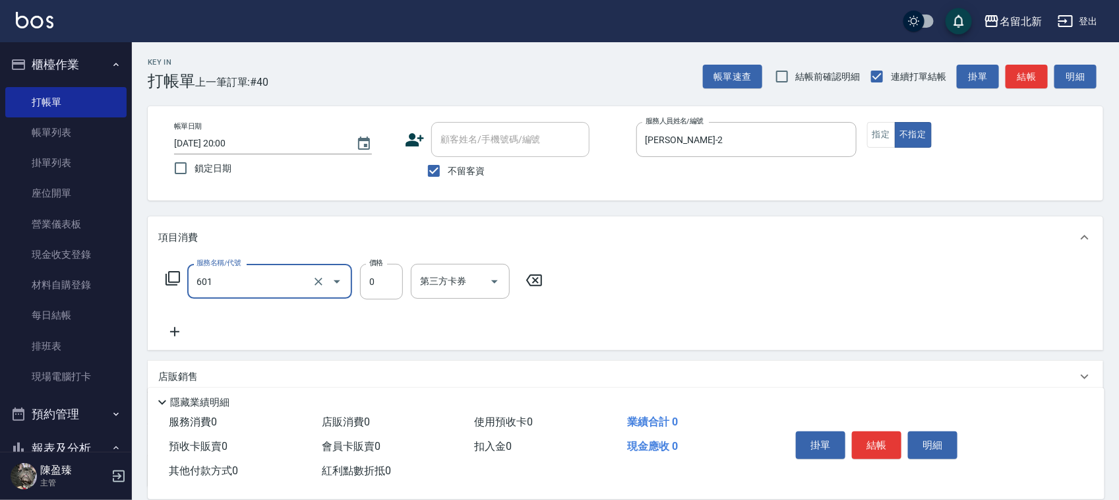
type input "使用護髮卡(601)"
type input "950"
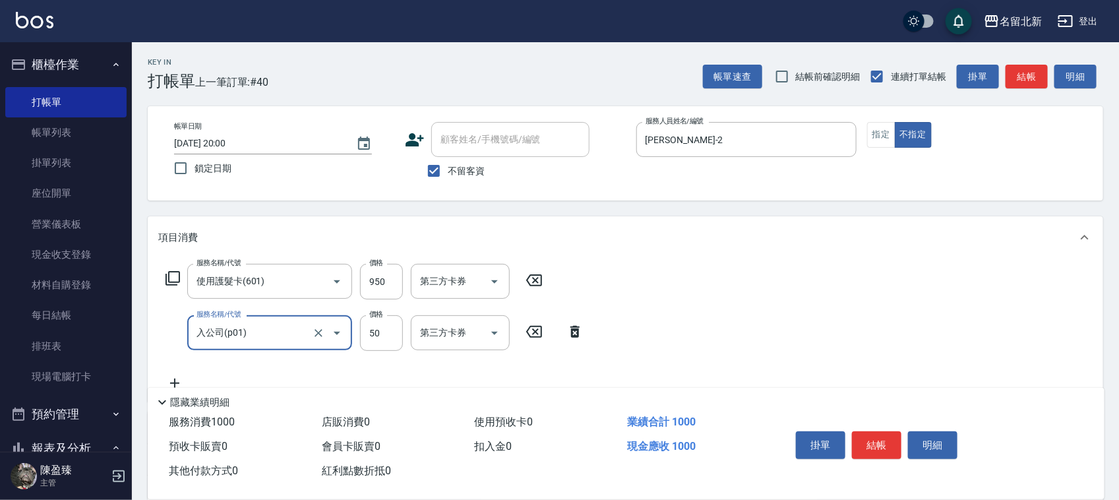
type input "入公司(p01)"
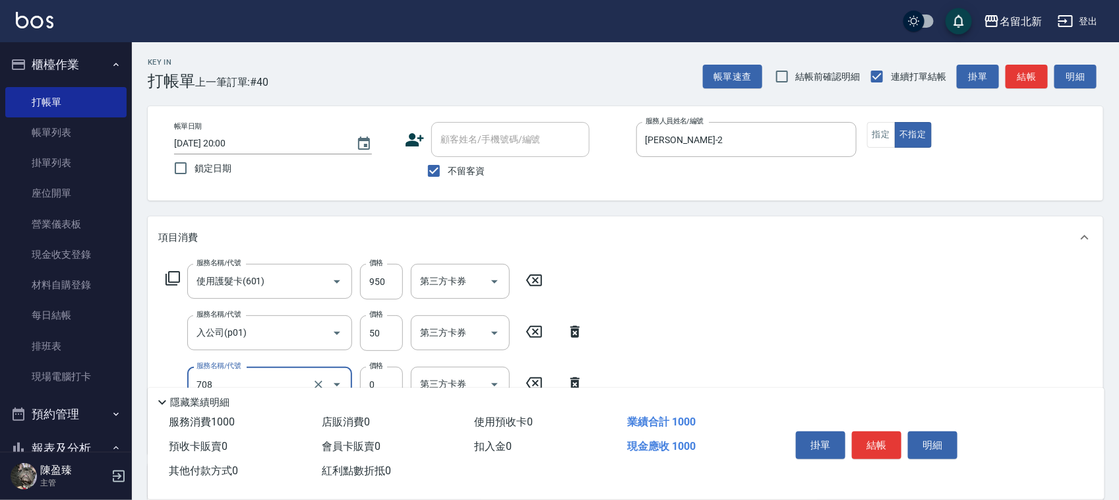
type input "互助80(708)"
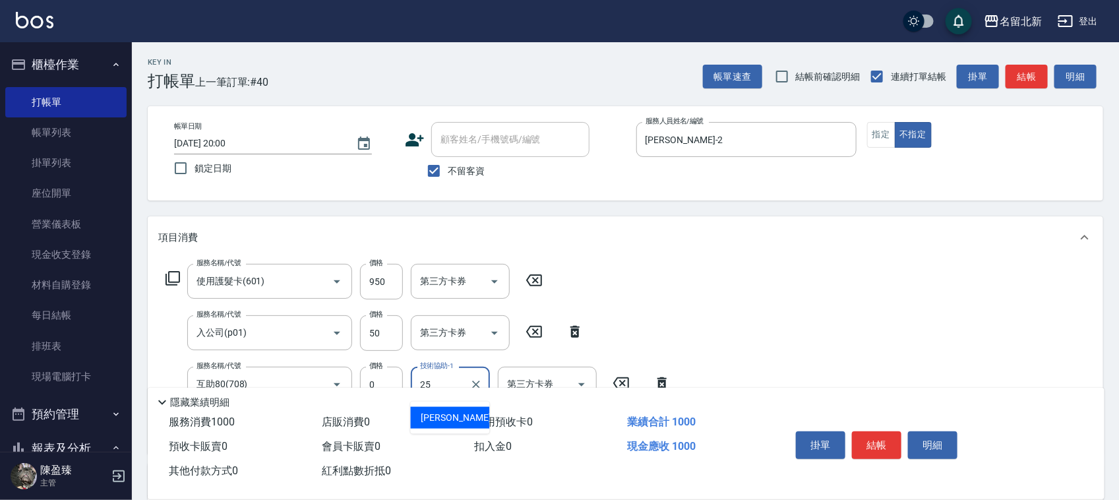
type input "禎禎-25"
type input "互助10(701)"
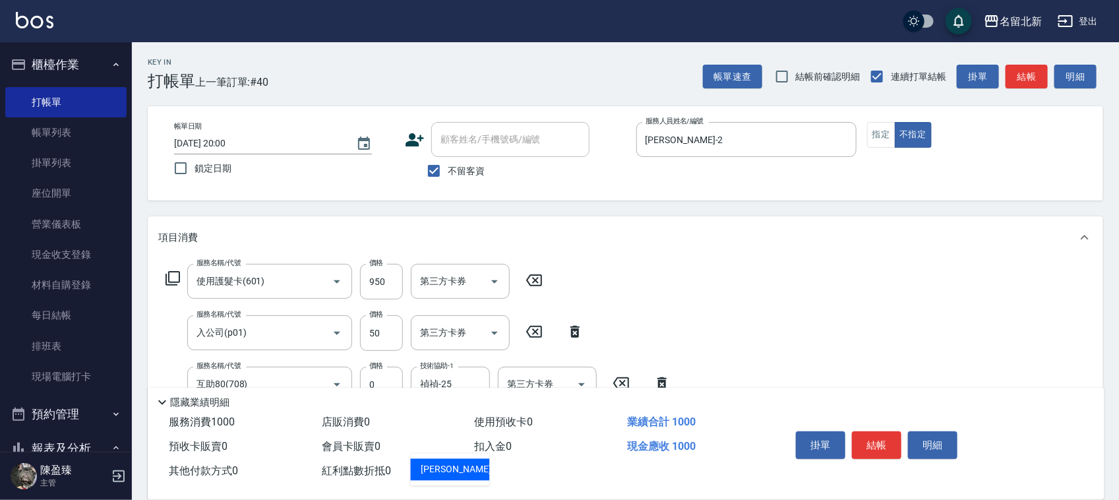
type input "文伶-31"
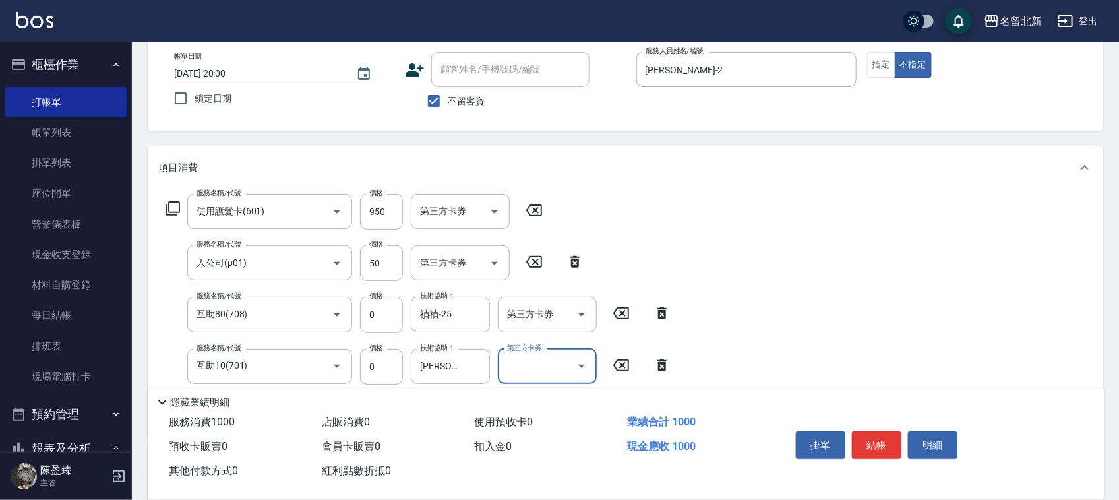
scroll to position [165, 0]
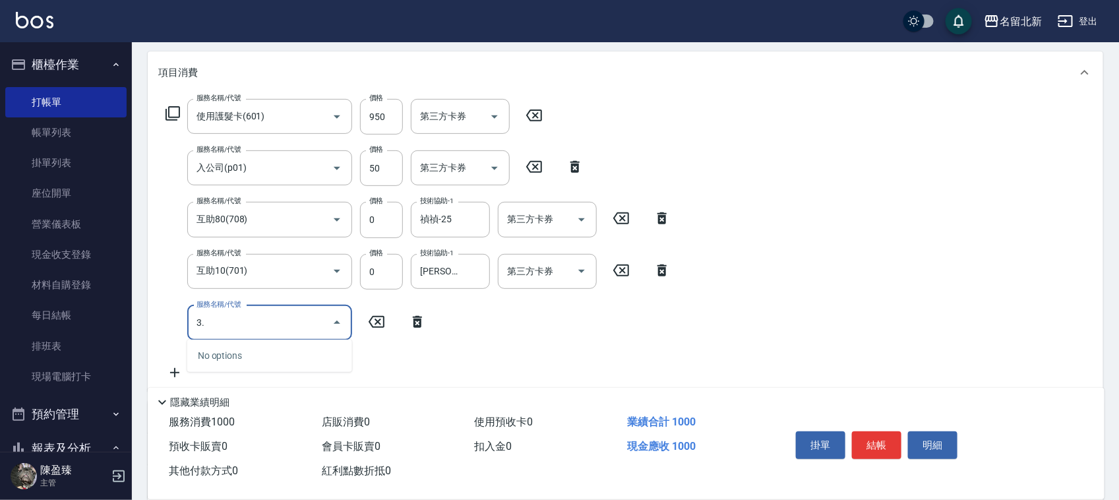
type input "3"
type input "造型剪髮(301)"
type input "380"
click at [869, 443] on button "結帳" at bounding box center [876, 445] width 49 height 28
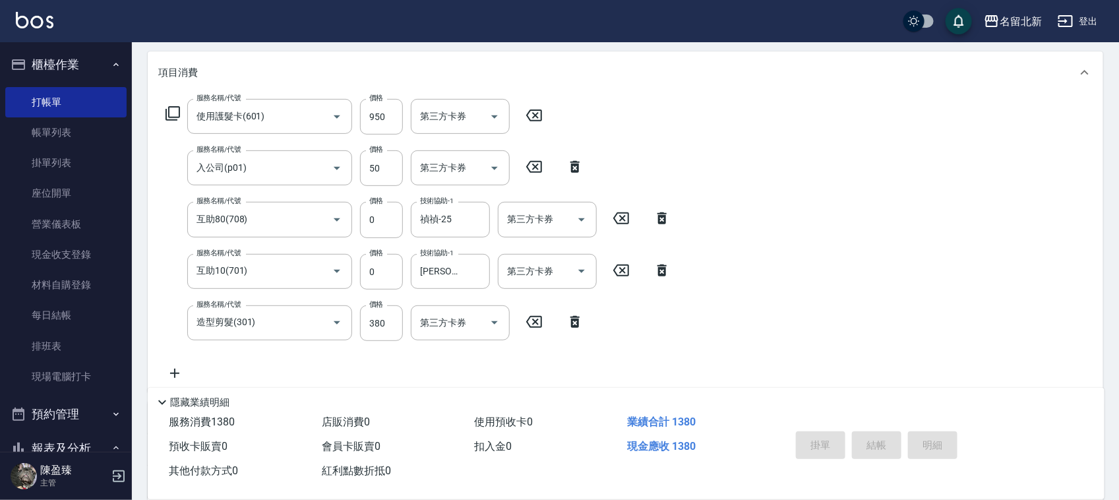
type input "2025/09/07 20:01"
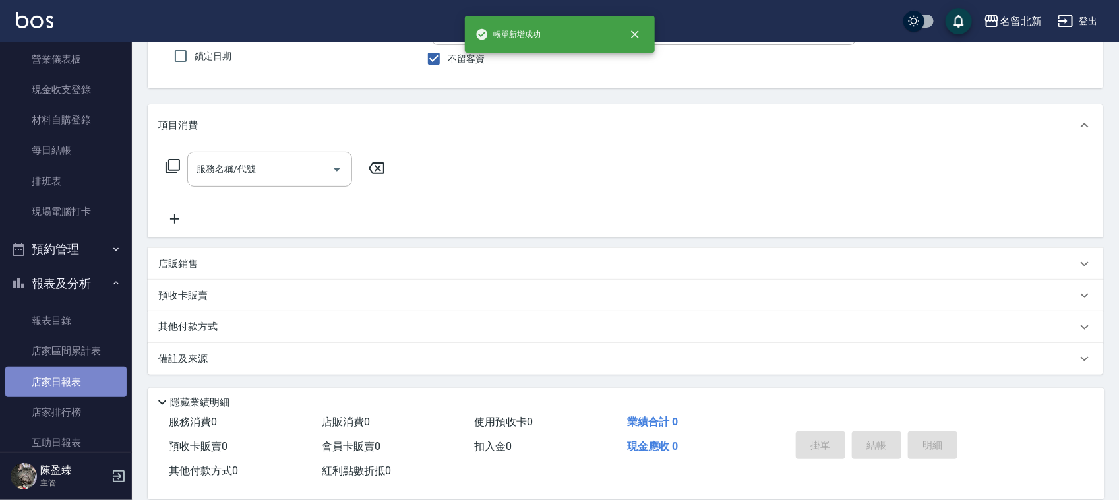
click at [69, 379] on link "店家日報表" at bounding box center [65, 382] width 121 height 30
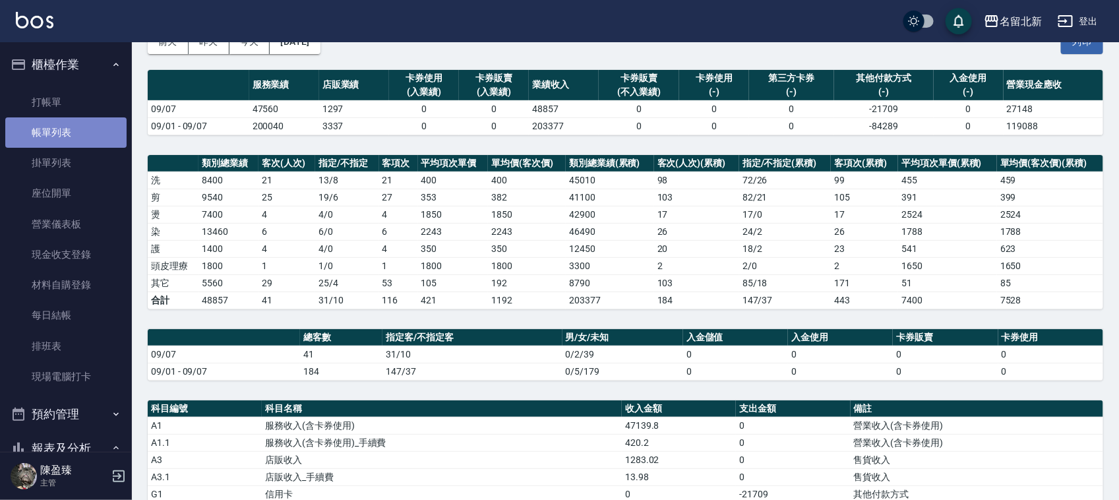
click at [86, 120] on link "帳單列表" at bounding box center [65, 132] width 121 height 30
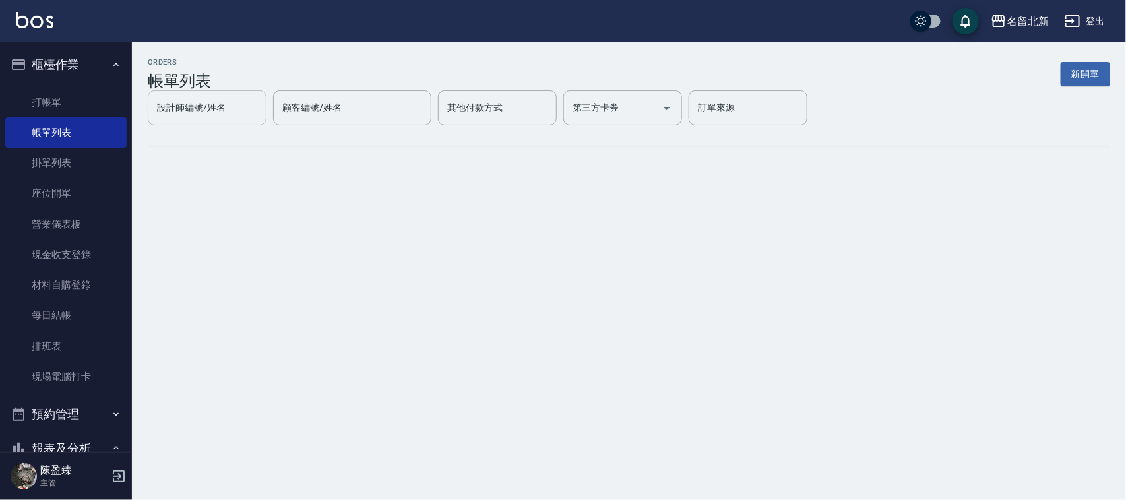
click at [266, 119] on div "設計師編號/姓名 設計師編號/姓名" at bounding box center [207, 107] width 119 height 35
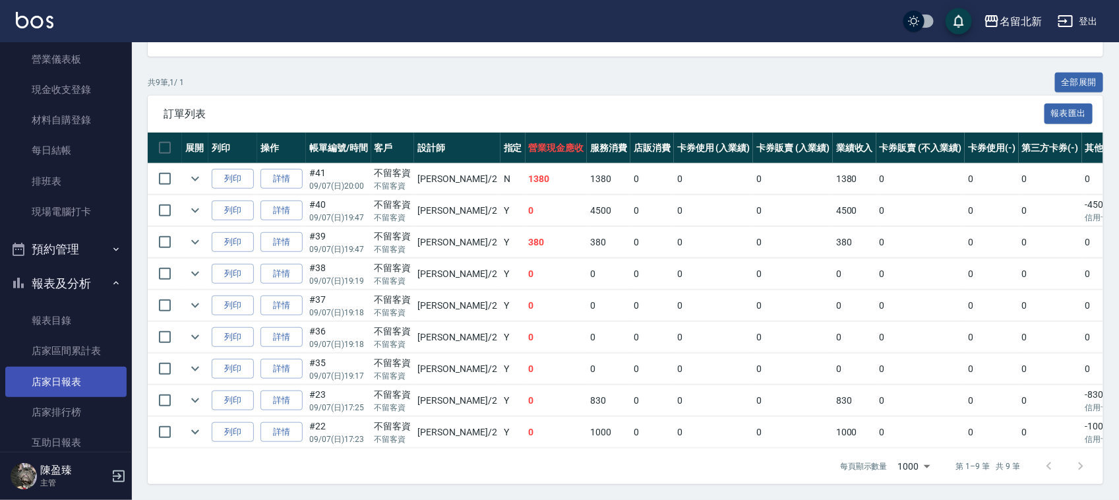
scroll to position [247, 0]
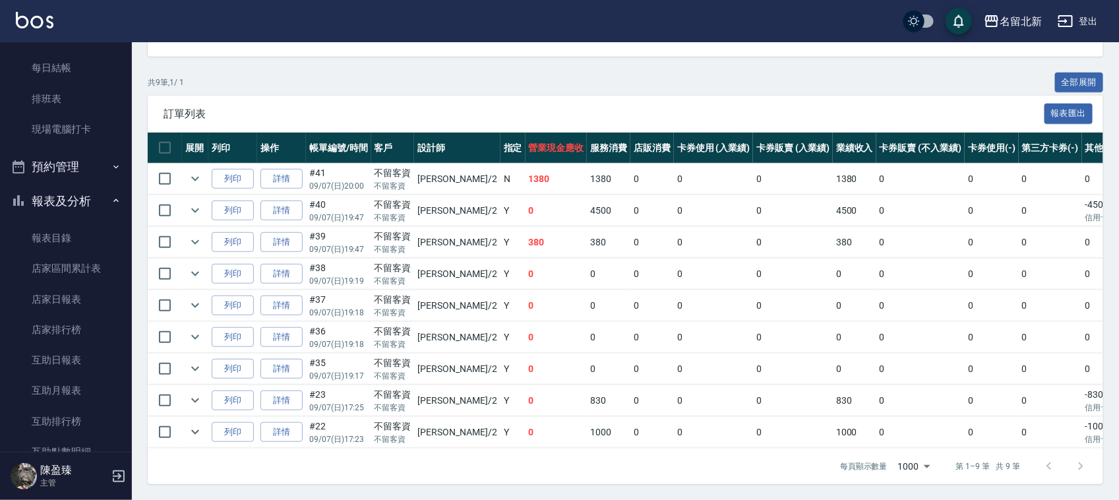
type input "[PERSON_NAME]-2"
click at [618, 76] on div "共 9 筆, 1 / 1 全部展開" at bounding box center [626, 83] width 956 height 20
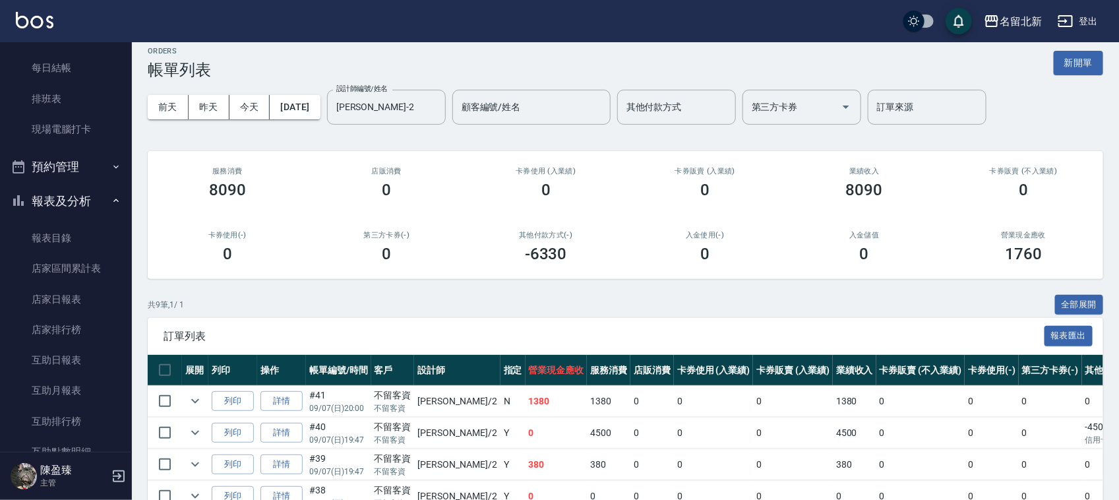
scroll to position [0, 0]
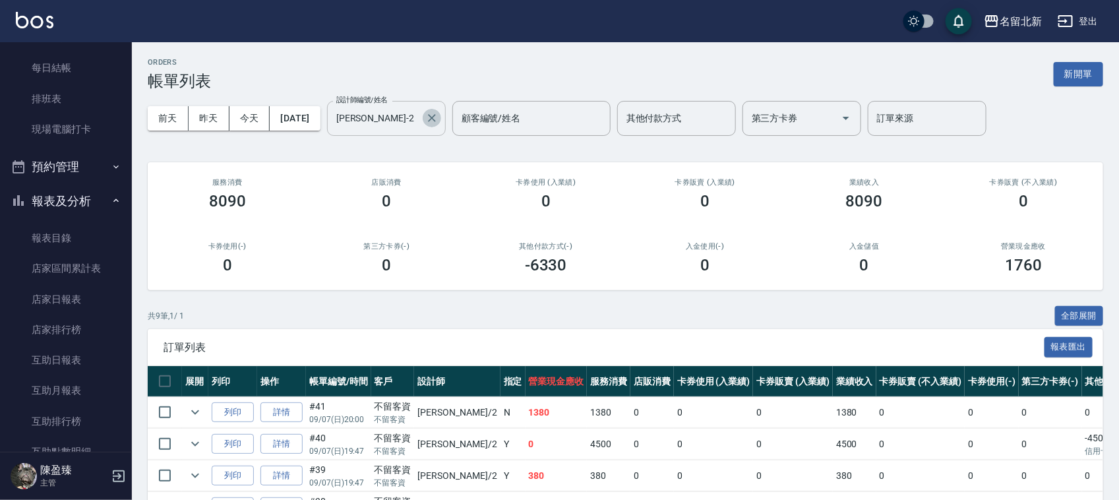
click at [439, 115] on icon "Clear" at bounding box center [431, 117] width 13 height 13
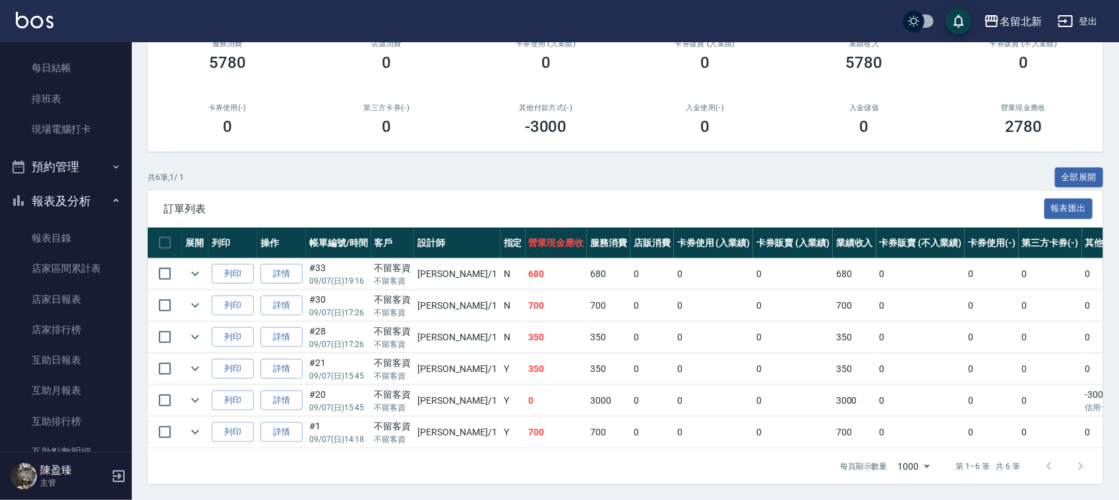
scroll to position [152, 0]
type input "[PERSON_NAME]-1"
click at [193, 361] on icon "expand row" at bounding box center [195, 369] width 16 height 16
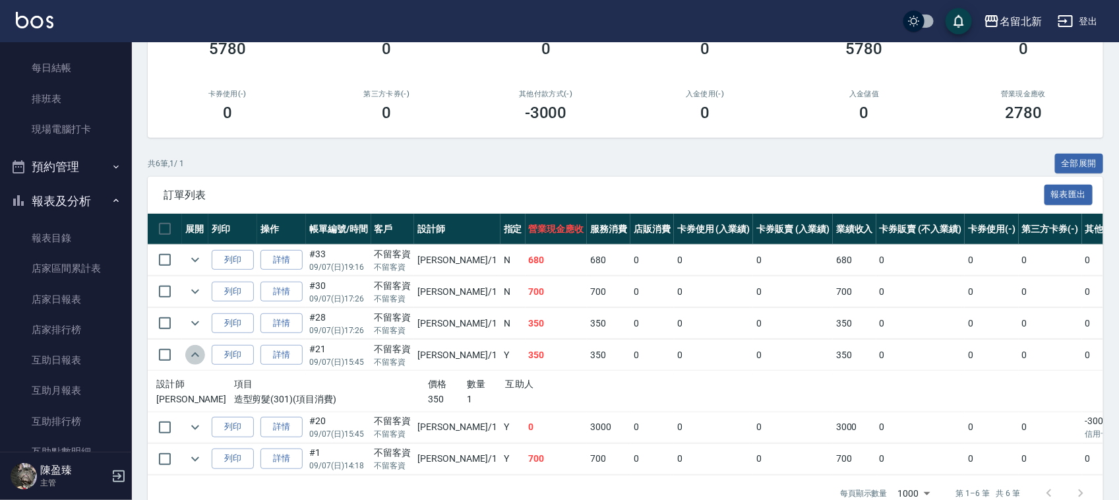
click at [193, 350] on icon "expand row" at bounding box center [195, 355] width 16 height 16
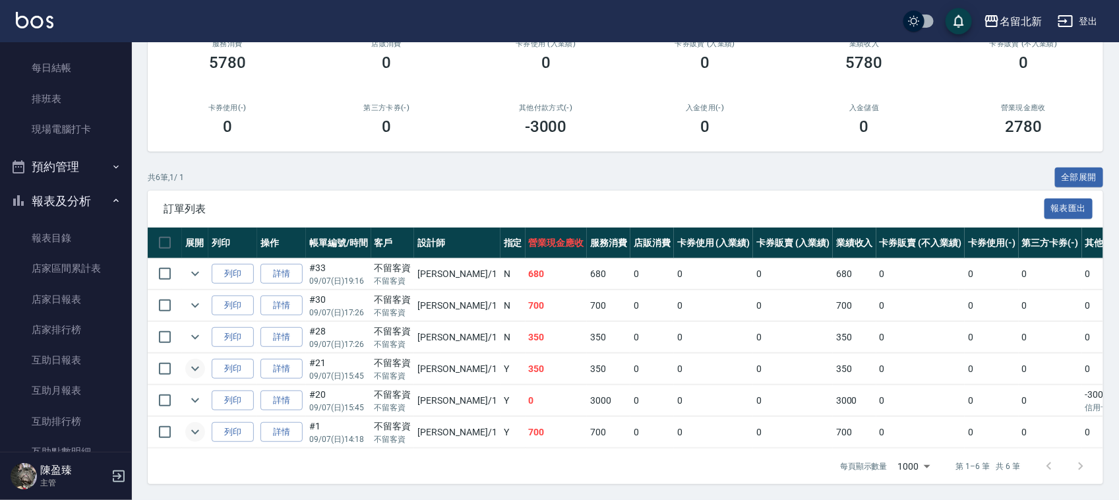
click at [197, 427] on td at bounding box center [195, 432] width 26 height 31
click at [197, 426] on icon "expand row" at bounding box center [195, 432] width 16 height 16
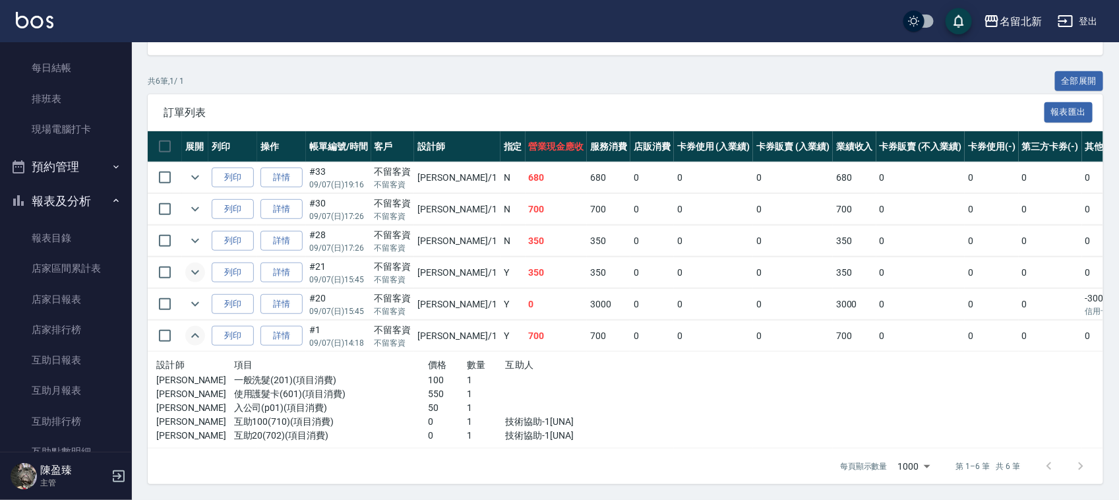
scroll to position [248, 0]
click at [199, 328] on icon "expand row" at bounding box center [195, 336] width 16 height 16
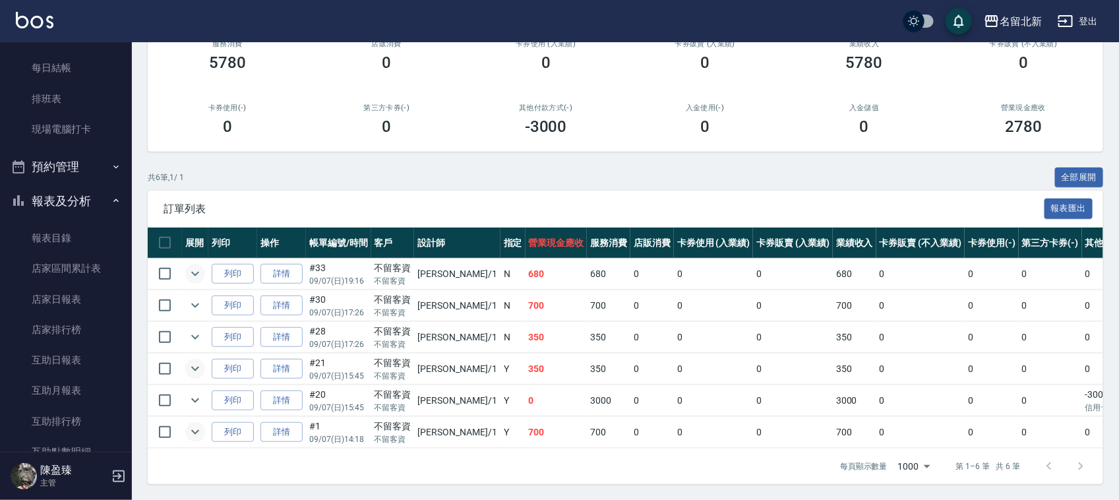
scroll to position [152, 0]
click at [190, 266] on icon "expand row" at bounding box center [195, 274] width 16 height 16
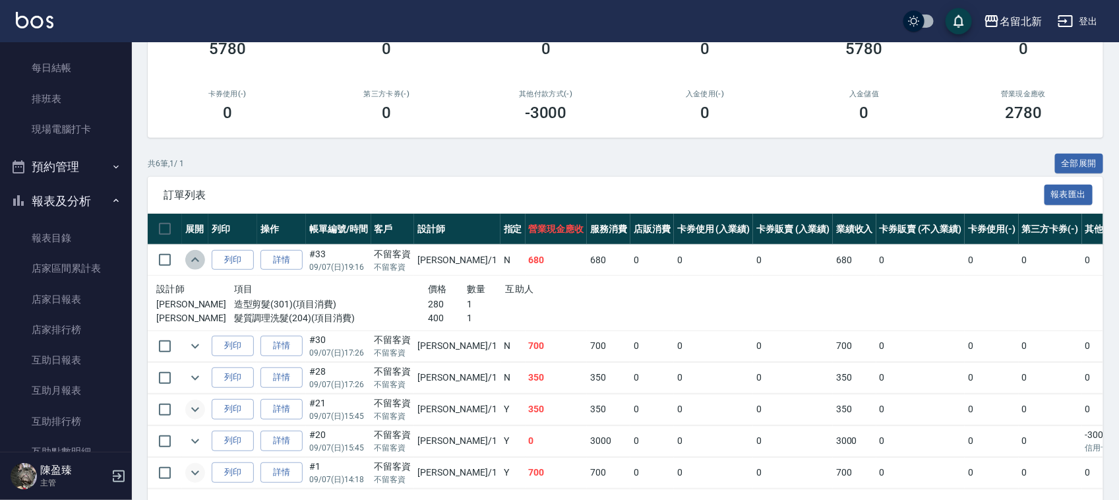
click at [192, 258] on icon "expand row" at bounding box center [195, 260] width 16 height 16
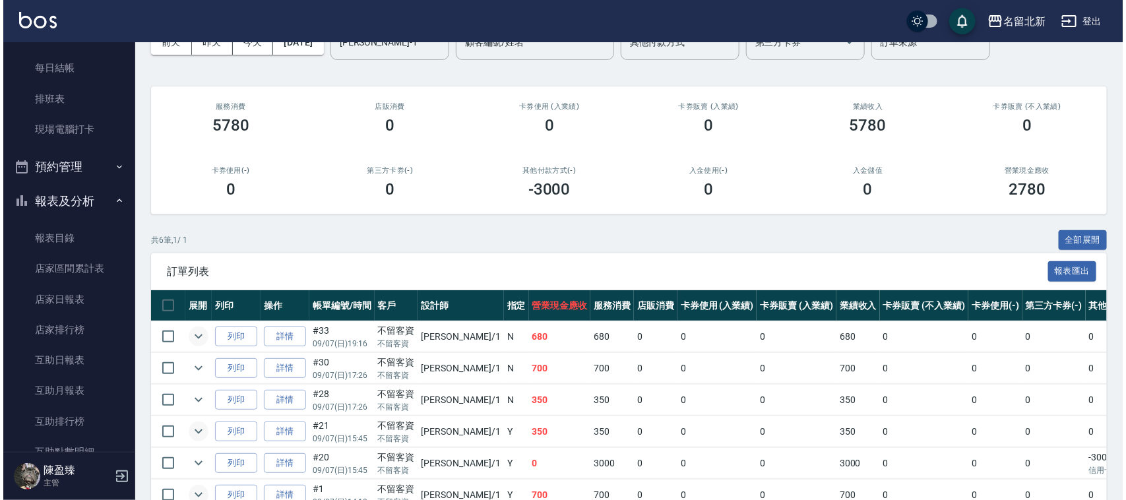
scroll to position [0, 0]
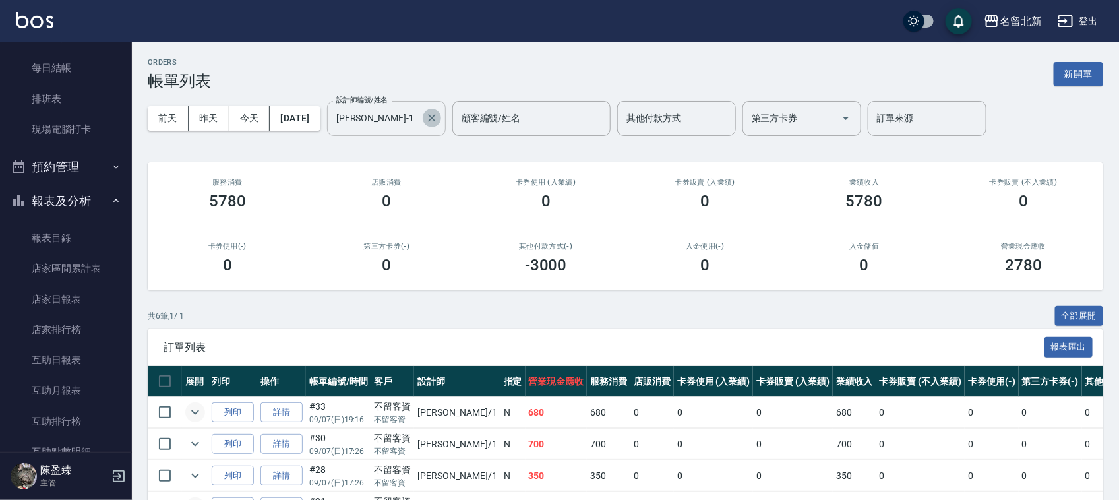
click at [436, 117] on icon "Clear" at bounding box center [432, 118] width 8 height 8
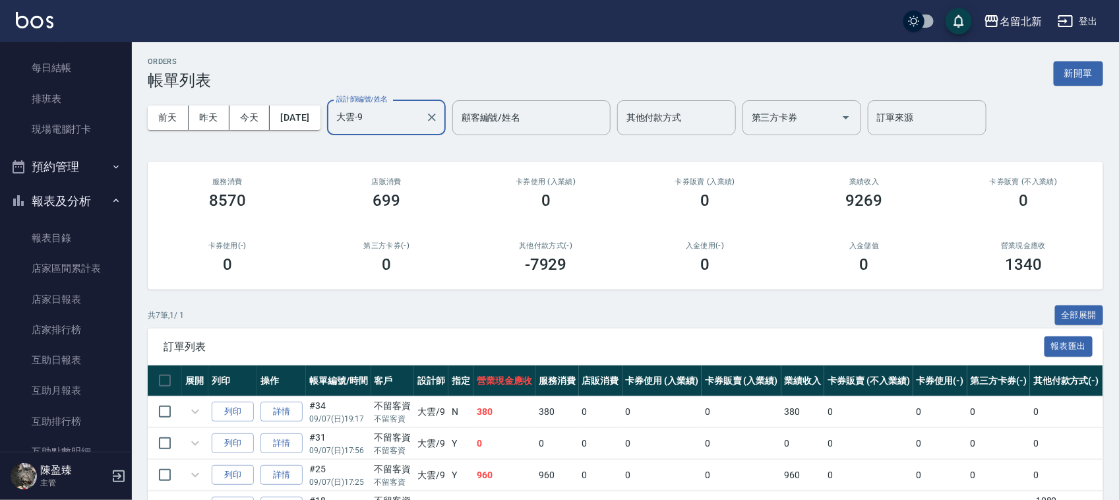
scroll to position [165, 0]
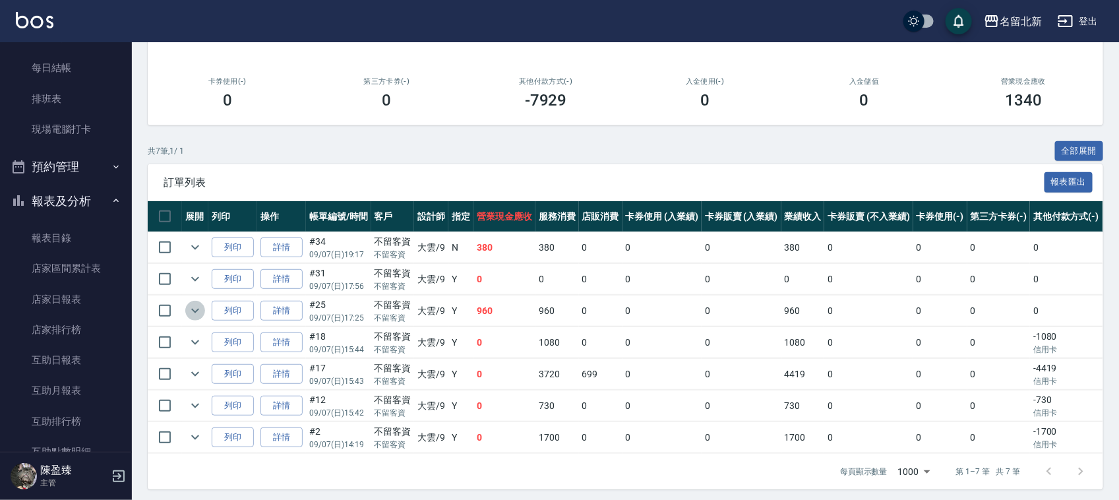
click at [195, 305] on icon "expand row" at bounding box center [195, 311] width 16 height 16
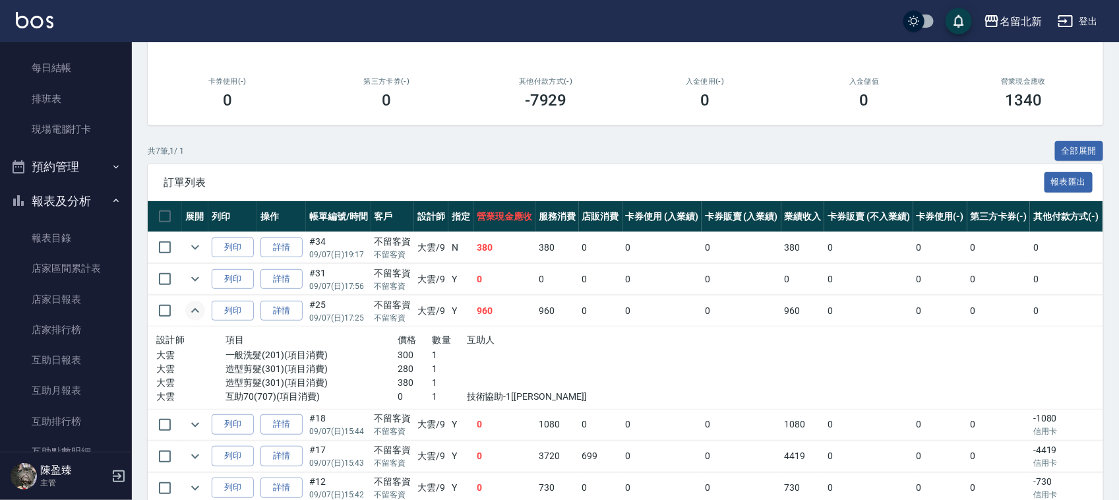
click at [195, 305] on icon "expand row" at bounding box center [195, 311] width 16 height 16
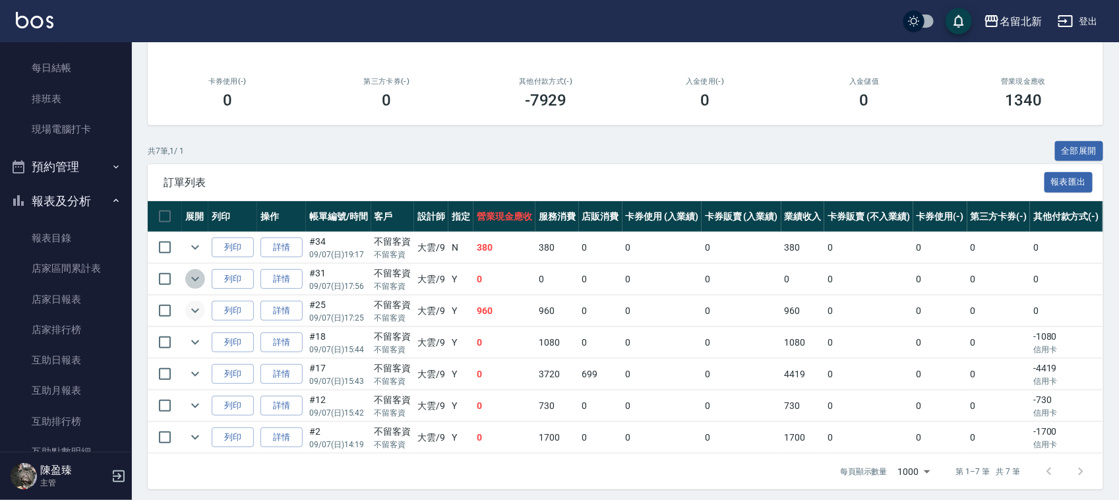
click at [192, 280] on icon "expand row" at bounding box center [195, 279] width 16 height 16
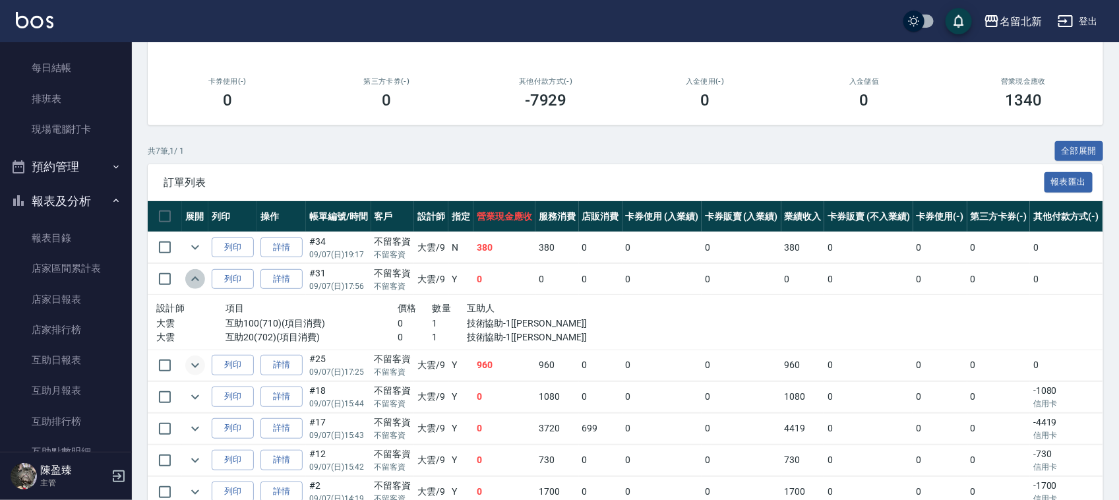
click at [193, 280] on icon "expand row" at bounding box center [195, 278] width 8 height 5
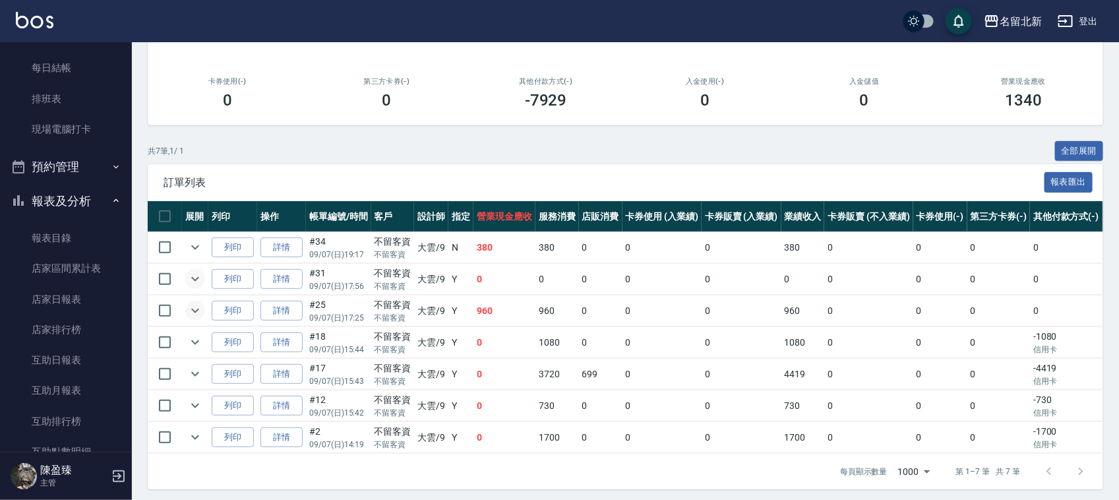
click at [191, 310] on icon "expand row" at bounding box center [195, 311] width 16 height 16
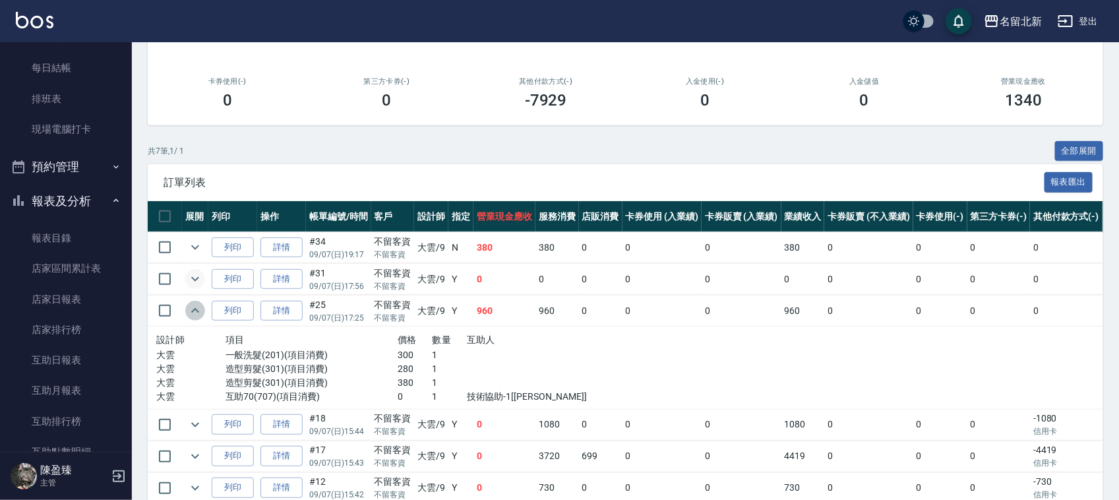
click at [191, 310] on icon "expand row" at bounding box center [195, 311] width 16 height 16
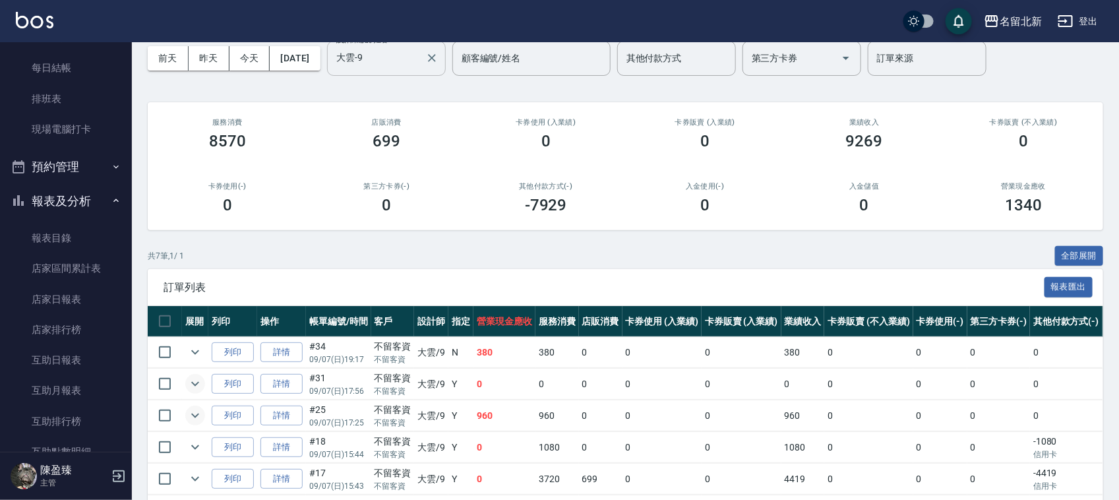
scroll to position [0, 0]
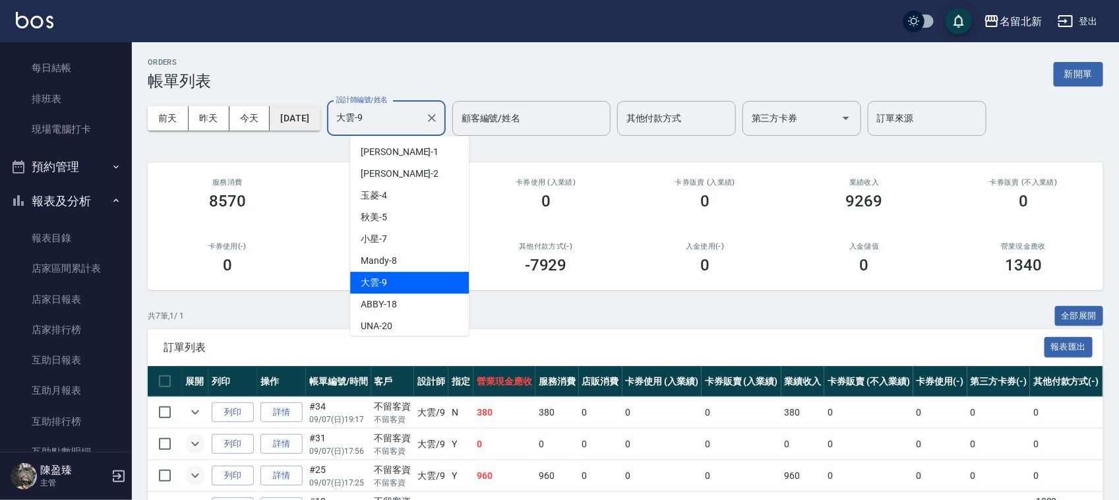
drag, startPoint x: 404, startPoint y: 117, endPoint x: 292, endPoint y: 112, distance: 112.3
click at [292, 113] on div "前天 昨天 今天 2025/09/07 設計師編號/姓名 大雲-9 設計師編號/姓名 顧客編號/姓名 顧客編號/姓名 其他付款方式 其他付款方式 第三方卡券 …" at bounding box center [626, 118] width 956 height 56
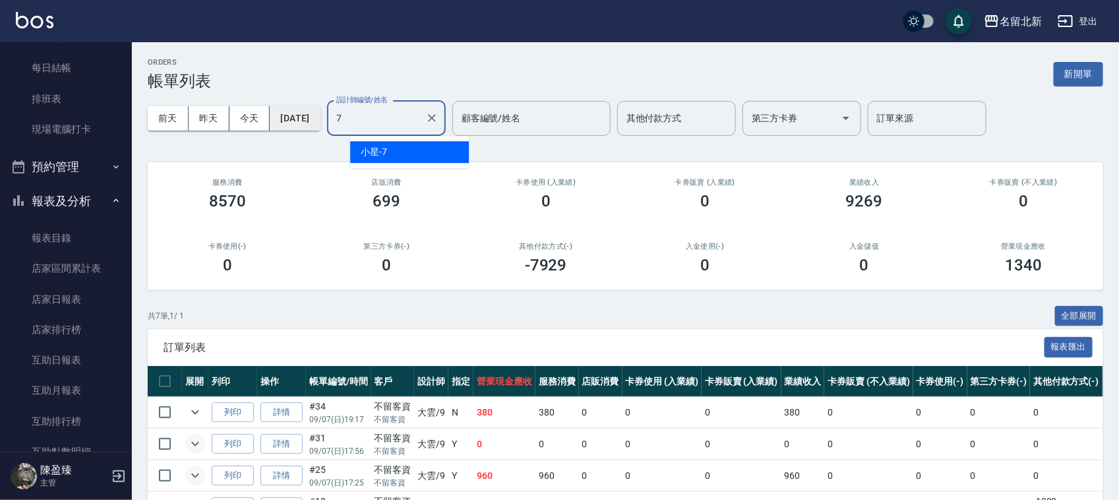
type input "小星-7"
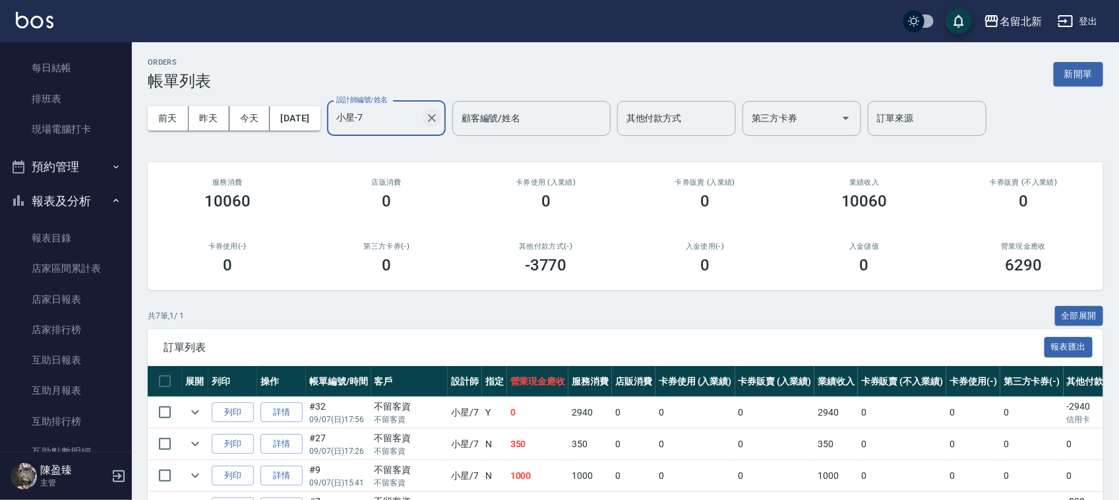
drag, startPoint x: 449, startPoint y: 109, endPoint x: 456, endPoint y: 119, distance: 12.2
click at [440, 109] on div at bounding box center [431, 118] width 17 height 35
click at [439, 119] on icon "Clear" at bounding box center [431, 117] width 13 height 13
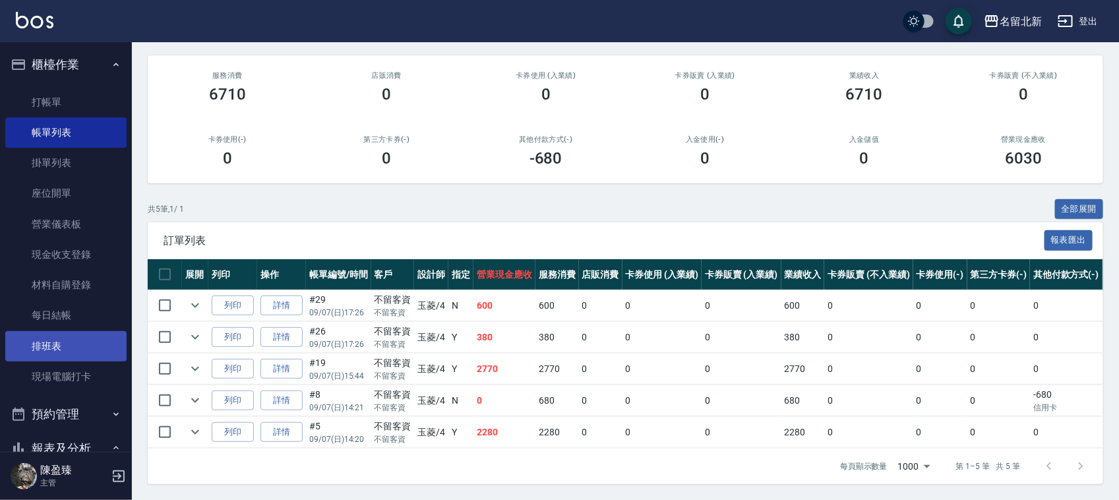
type input "玉菱-4"
click at [77, 344] on link "排班表" at bounding box center [65, 346] width 121 height 30
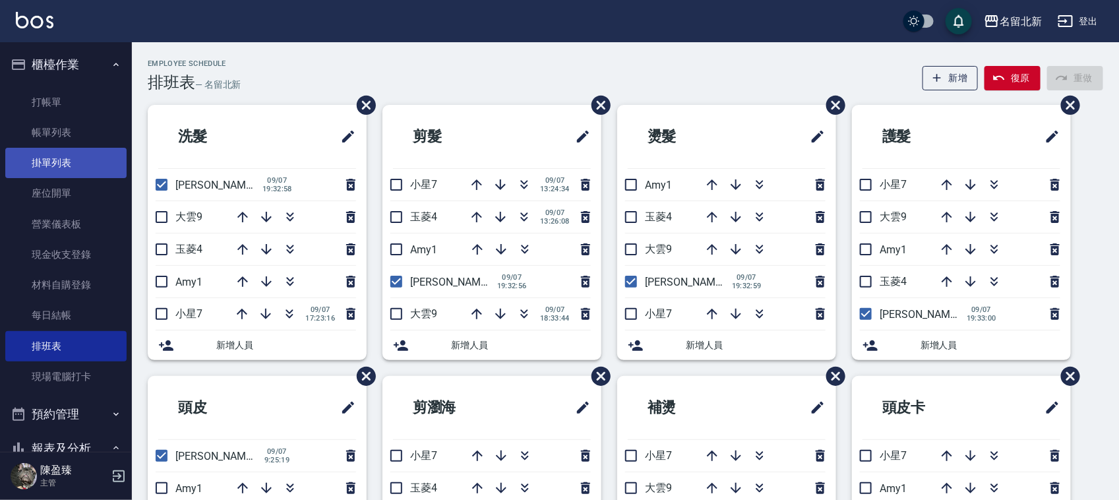
click at [53, 148] on link "掛單列表" at bounding box center [65, 163] width 121 height 30
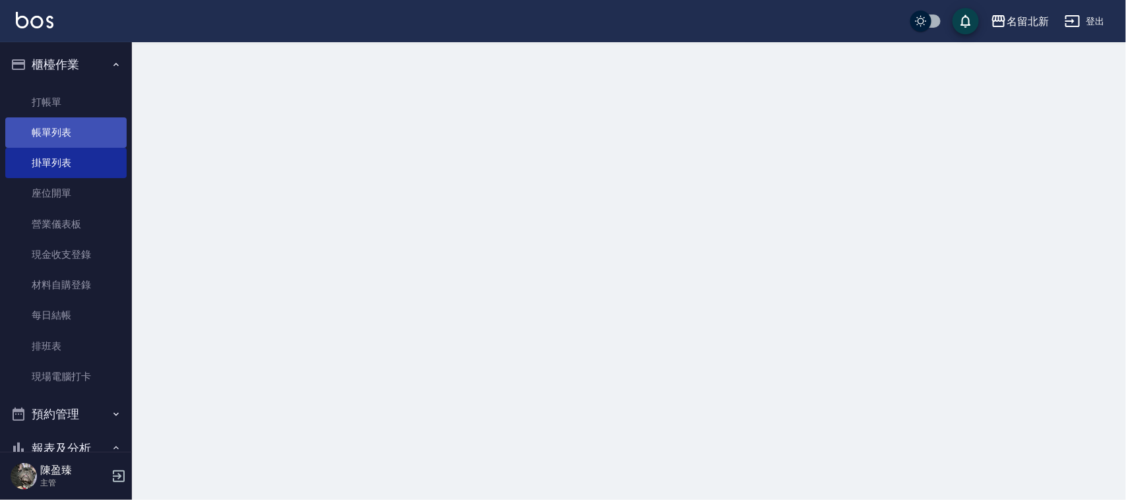
click at [53, 145] on link "帳單列表" at bounding box center [65, 132] width 121 height 30
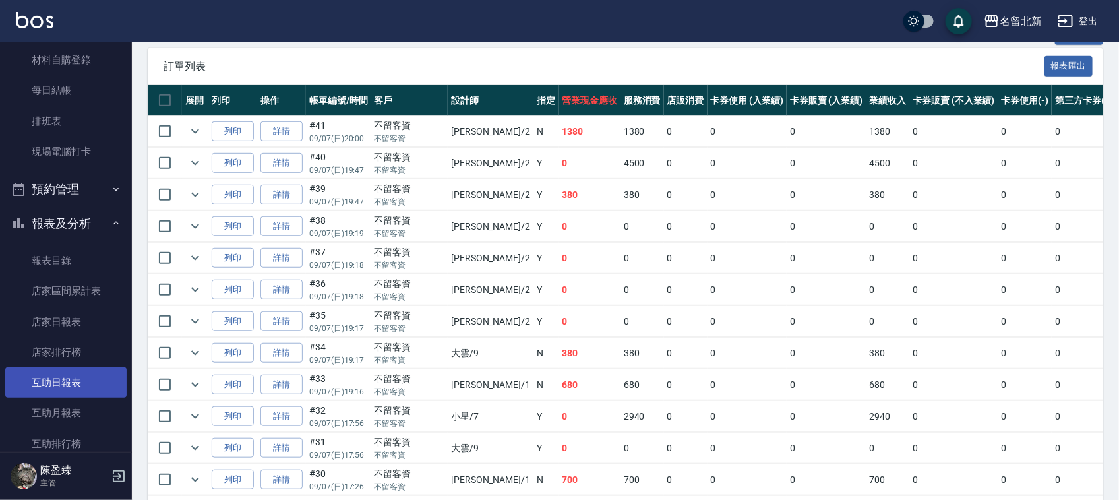
scroll to position [247, 0]
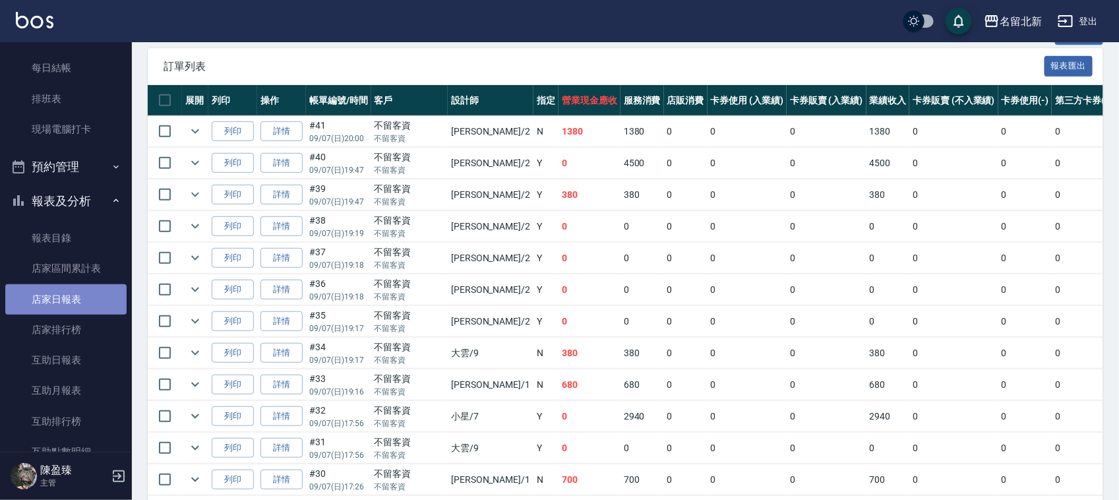
click at [84, 297] on link "店家日報表" at bounding box center [65, 299] width 121 height 30
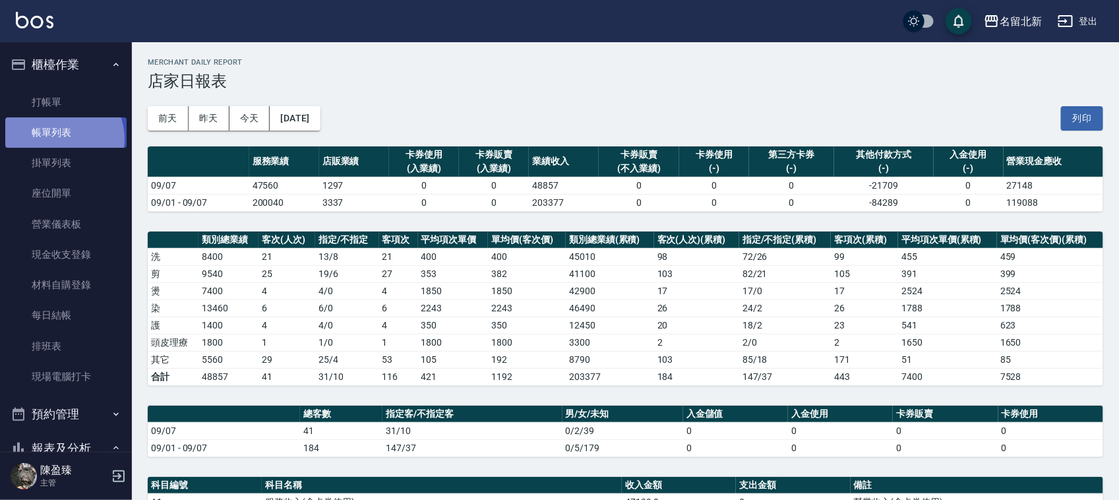
drag, startPoint x: 57, startPoint y: 139, endPoint x: 67, endPoint y: 133, distance: 11.5
click at [57, 139] on link "帳單列表" at bounding box center [65, 132] width 121 height 30
click at [67, 133] on link "帳單列表" at bounding box center [65, 132] width 121 height 30
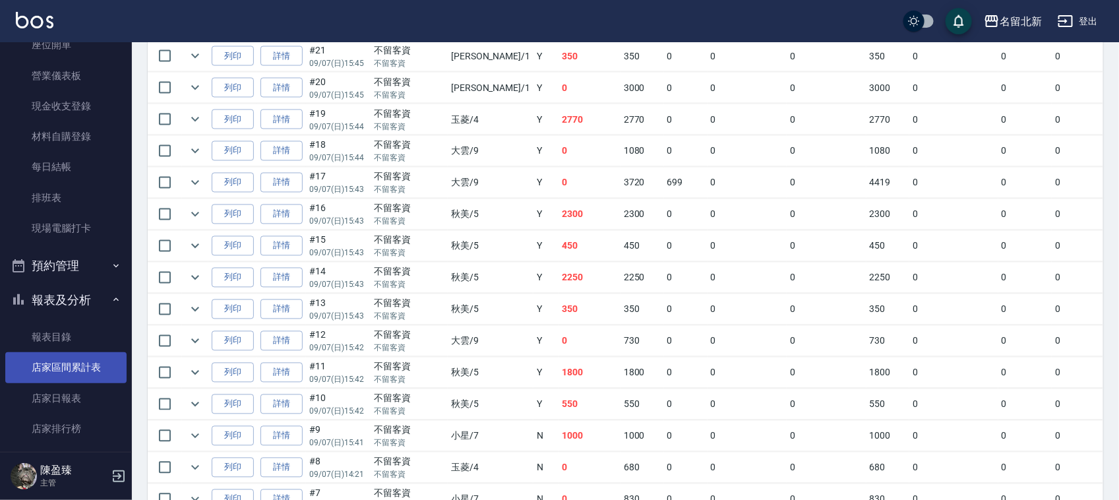
scroll to position [165, 0]
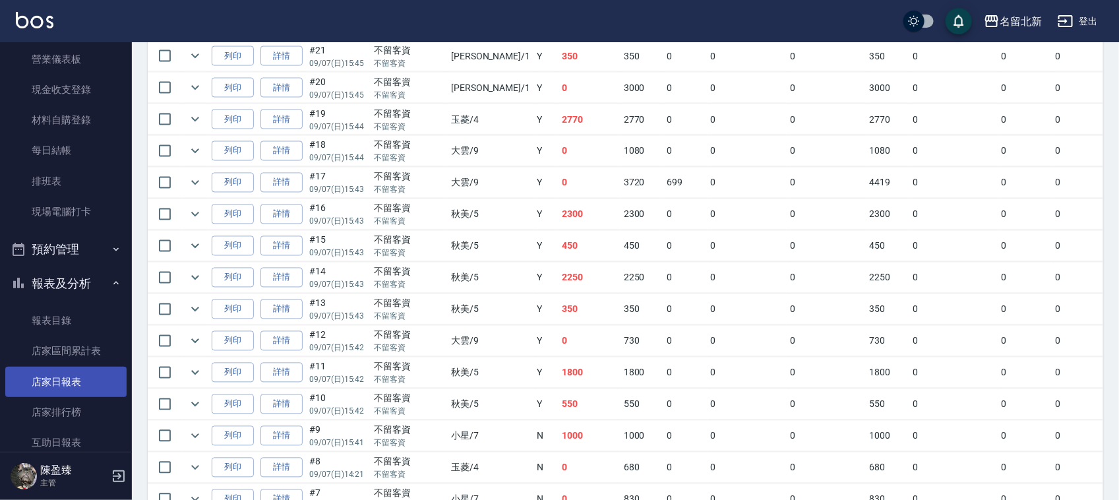
click at [77, 368] on link "店家日報表" at bounding box center [65, 382] width 121 height 30
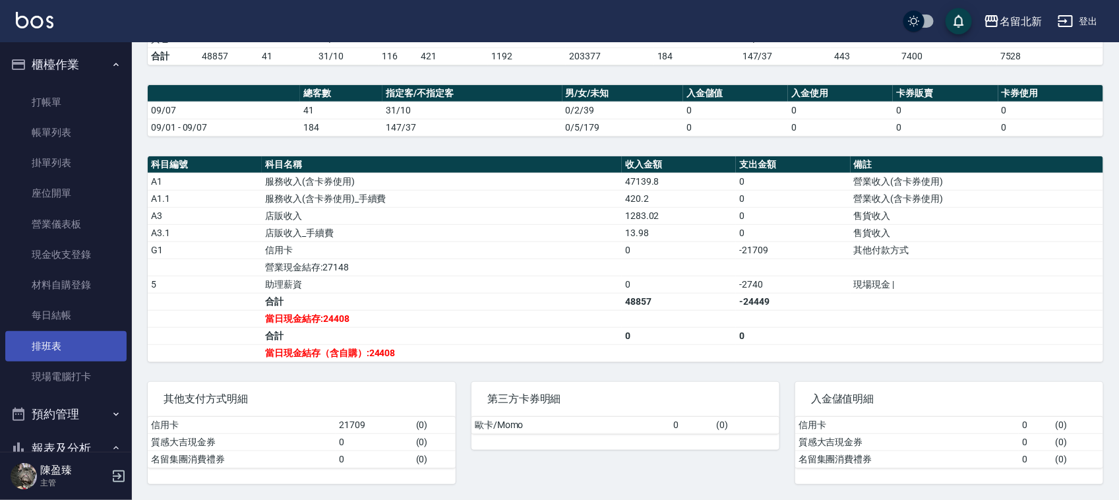
click at [63, 343] on link "排班表" at bounding box center [65, 346] width 121 height 30
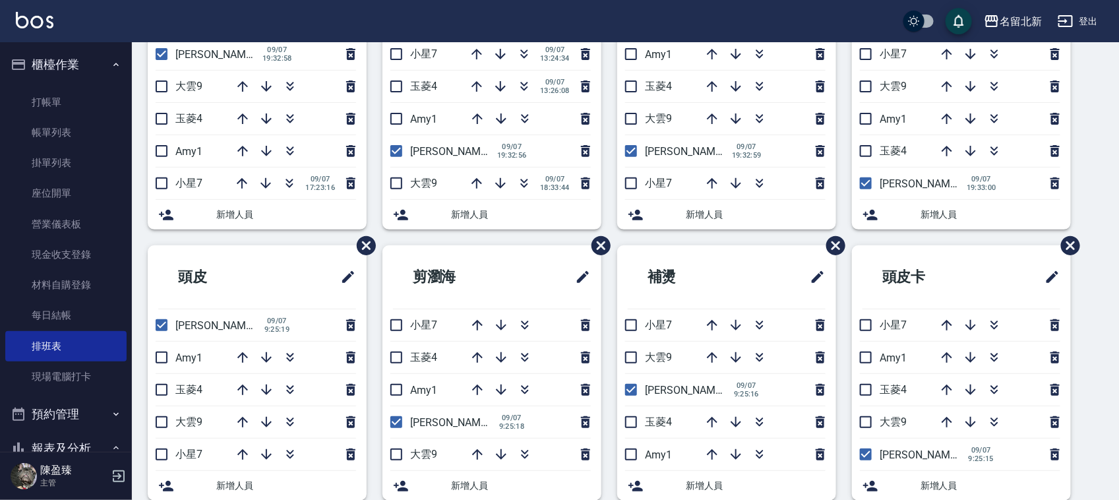
scroll to position [127, 0]
